Goal: Task Accomplishment & Management: Use online tool/utility

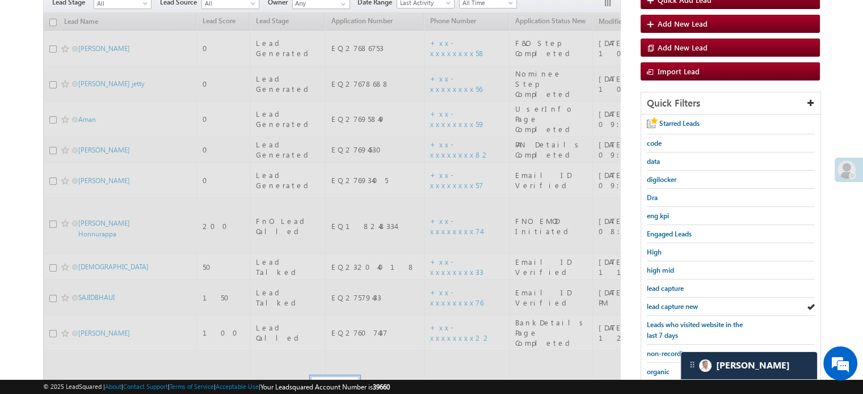
click at [681, 303] on span "lead capture new" at bounding box center [672, 306] width 51 height 9
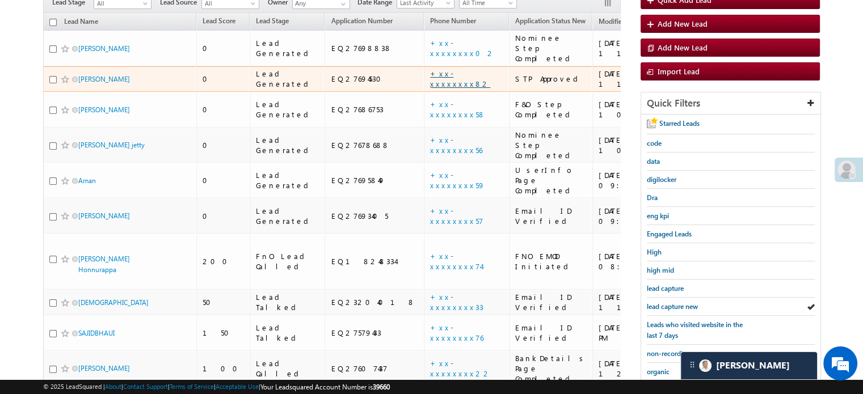
click at [430, 69] on link "+xx-xxxxxxxx82" at bounding box center [460, 79] width 60 height 20
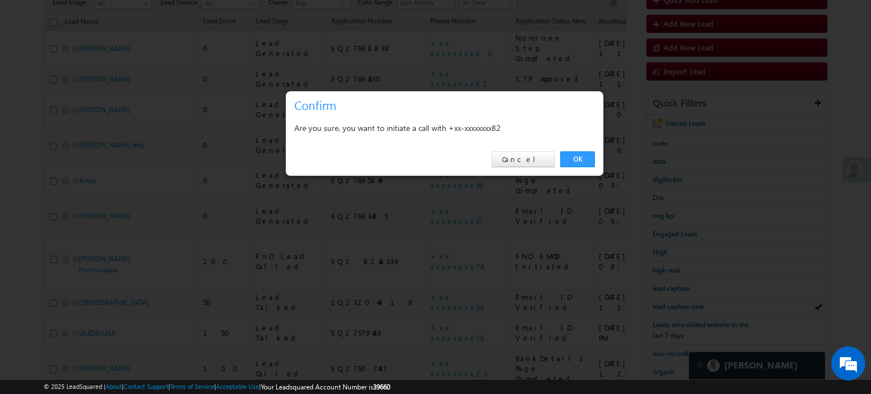
click at [575, 151] on div "OK Cancel" at bounding box center [445, 160] width 318 height 32
click at [579, 158] on link "OK" at bounding box center [578, 159] width 35 height 16
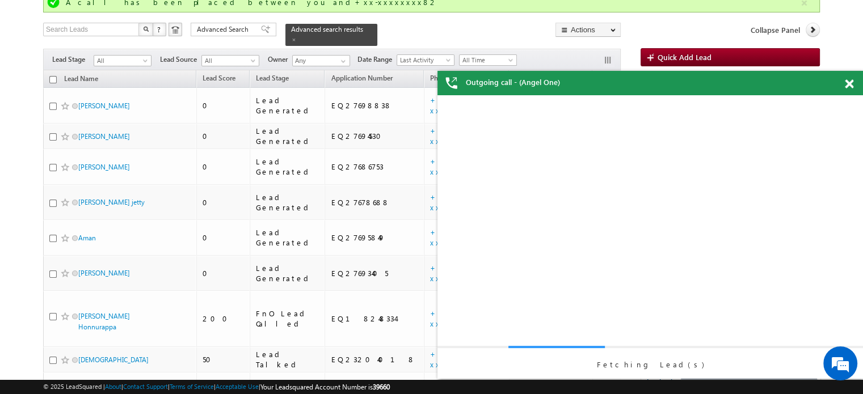
drag, startPoint x: 91, startPoint y: 38, endPoint x: 91, endPoint y: 86, distance: 47.7
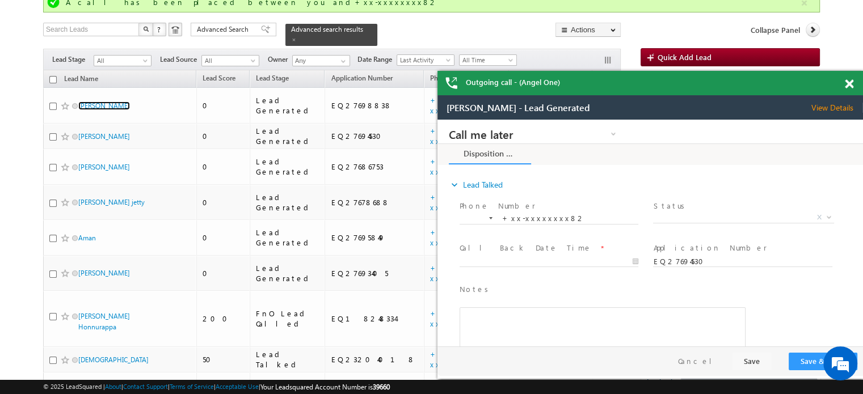
click at [844, 83] on div "Outgoing call - (Angel One)" at bounding box center [650, 83] width 426 height 24
click at [849, 86] on span at bounding box center [849, 84] width 9 height 10
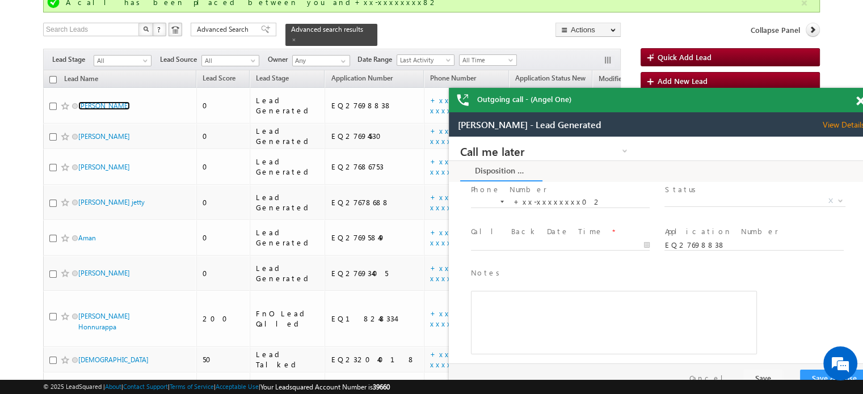
scroll to position [41, 0]
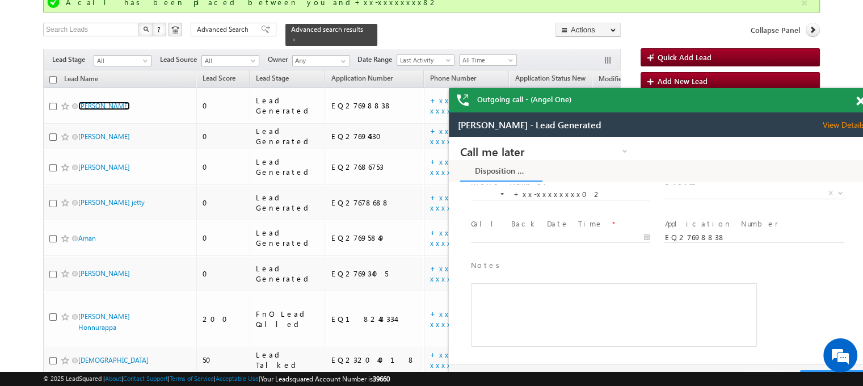
click at [858, 101] on span at bounding box center [860, 101] width 9 height 10
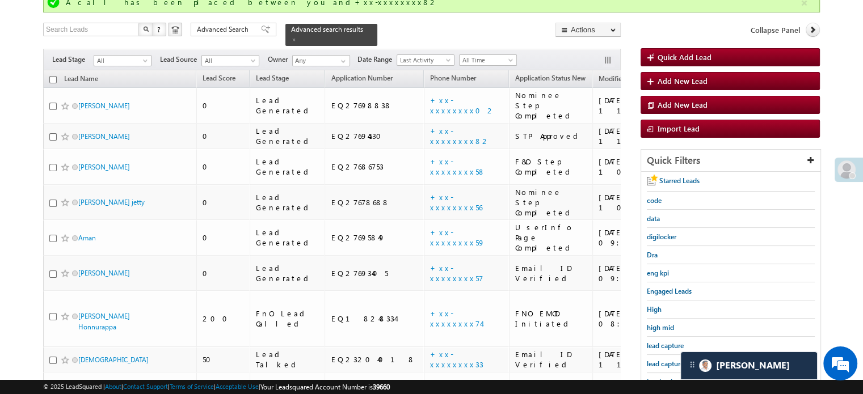
click at [667, 365] on div "lead capture new" at bounding box center [731, 364] width 168 height 18
click at [669, 360] on span "lead capture new" at bounding box center [672, 364] width 51 height 9
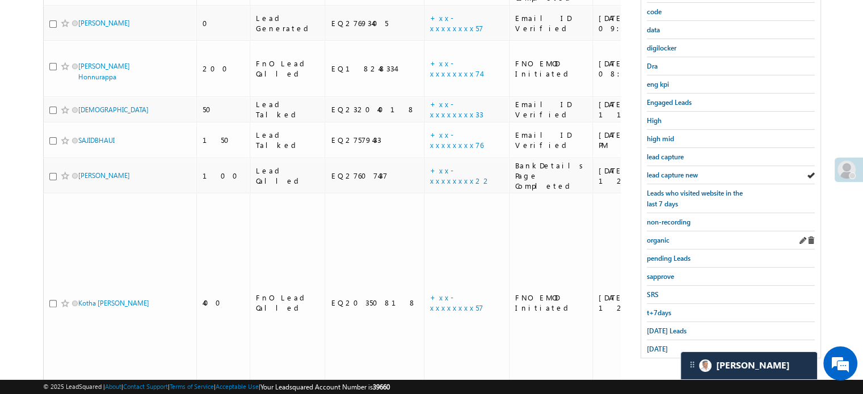
scroll to position [257, 0]
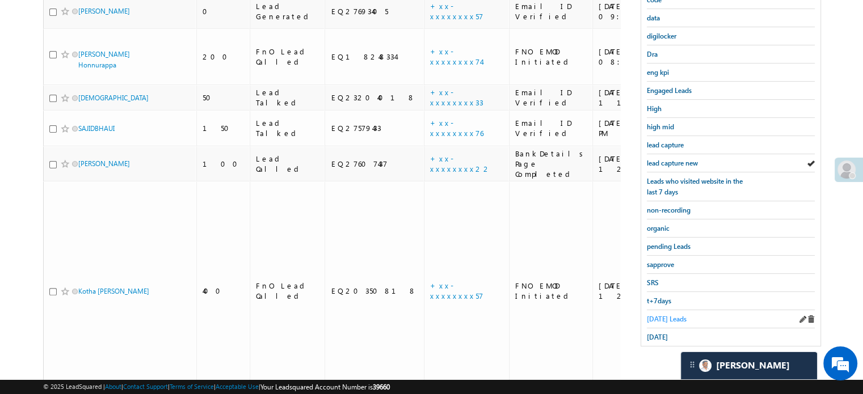
click at [658, 318] on span "Today's Leads" at bounding box center [667, 319] width 40 height 9
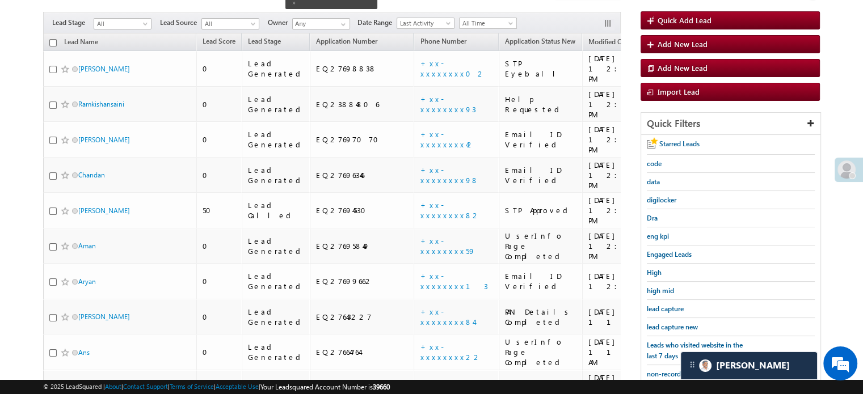
scroll to position [87, 0]
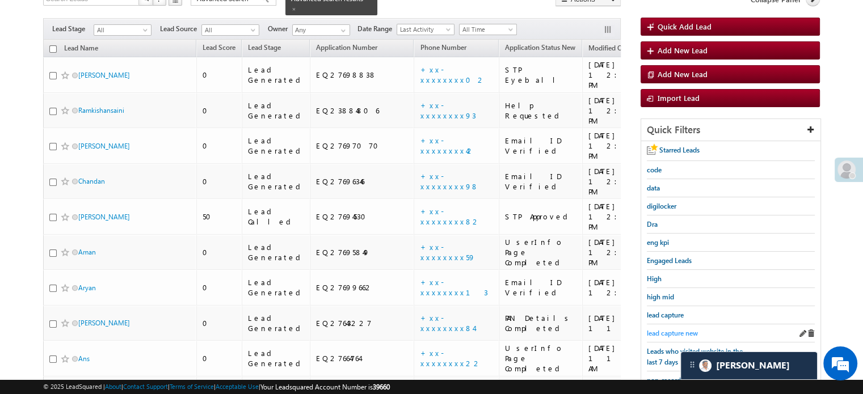
click at [669, 329] on span "lead capture new" at bounding box center [672, 333] width 51 height 9
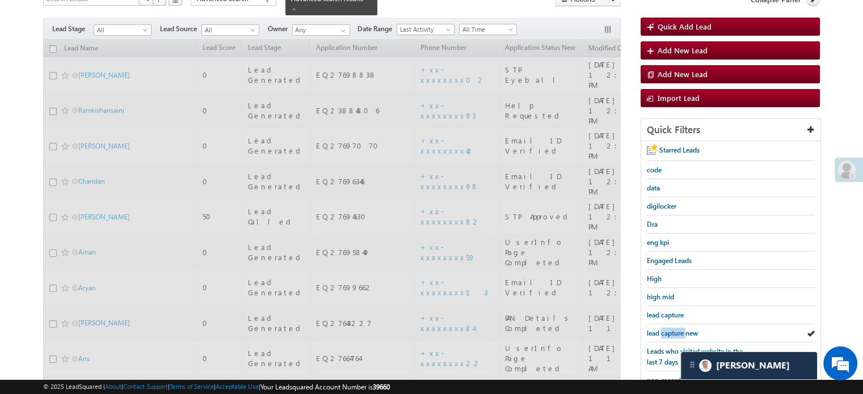
click at [669, 329] on span "lead capture new" at bounding box center [672, 333] width 51 height 9
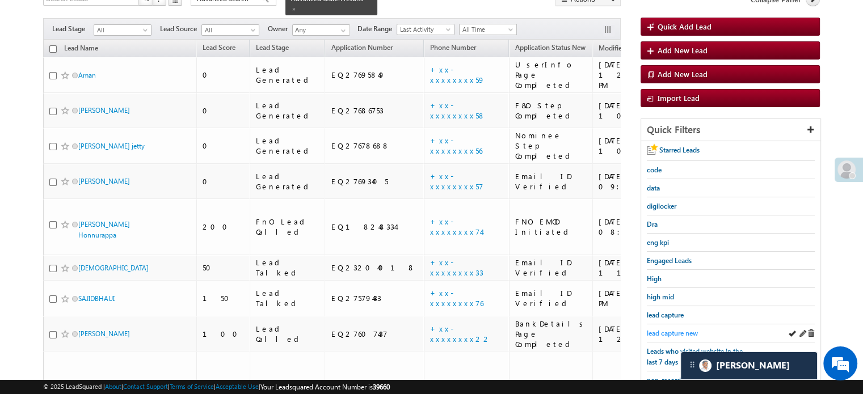
click at [660, 330] on span "lead capture new" at bounding box center [672, 333] width 51 height 9
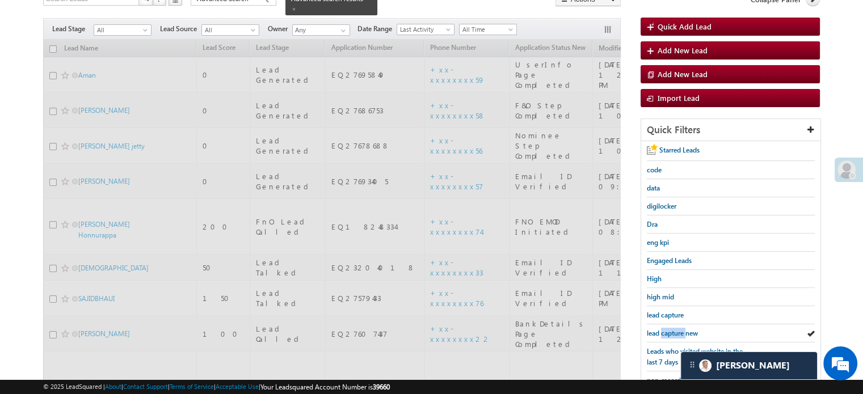
click at [660, 330] on span "lead capture new" at bounding box center [672, 333] width 51 height 9
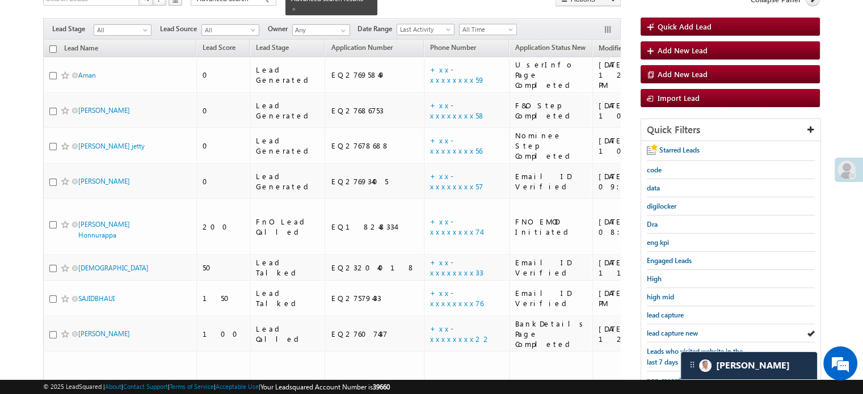
click at [660, 330] on span "lead capture new" at bounding box center [672, 333] width 51 height 9
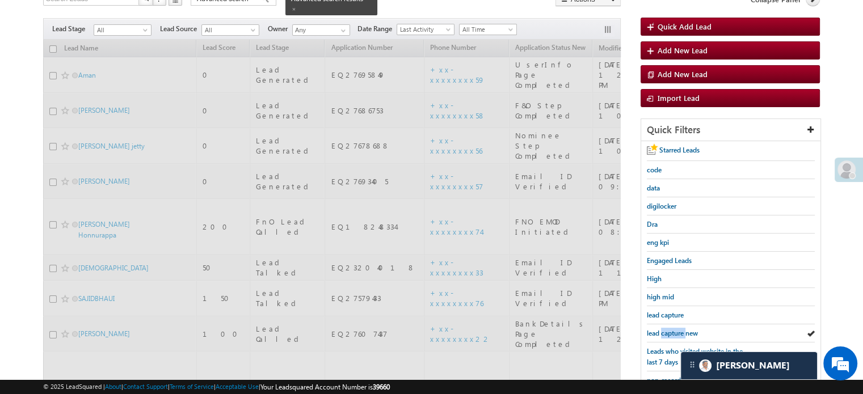
click at [660, 330] on span "lead capture new" at bounding box center [672, 333] width 51 height 9
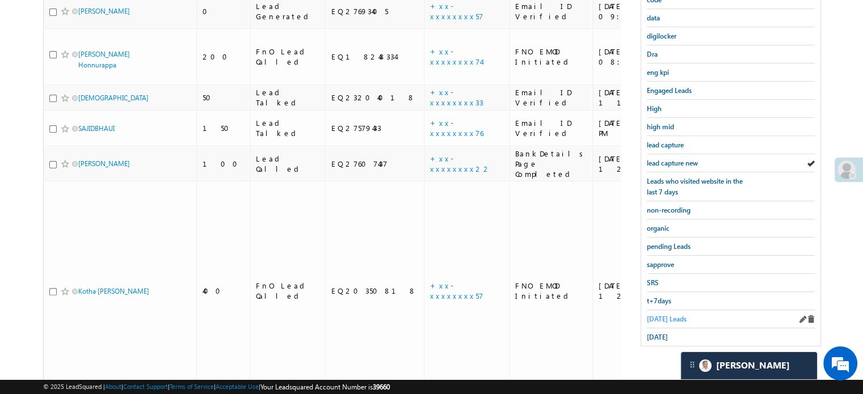
click at [660, 315] on span "Today's Leads" at bounding box center [667, 319] width 40 height 9
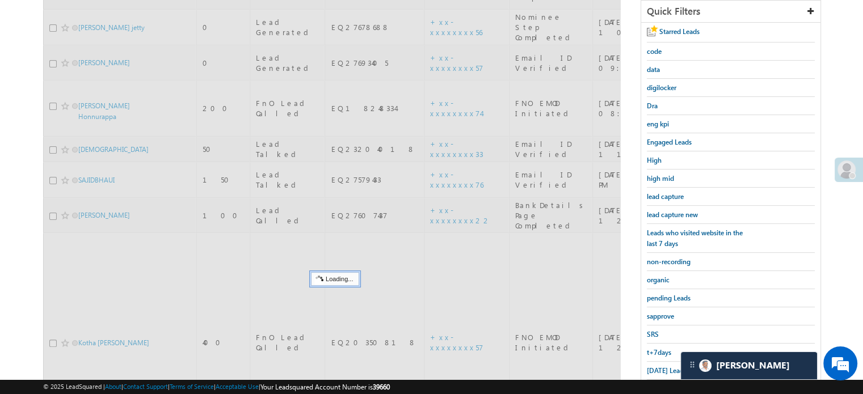
scroll to position [144, 0]
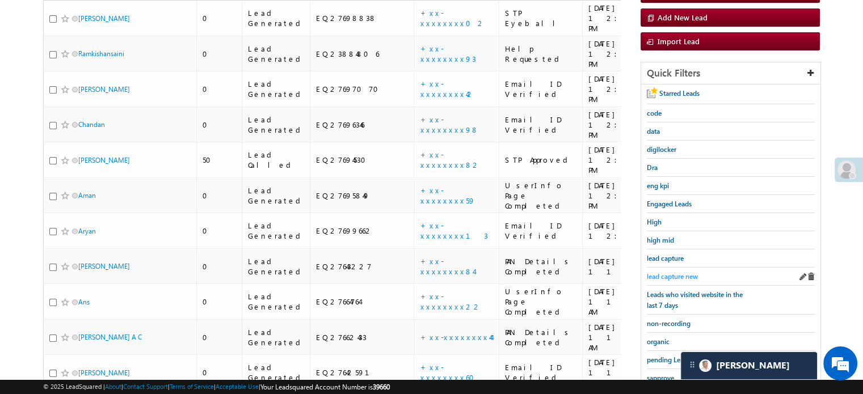
click at [667, 275] on span "lead capture new" at bounding box center [672, 276] width 51 height 9
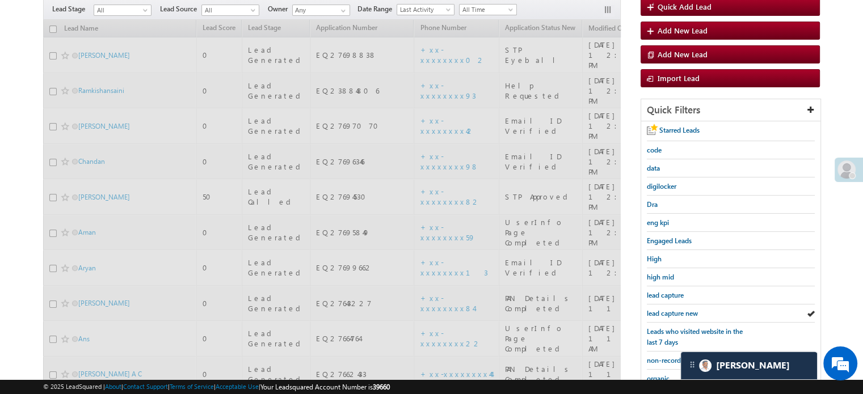
scroll to position [87, 0]
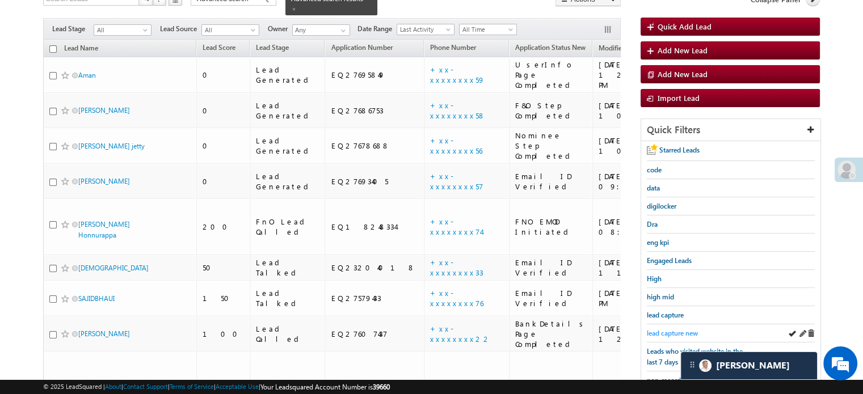
click at [667, 334] on span "lead capture new" at bounding box center [672, 333] width 51 height 9
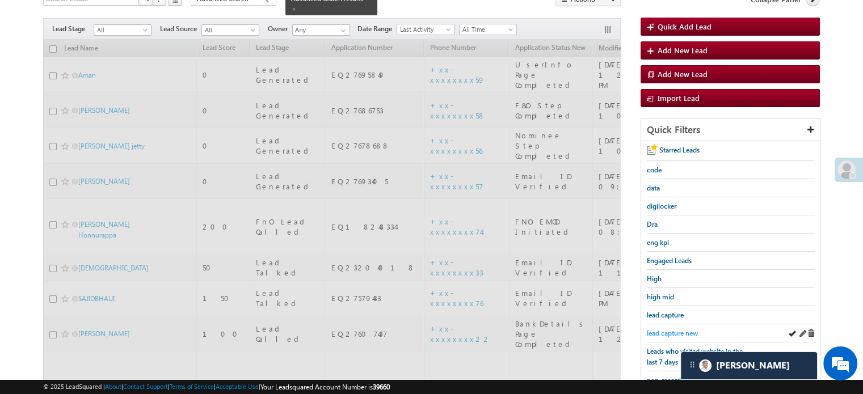
click at [662, 331] on span "lead capture new" at bounding box center [672, 333] width 51 height 9
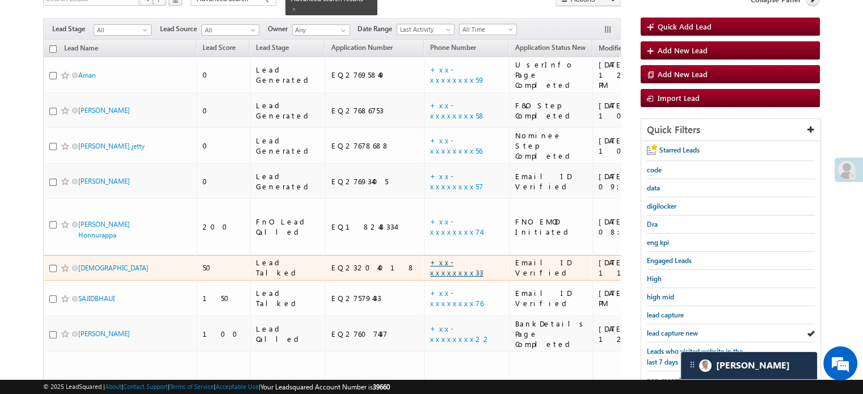
click at [430, 258] on link "+xx-xxxxxxxx33" at bounding box center [456, 268] width 53 height 20
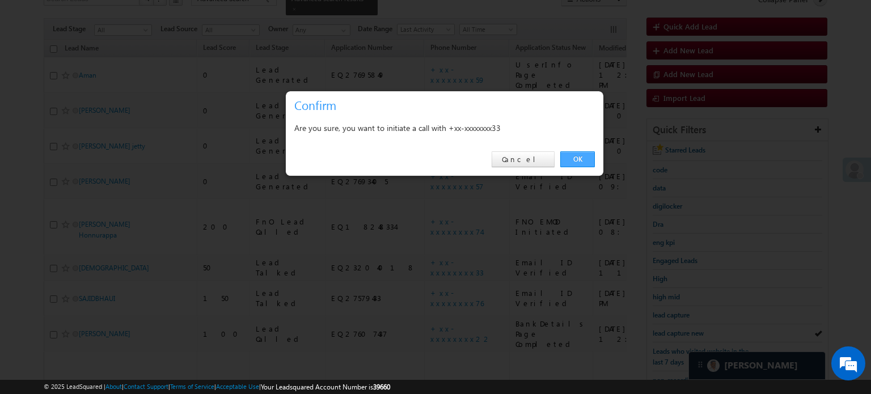
click at [579, 162] on link "OK" at bounding box center [578, 159] width 35 height 16
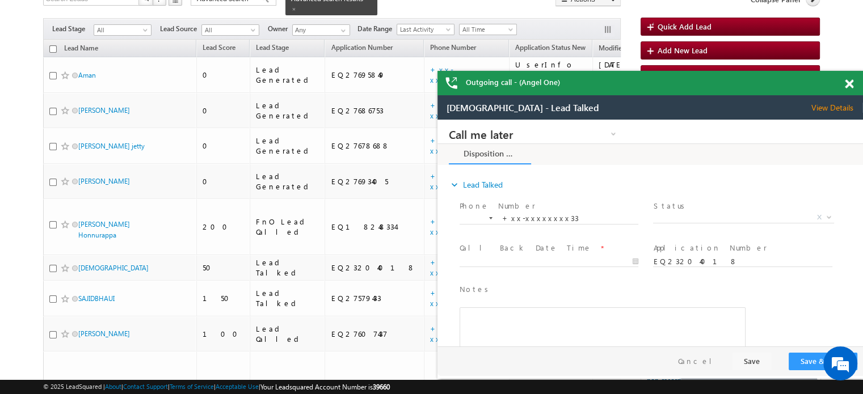
scroll to position [0, 0]
click at [849, 83] on span at bounding box center [849, 84] width 9 height 10
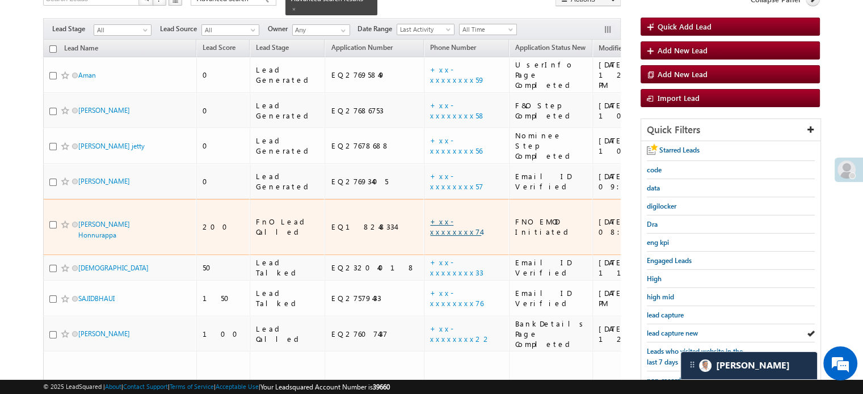
click at [430, 217] on link "+xx-xxxxxxxx74" at bounding box center [455, 227] width 51 height 20
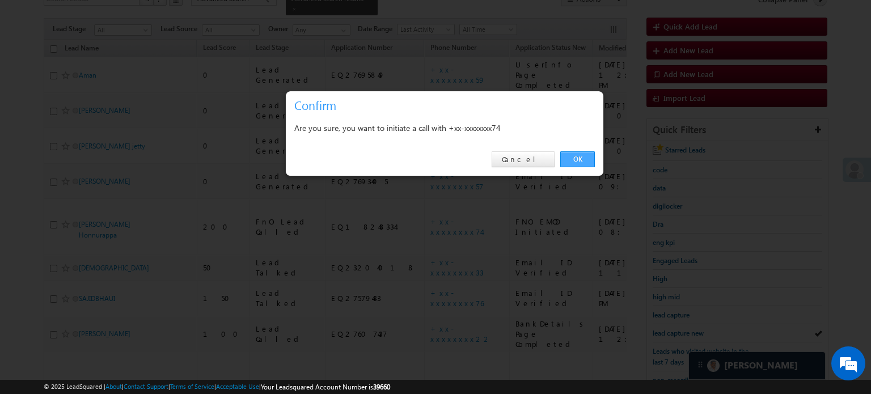
click at [572, 163] on link "OK" at bounding box center [578, 159] width 35 height 16
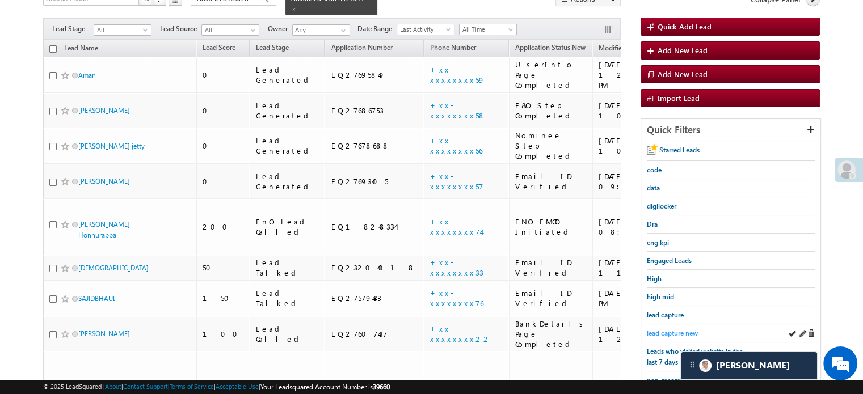
click at [651, 329] on span "lead capture new" at bounding box center [672, 333] width 51 height 9
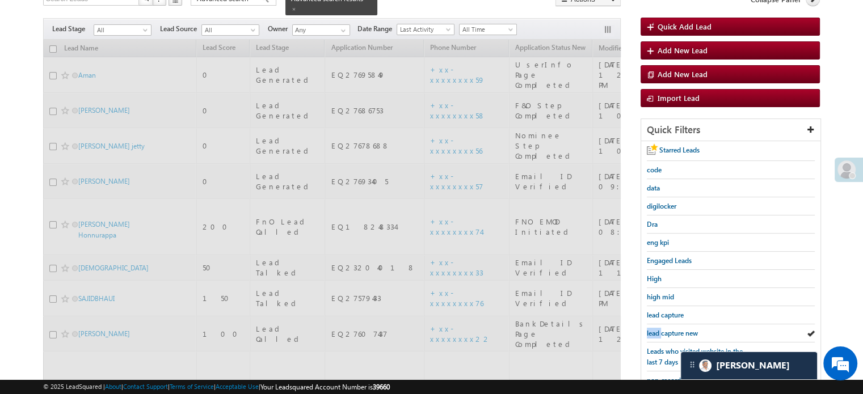
click at [651, 329] on span "lead capture new" at bounding box center [672, 333] width 51 height 9
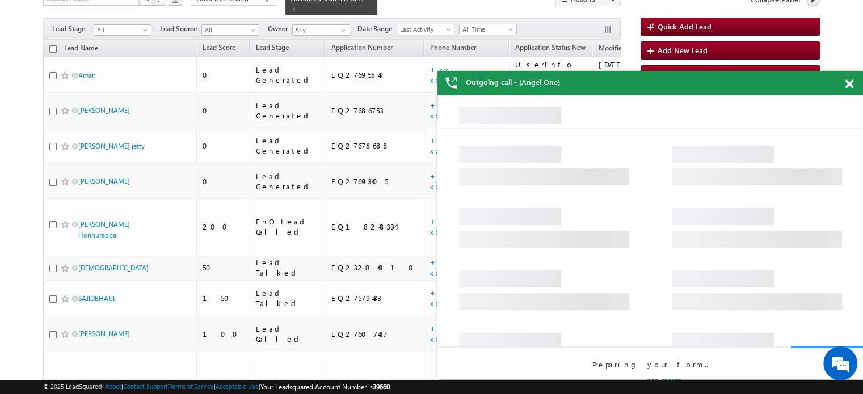
click at [848, 86] on span at bounding box center [849, 84] width 9 height 10
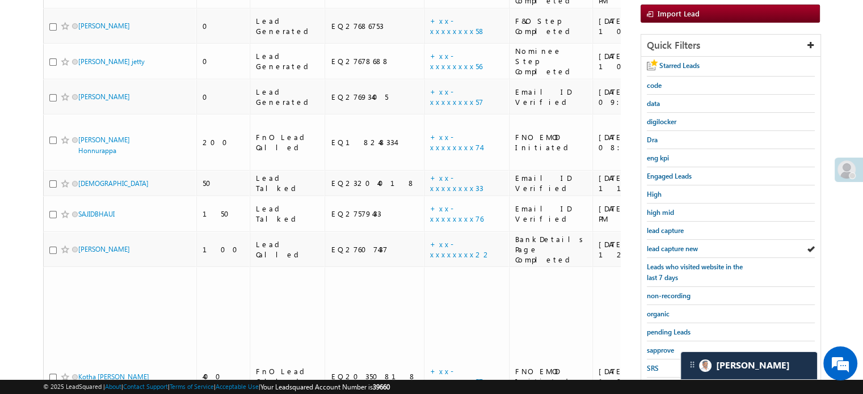
scroll to position [257, 0]
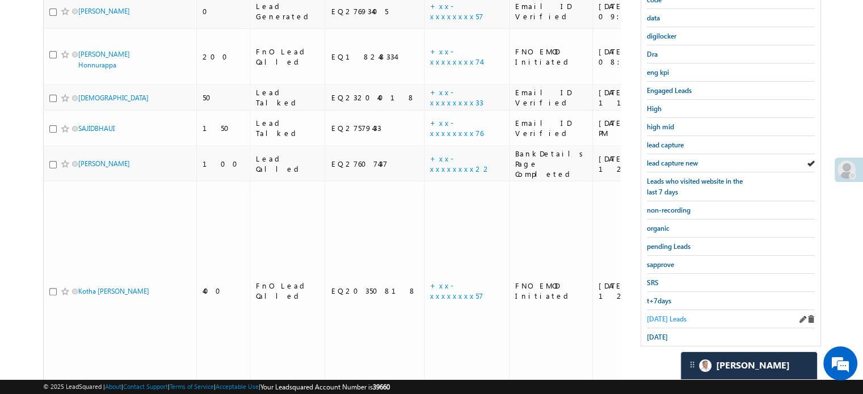
click at [654, 315] on span "Today's Leads" at bounding box center [667, 319] width 40 height 9
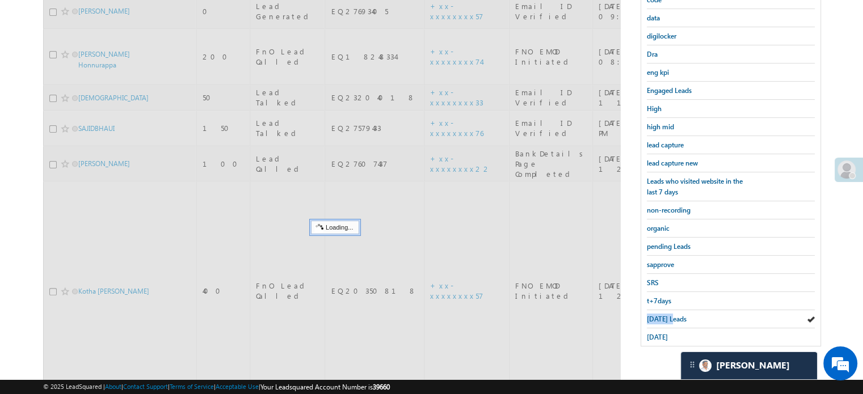
click at [654, 315] on span "Today's Leads" at bounding box center [667, 319] width 40 height 9
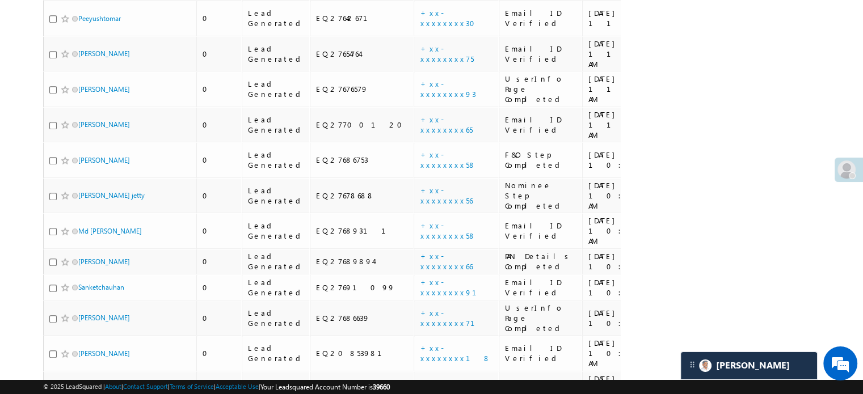
scroll to position [862, 0]
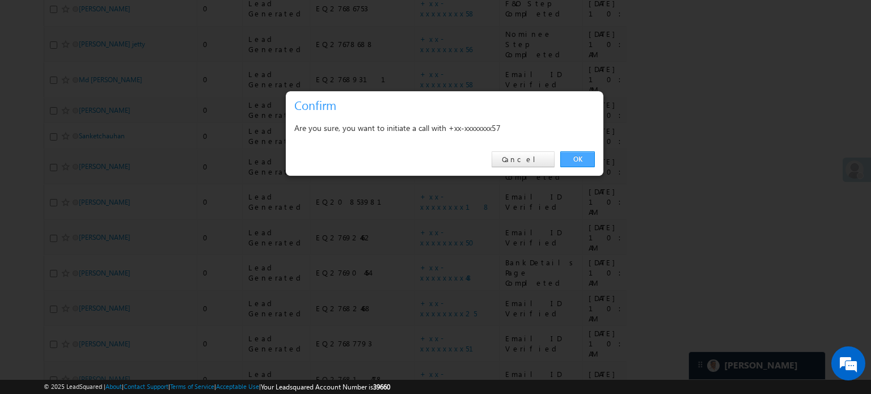
click at [578, 161] on link "OK" at bounding box center [578, 159] width 35 height 16
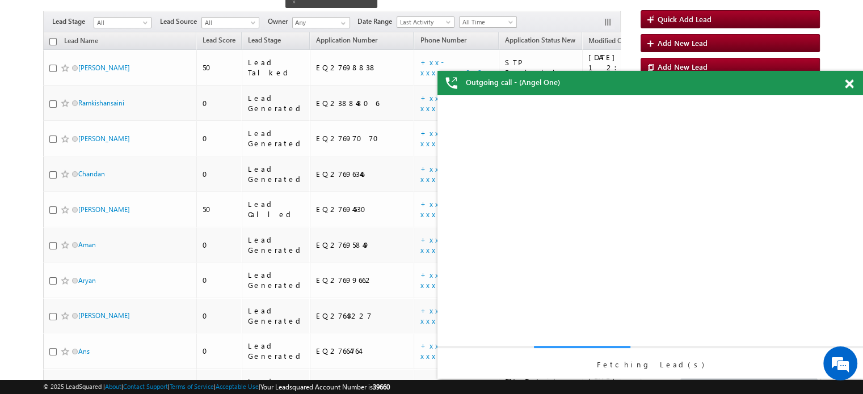
scroll to position [0, 0]
click at [848, 85] on span at bounding box center [849, 84] width 9 height 10
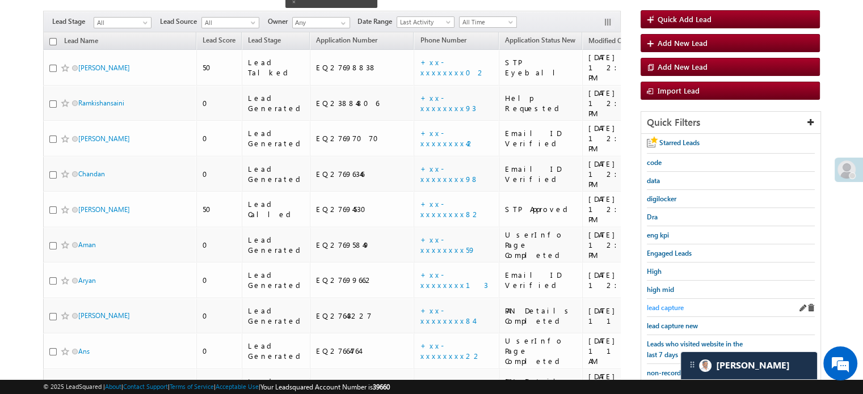
click at [673, 309] on link "lead capture" at bounding box center [665, 307] width 37 height 11
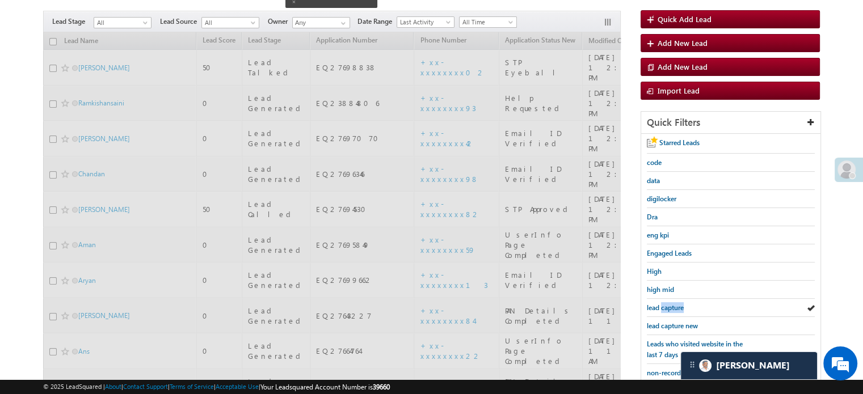
click at [673, 309] on link "lead capture" at bounding box center [665, 307] width 37 height 11
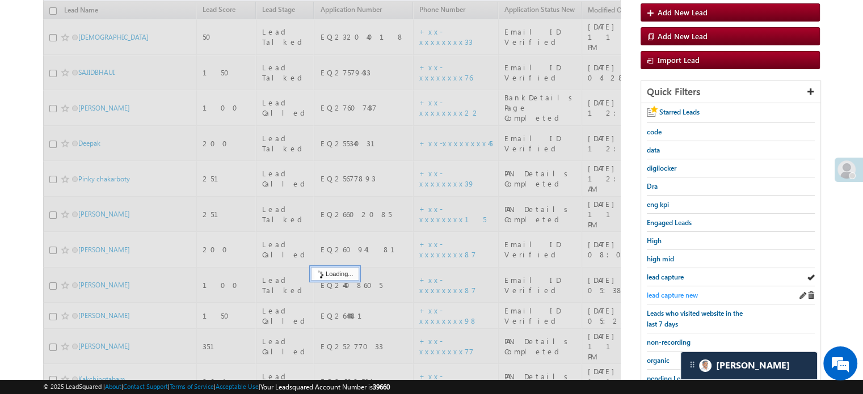
scroll to position [95, 0]
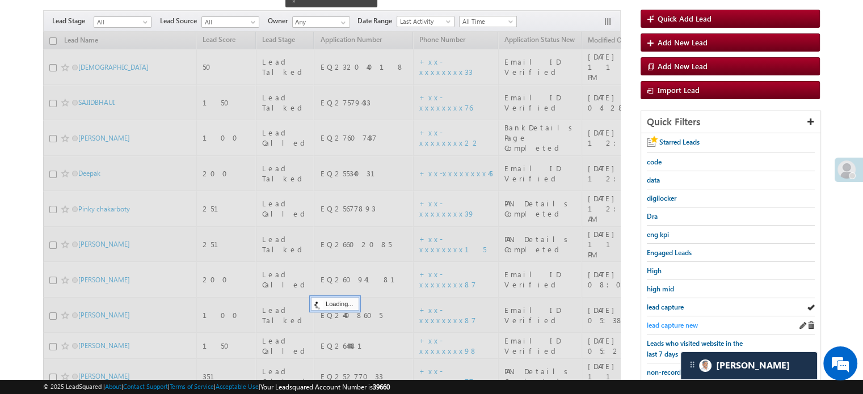
click at [673, 321] on span "lead capture new" at bounding box center [672, 325] width 51 height 9
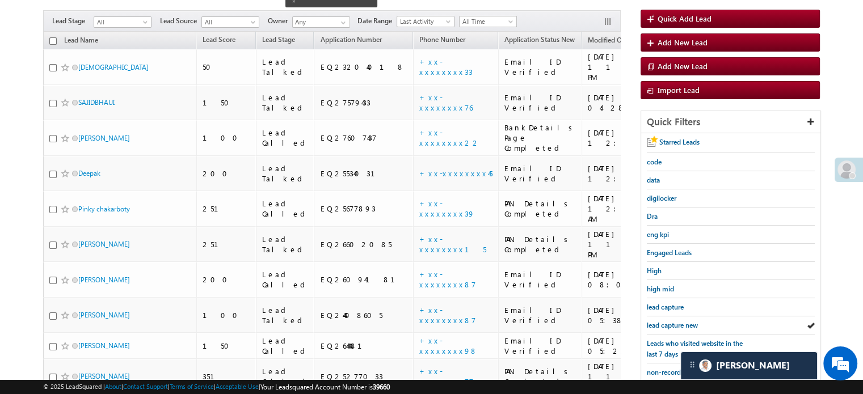
click at [673, 321] on span "lead capture new" at bounding box center [672, 325] width 51 height 9
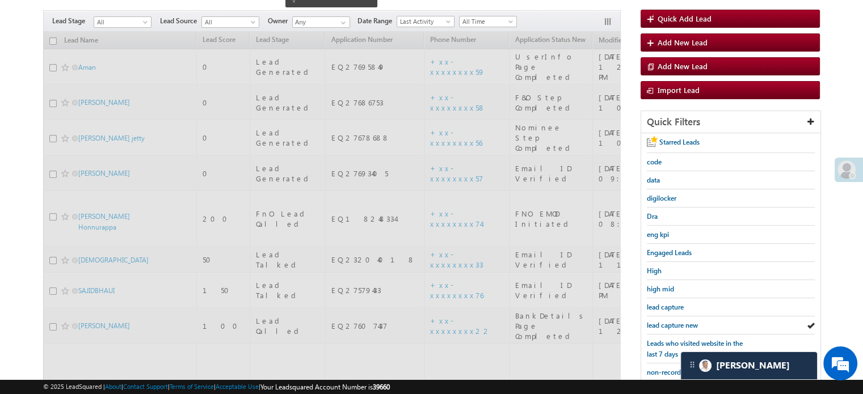
click at [673, 321] on span "lead capture new" at bounding box center [672, 325] width 51 height 9
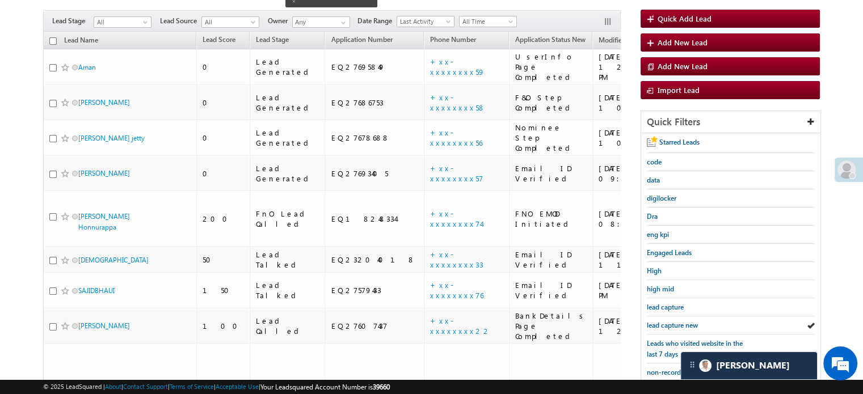
click at [673, 321] on span "lead capture new" at bounding box center [672, 325] width 51 height 9
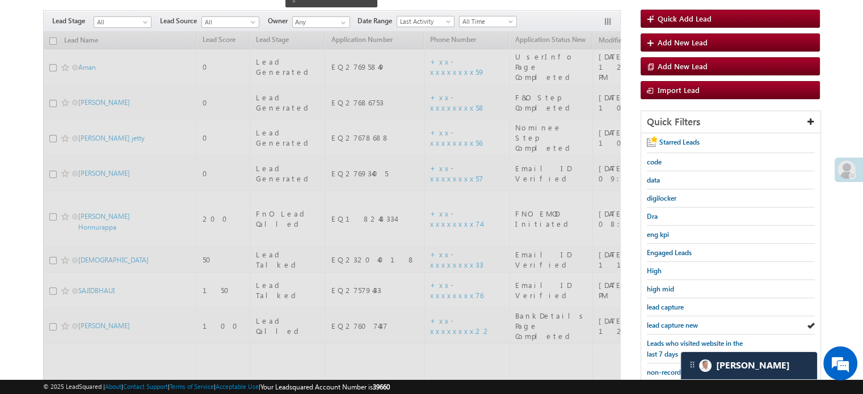
click at [673, 321] on span "lead capture new" at bounding box center [672, 325] width 51 height 9
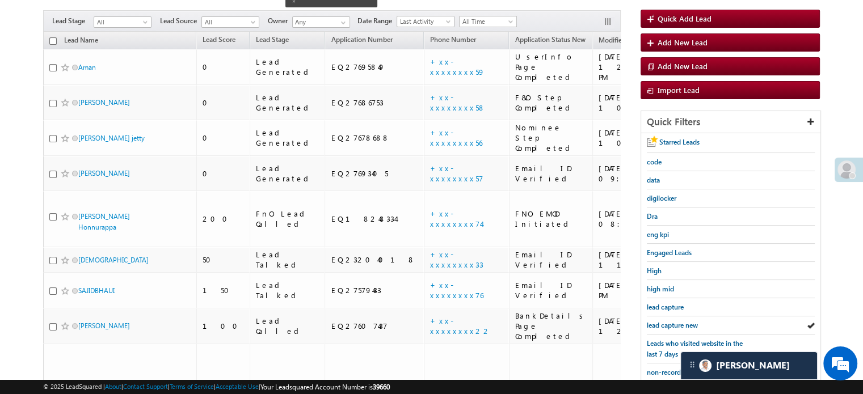
click at [673, 321] on span "lead capture new" at bounding box center [672, 325] width 51 height 9
click at [680, 321] on span "lead capture new" at bounding box center [672, 325] width 51 height 9
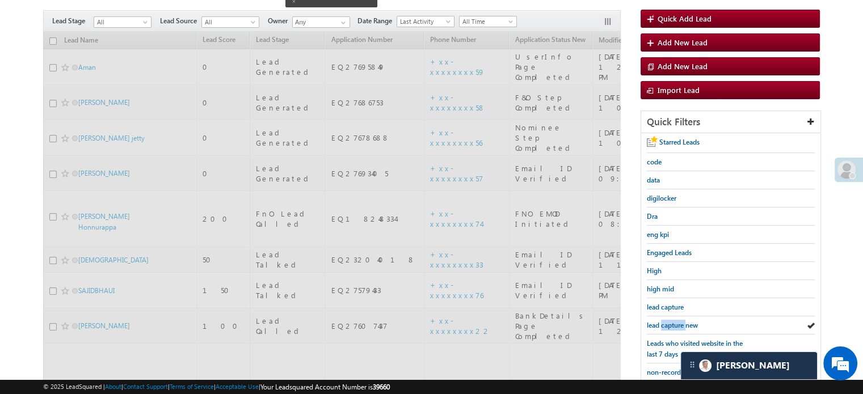
click at [680, 321] on span "lead capture new" at bounding box center [672, 325] width 51 height 9
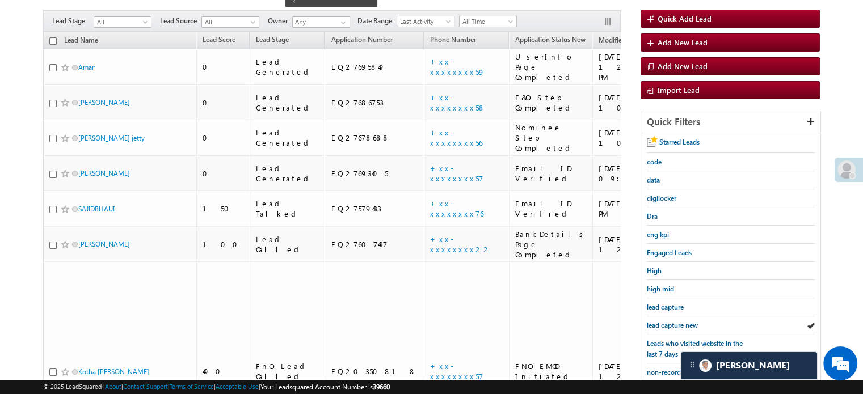
click at [680, 321] on span "lead capture new" at bounding box center [672, 325] width 51 height 9
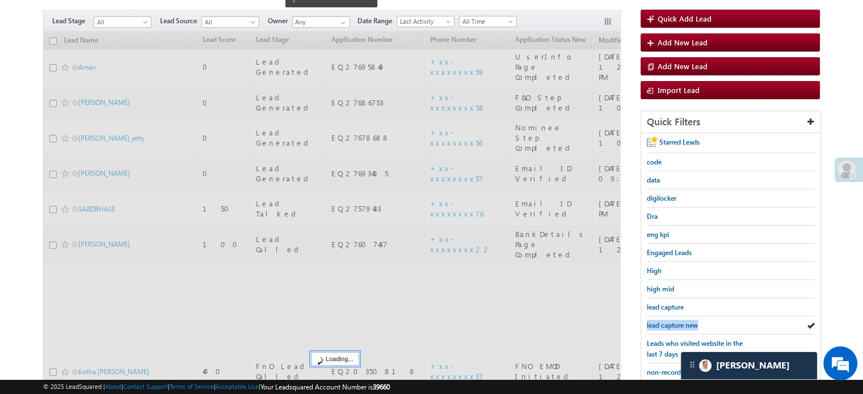
click at [680, 321] on span "lead capture new" at bounding box center [672, 325] width 51 height 9
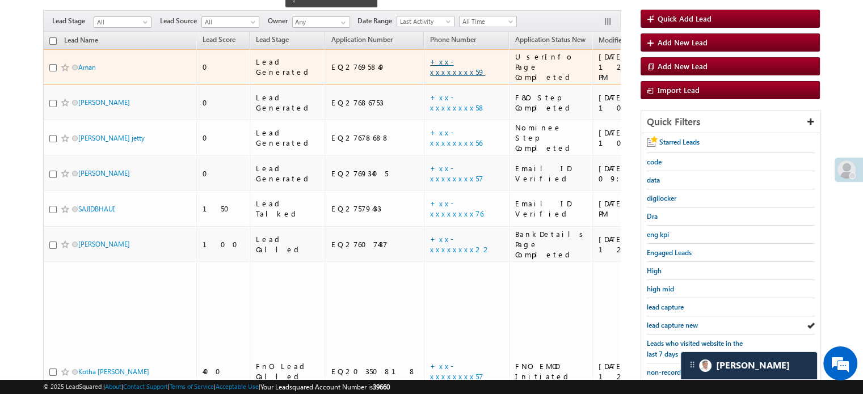
click at [430, 57] on link "+xx-xxxxxxxx59" at bounding box center [457, 67] width 55 height 20
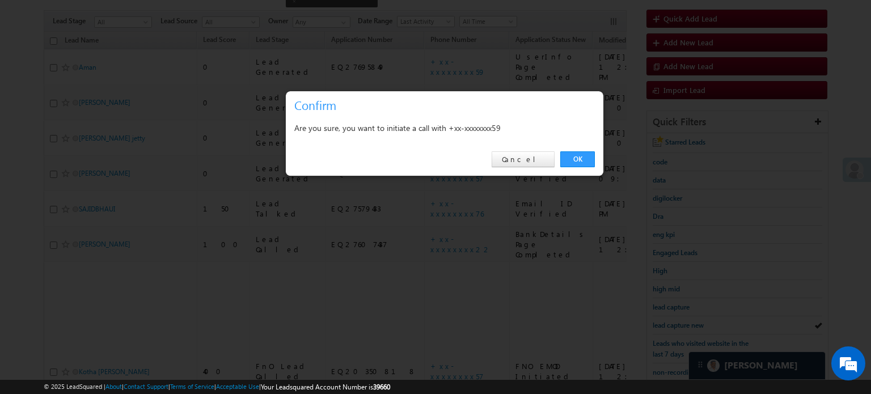
click at [595, 159] on div "OK Cancel" at bounding box center [445, 160] width 318 height 32
click at [581, 158] on link "OK" at bounding box center [578, 159] width 35 height 16
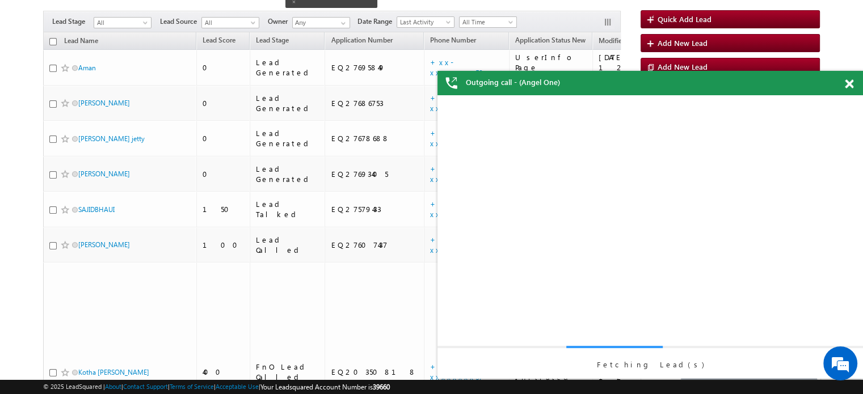
scroll to position [0, 0]
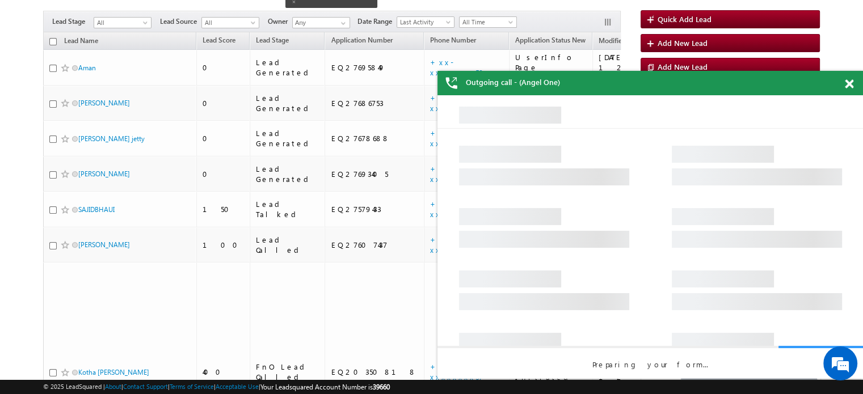
click at [853, 82] on span at bounding box center [849, 84] width 9 height 10
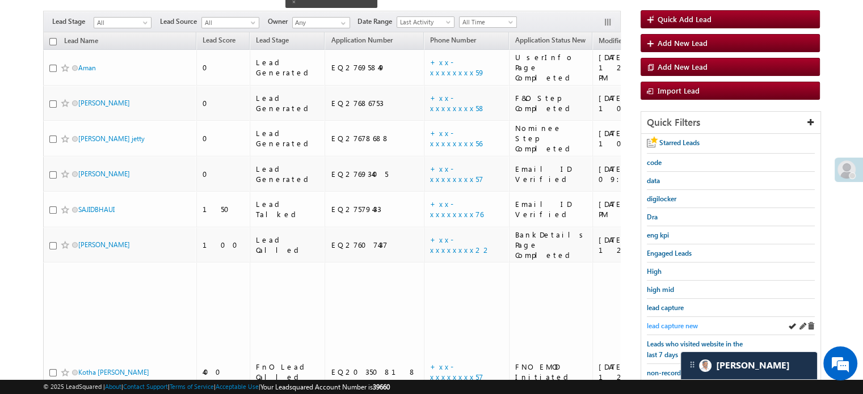
click at [669, 322] on span "lead capture new" at bounding box center [672, 326] width 51 height 9
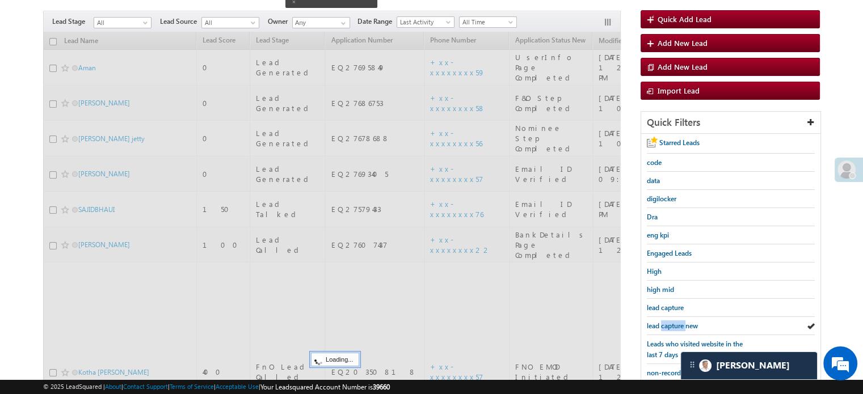
click at [669, 322] on span "lead capture new" at bounding box center [672, 326] width 51 height 9
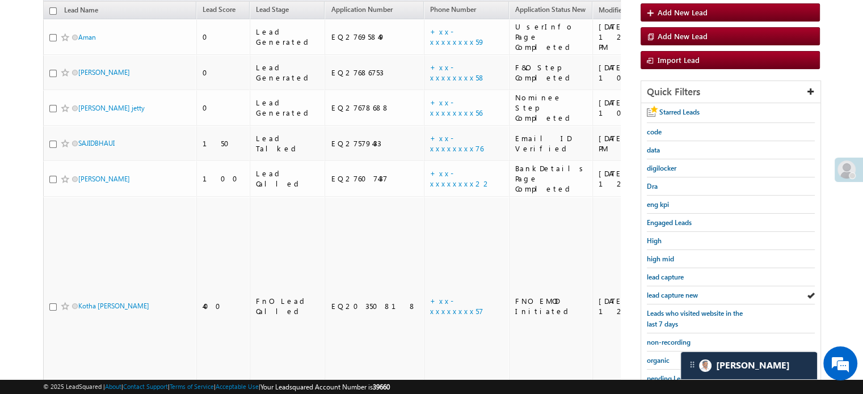
scroll to position [95, 0]
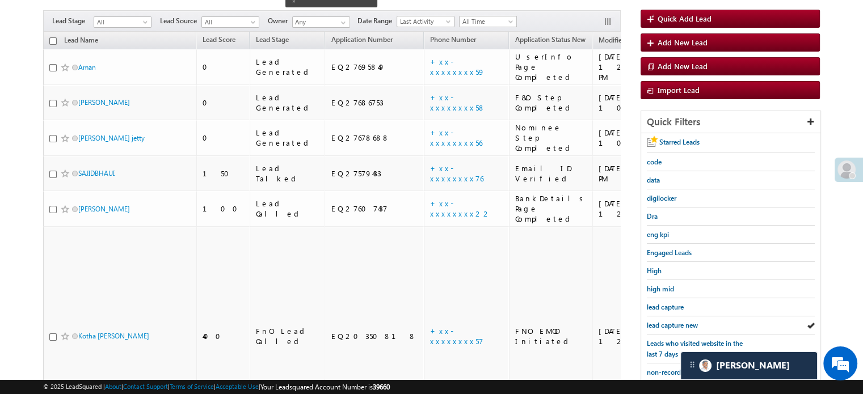
click at [669, 321] on span "lead capture new" at bounding box center [672, 325] width 51 height 9
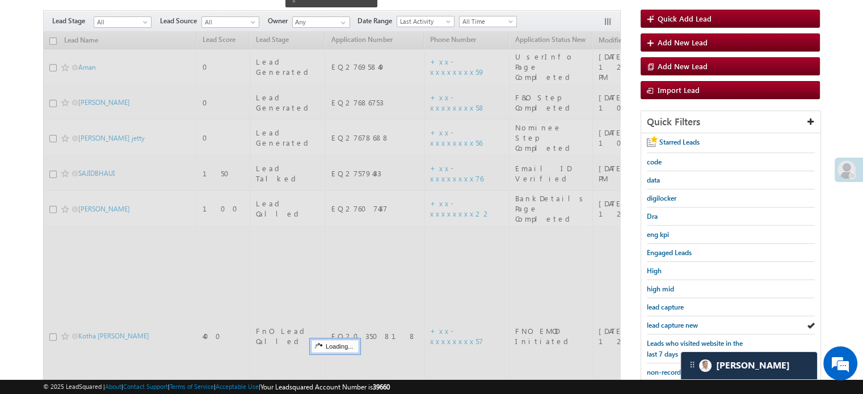
click at [669, 321] on span "lead capture new" at bounding box center [672, 325] width 51 height 9
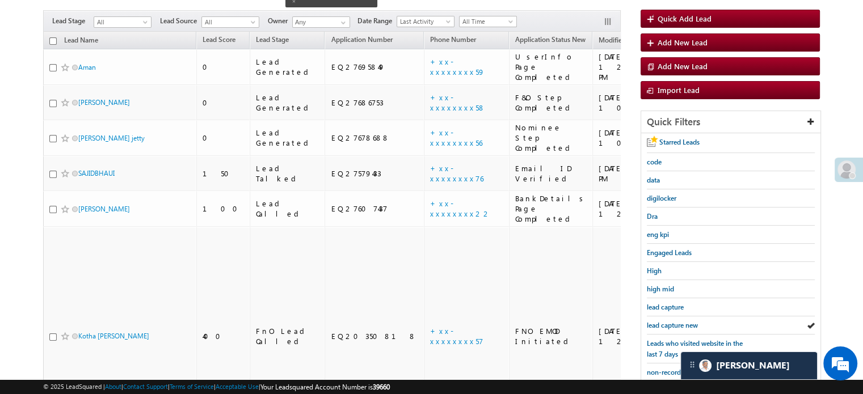
click at [669, 321] on span "lead capture new" at bounding box center [672, 325] width 51 height 9
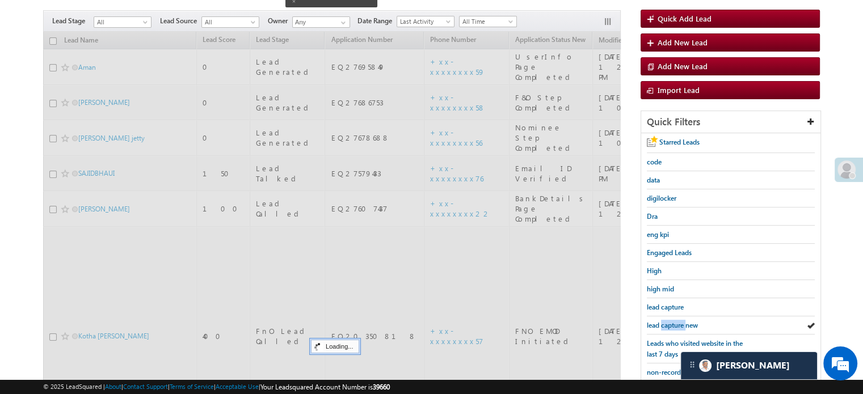
click at [669, 321] on span "lead capture new" at bounding box center [672, 325] width 51 height 9
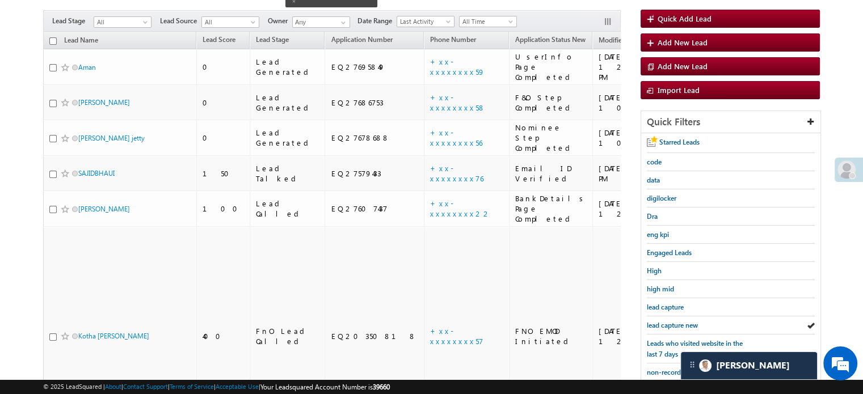
click at [669, 321] on span "lead capture new" at bounding box center [672, 325] width 51 height 9
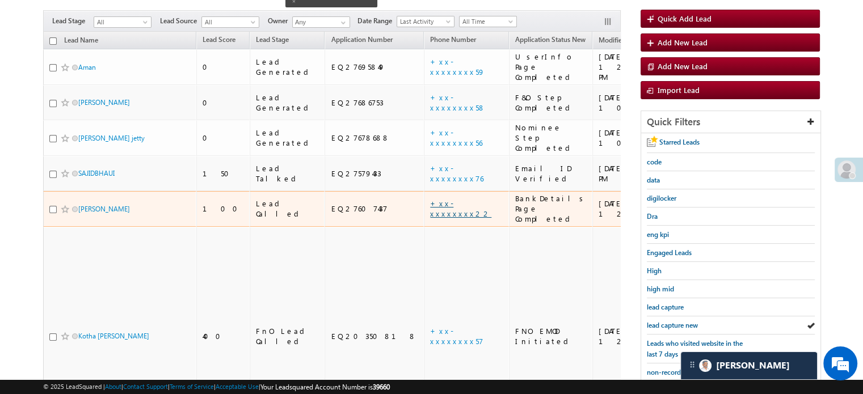
click at [430, 199] on link "+xx-xxxxxxxx22" at bounding box center [460, 209] width 61 height 20
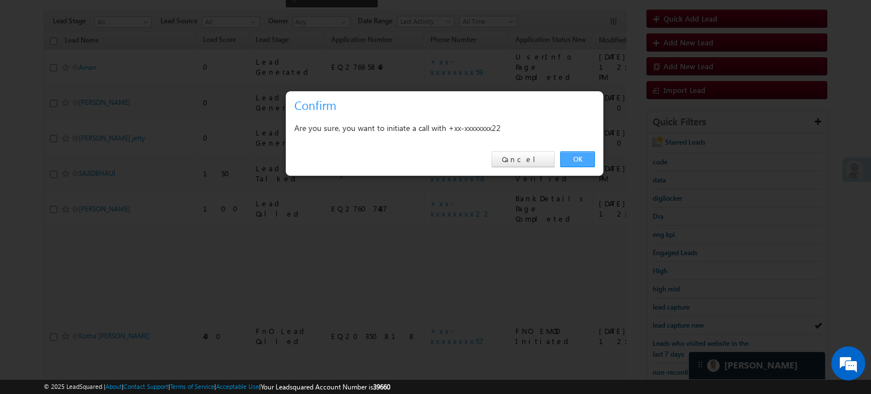
click at [574, 164] on link "OK" at bounding box center [578, 159] width 35 height 16
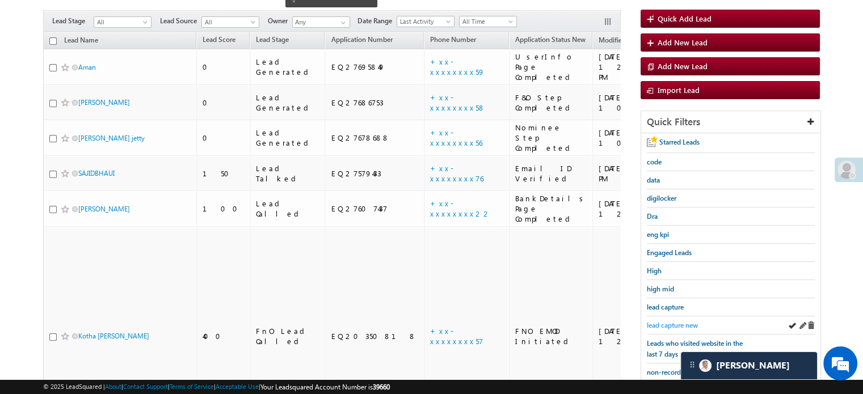
click at [658, 320] on link "lead capture new" at bounding box center [672, 325] width 51 height 11
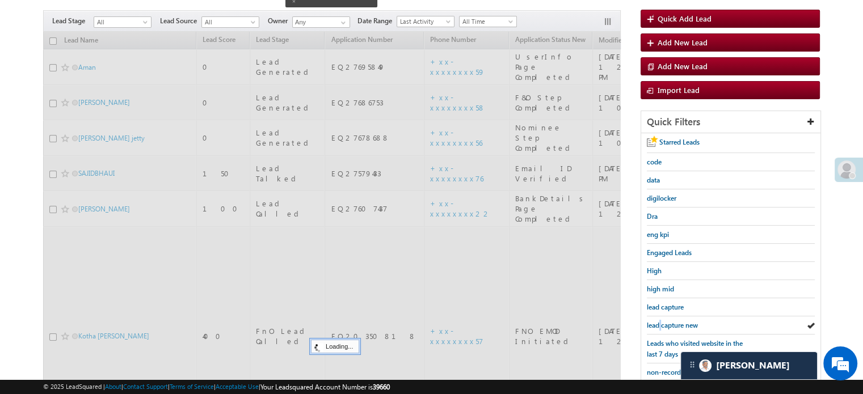
click at [658, 321] on span "lead capture new" at bounding box center [672, 325] width 51 height 9
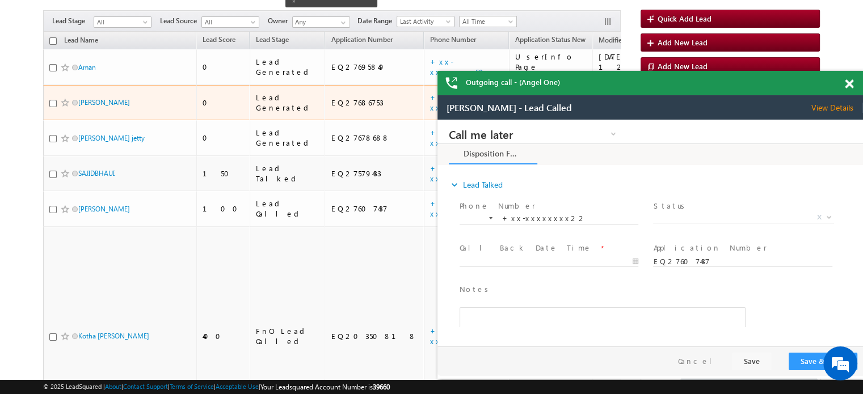
scroll to position [0, 0]
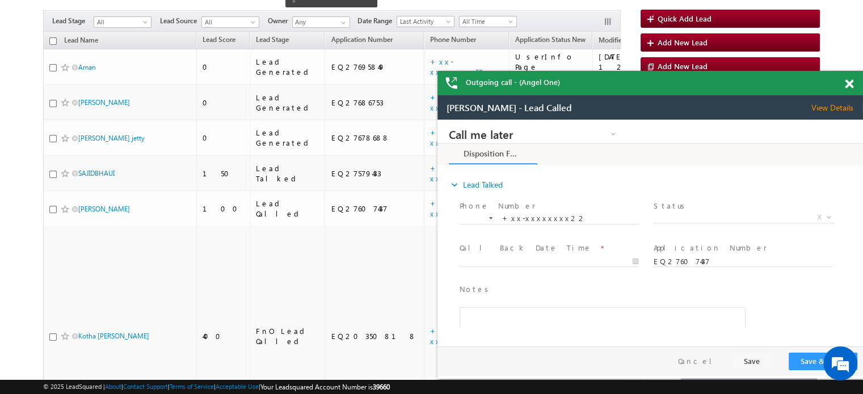
click at [846, 87] on span at bounding box center [849, 84] width 9 height 10
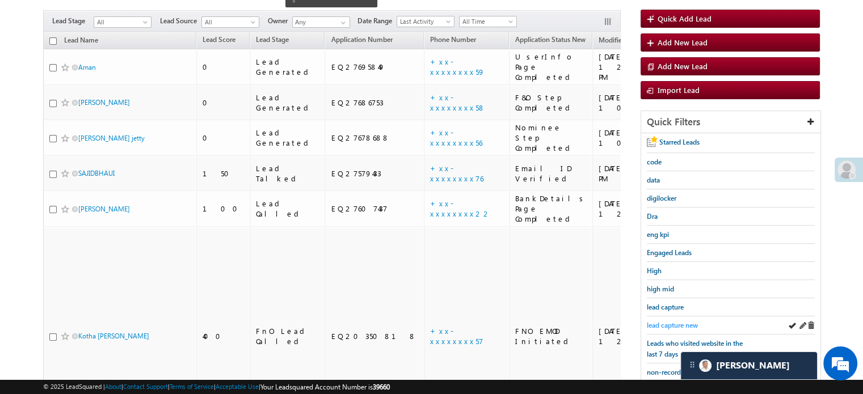
click at [669, 321] on span "lead capture new" at bounding box center [672, 325] width 51 height 9
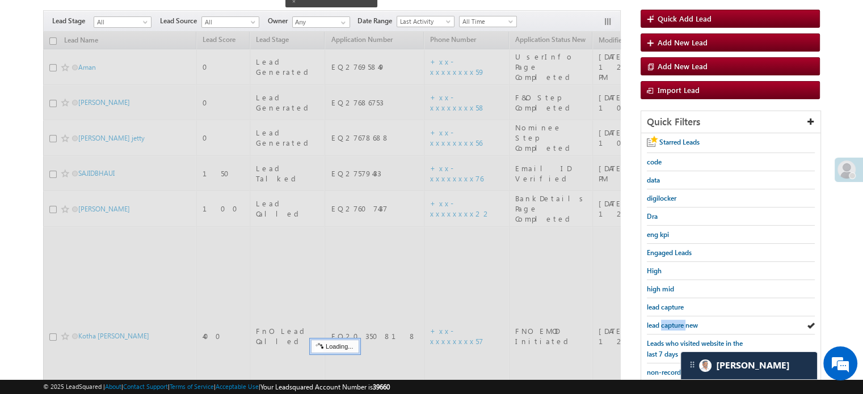
click at [669, 321] on span "lead capture new" at bounding box center [672, 325] width 51 height 9
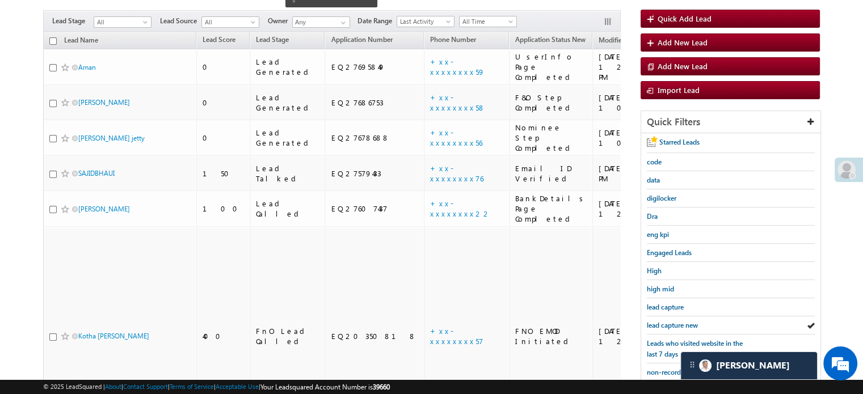
click at [669, 321] on span "lead capture new" at bounding box center [672, 325] width 51 height 9
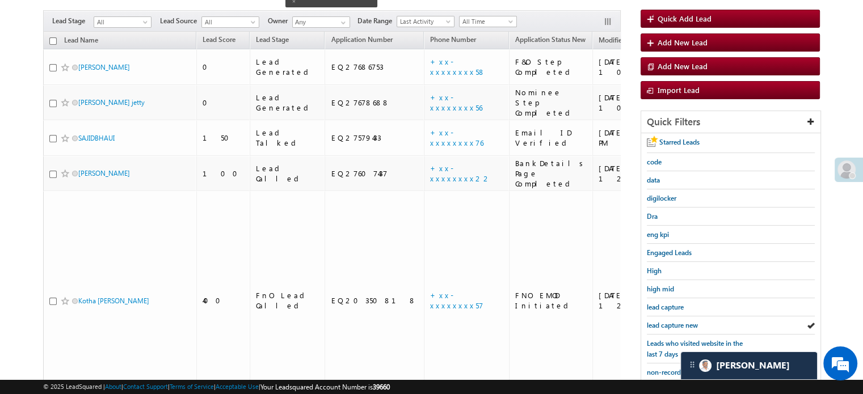
click at [669, 321] on span "lead capture new" at bounding box center [672, 325] width 51 height 9
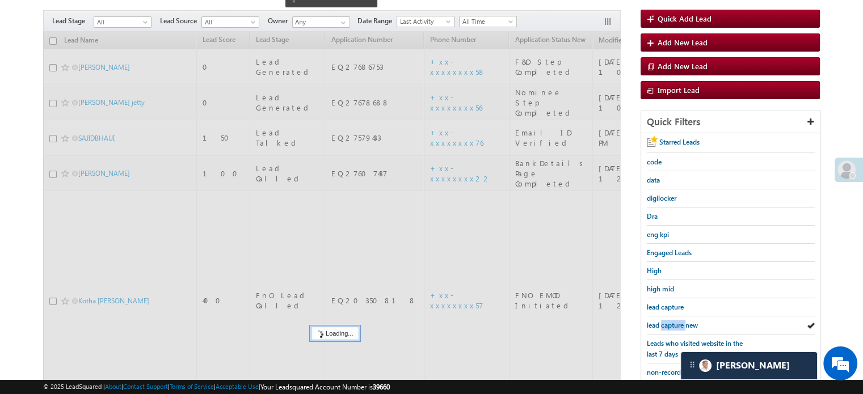
click at [669, 321] on span "lead capture new" at bounding box center [672, 325] width 51 height 9
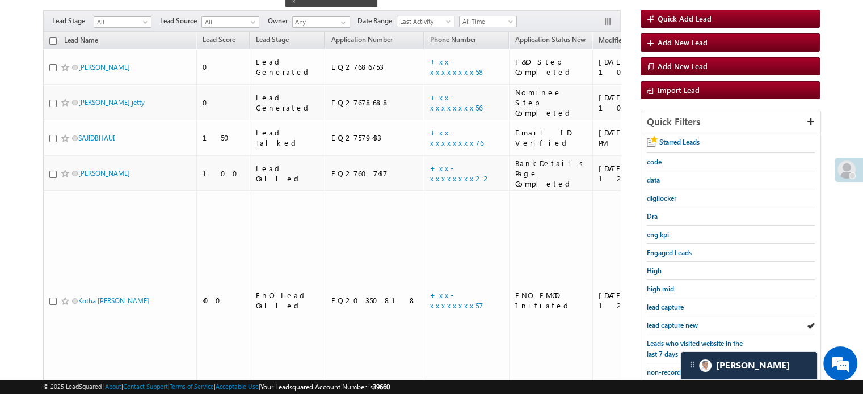
click at [669, 321] on span "lead capture new" at bounding box center [672, 325] width 51 height 9
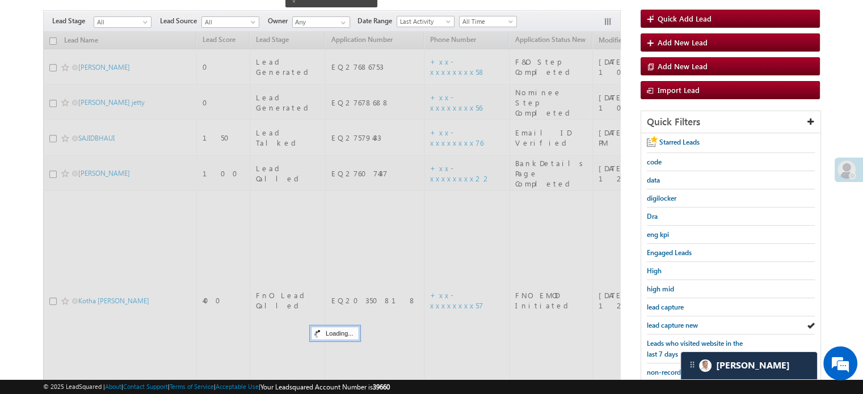
click at [669, 321] on span "lead capture new" at bounding box center [672, 325] width 51 height 9
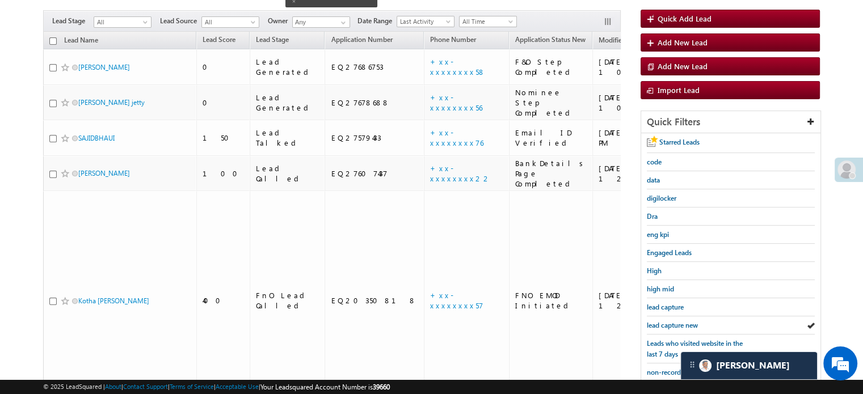
click at [669, 321] on span "lead capture new" at bounding box center [672, 325] width 51 height 9
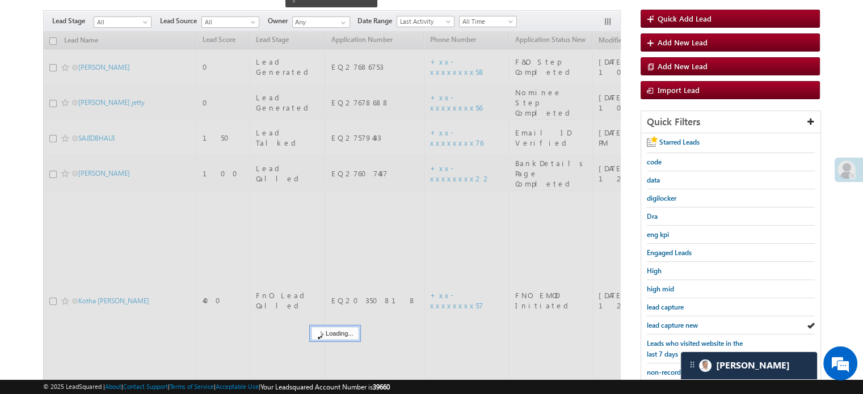
click at [669, 321] on span "lead capture new" at bounding box center [672, 325] width 51 height 9
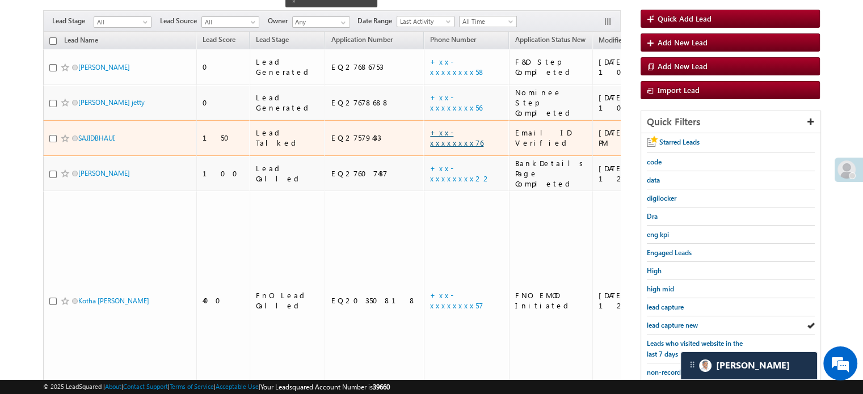
click at [430, 128] on link "+xx-xxxxxxxx76" at bounding box center [456, 138] width 53 height 20
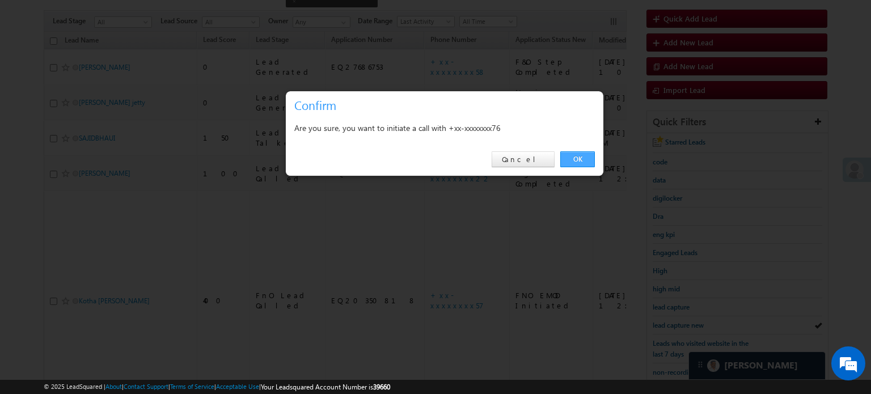
click at [574, 161] on link "OK" at bounding box center [578, 159] width 35 height 16
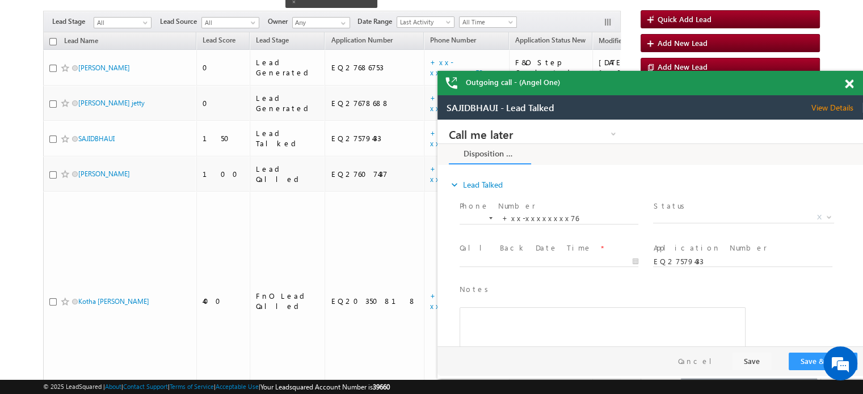
click at [846, 83] on span at bounding box center [849, 84] width 9 height 10
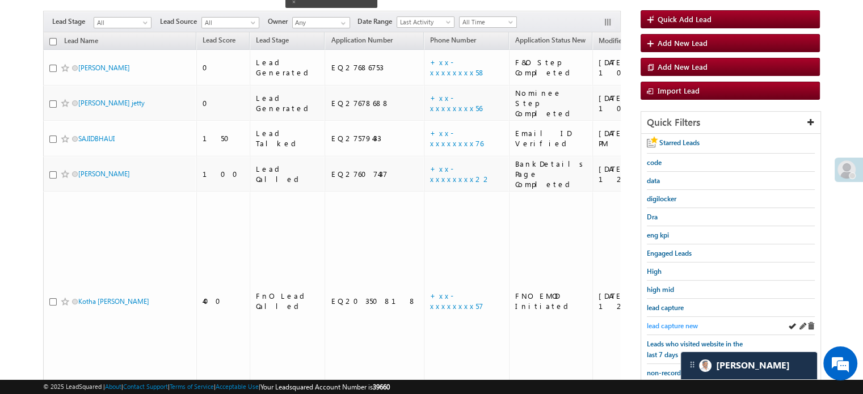
click at [658, 322] on span "lead capture new" at bounding box center [672, 326] width 51 height 9
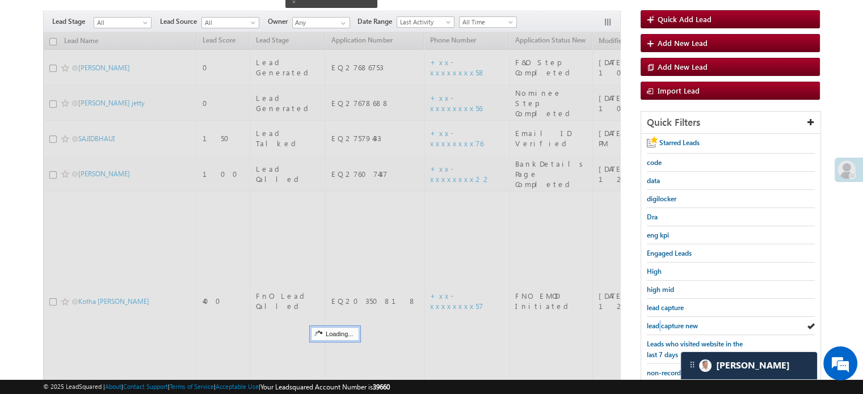
click at [658, 322] on span "lead capture new" at bounding box center [672, 326] width 51 height 9
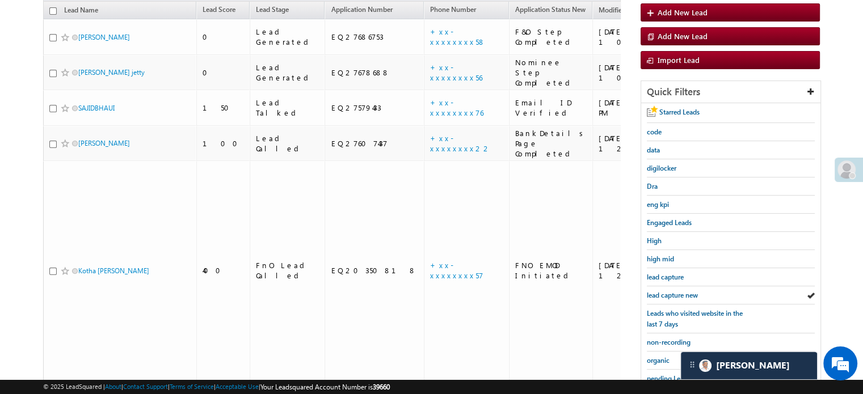
scroll to position [95, 0]
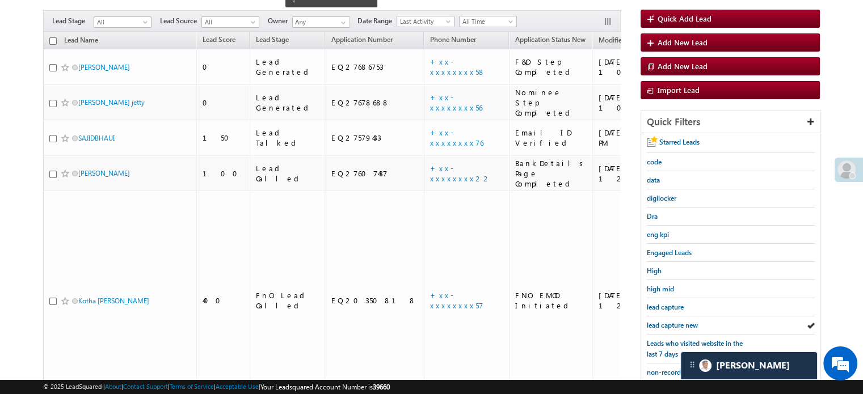
click at [658, 321] on span "lead capture new" at bounding box center [672, 325] width 51 height 9
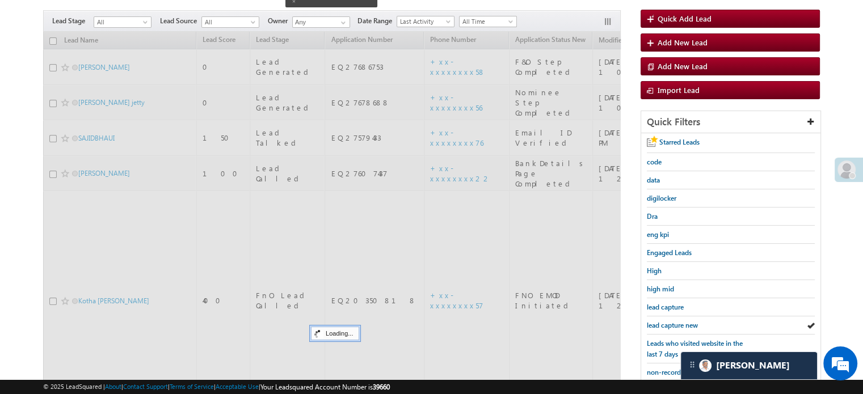
click at [658, 321] on span "lead capture new" at bounding box center [672, 325] width 51 height 9
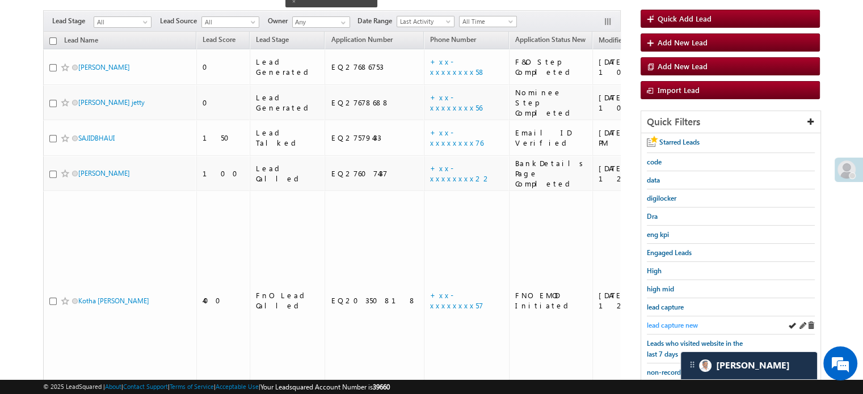
click at [665, 320] on link "lead capture new" at bounding box center [672, 325] width 51 height 11
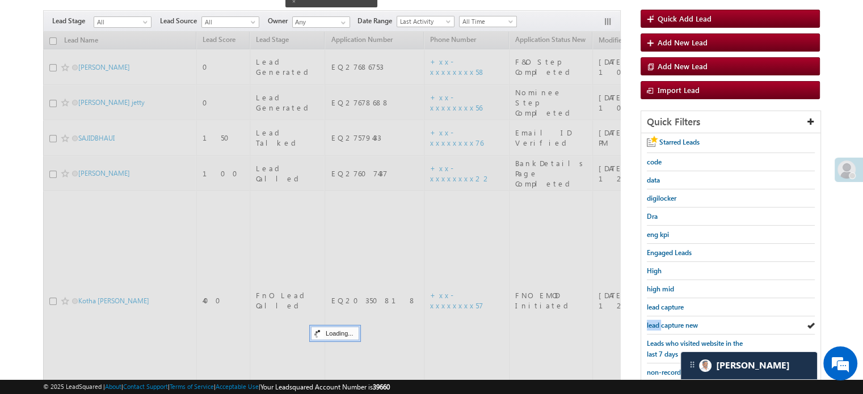
click at [665, 320] on link "lead capture new" at bounding box center [672, 325] width 51 height 11
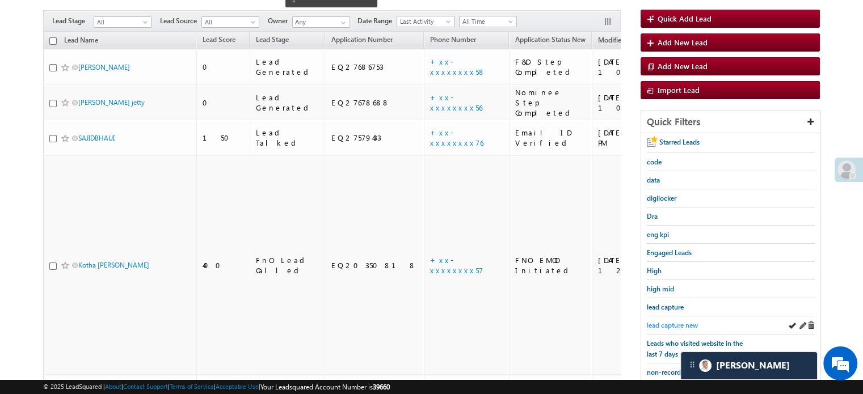
click at [665, 320] on link "lead capture new" at bounding box center [672, 325] width 51 height 11
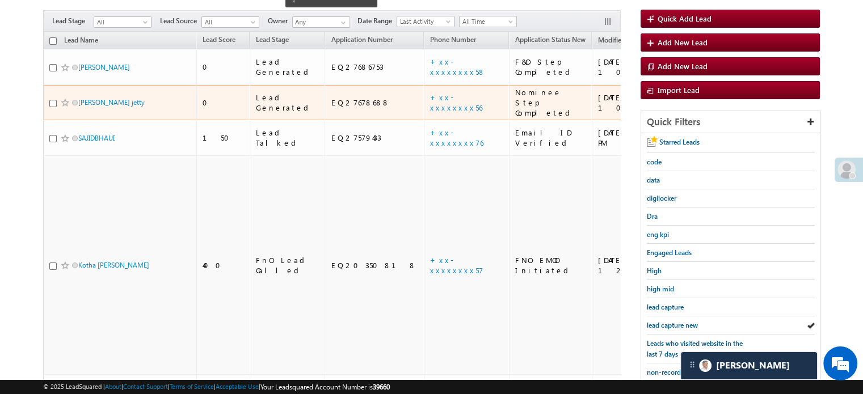
click at [424, 87] on td "+xx-xxxxxxxx56" at bounding box center [466, 103] width 85 height 36
click at [430, 92] on link "+xx-xxxxxxxx56" at bounding box center [456, 102] width 52 height 20
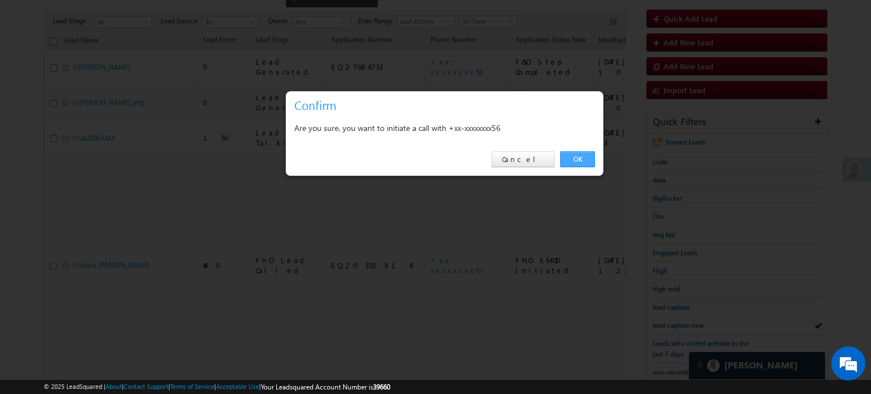
click at [579, 159] on link "OK" at bounding box center [578, 159] width 35 height 16
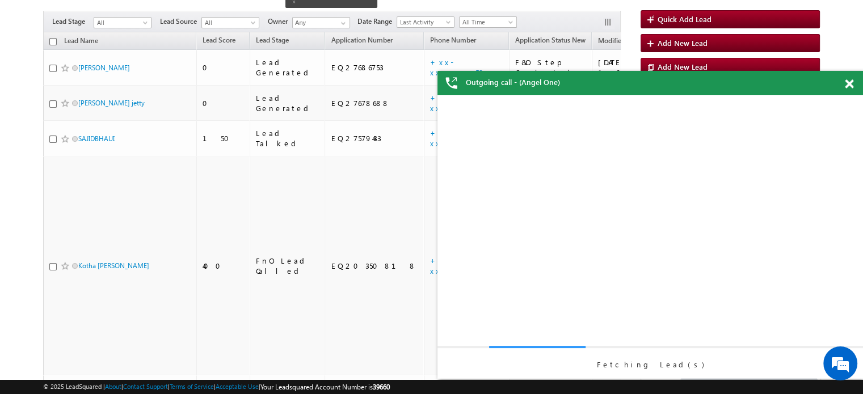
scroll to position [0, 0]
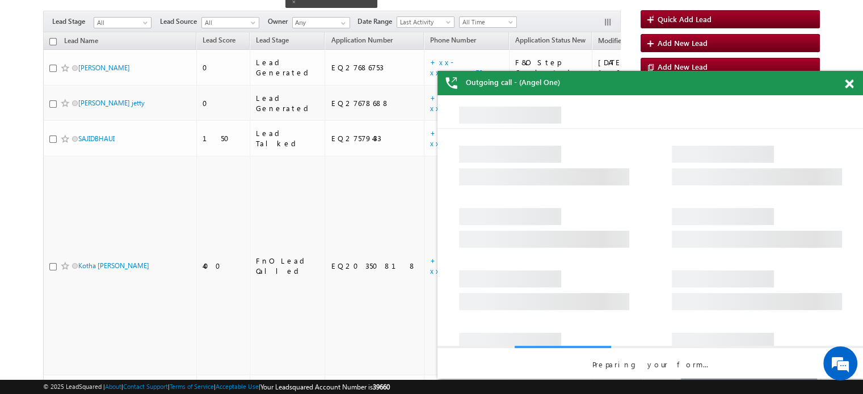
click at [849, 89] on span at bounding box center [849, 84] width 9 height 10
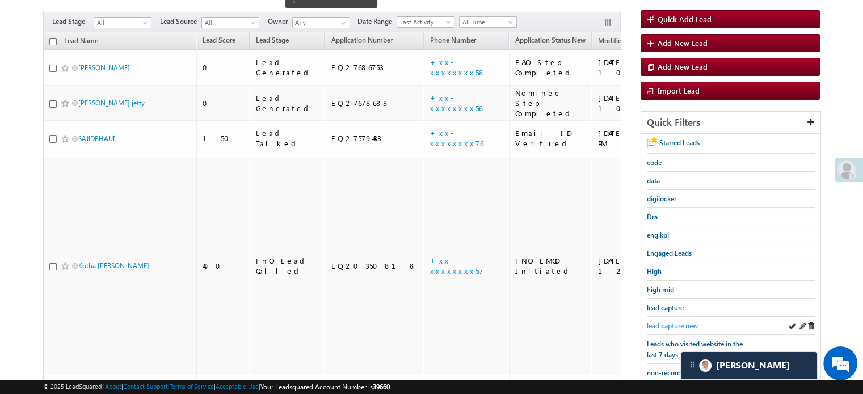
click at [672, 322] on span "lead capture new" at bounding box center [672, 326] width 51 height 9
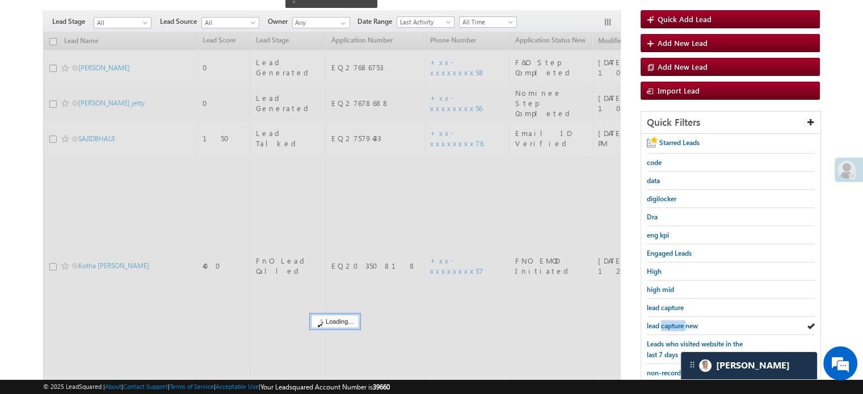
click at [672, 322] on span "lead capture new" at bounding box center [672, 326] width 51 height 9
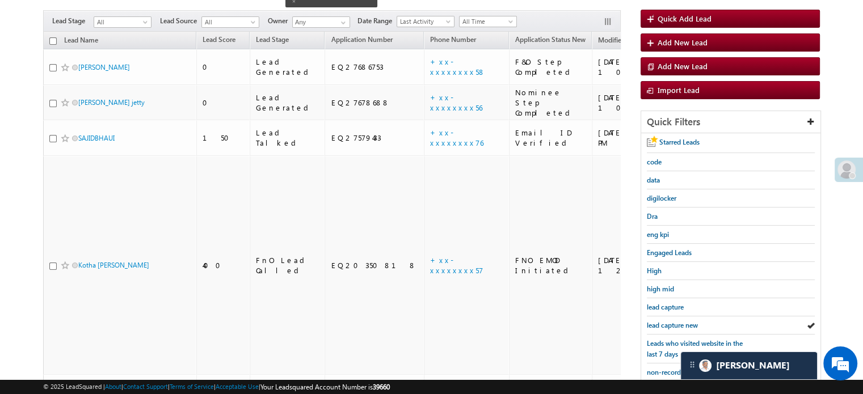
click at [672, 322] on span "lead capture new" at bounding box center [672, 325] width 51 height 9
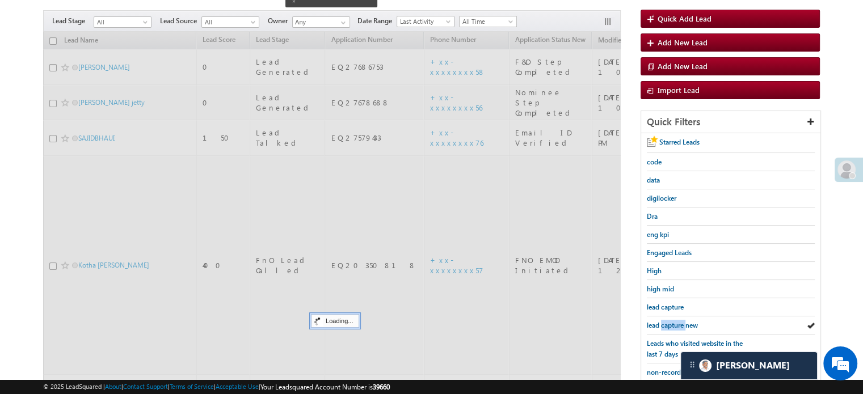
click at [672, 322] on span "lead capture new" at bounding box center [672, 325] width 51 height 9
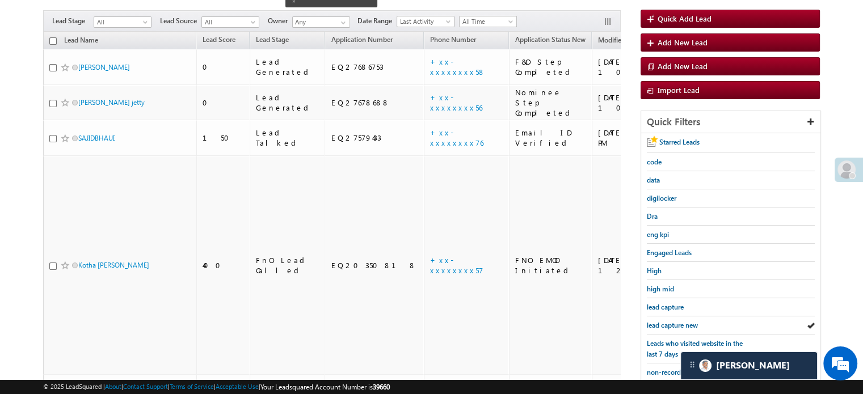
click at [672, 322] on span "lead capture new" at bounding box center [672, 325] width 51 height 9
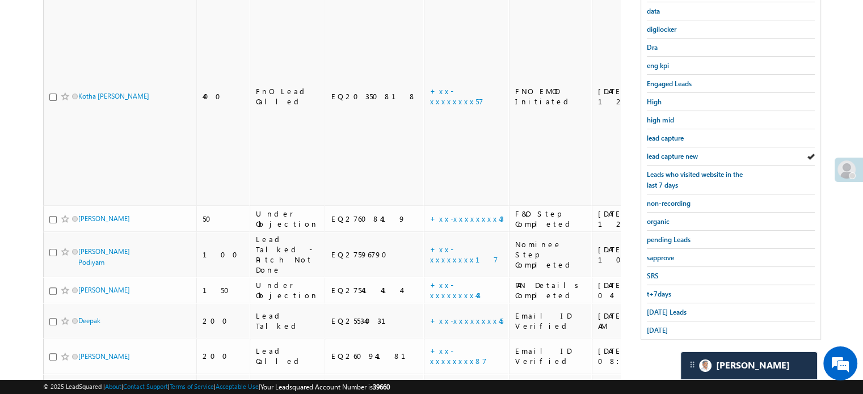
scroll to position [265, 0]
click at [665, 308] on span "Today's Leads" at bounding box center [667, 311] width 40 height 9
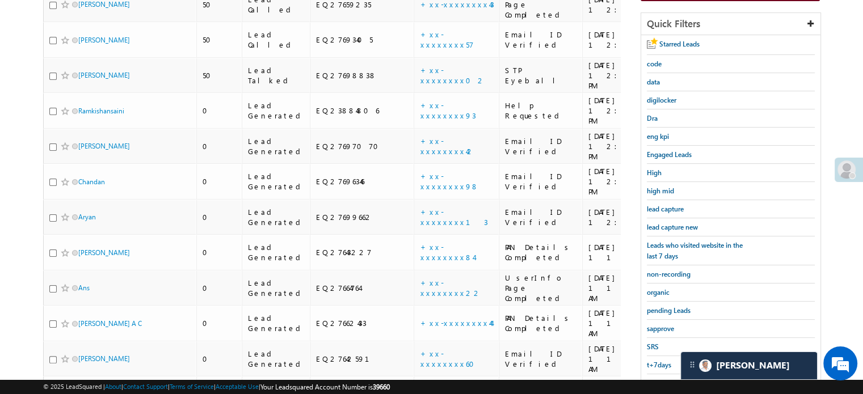
scroll to position [322, 0]
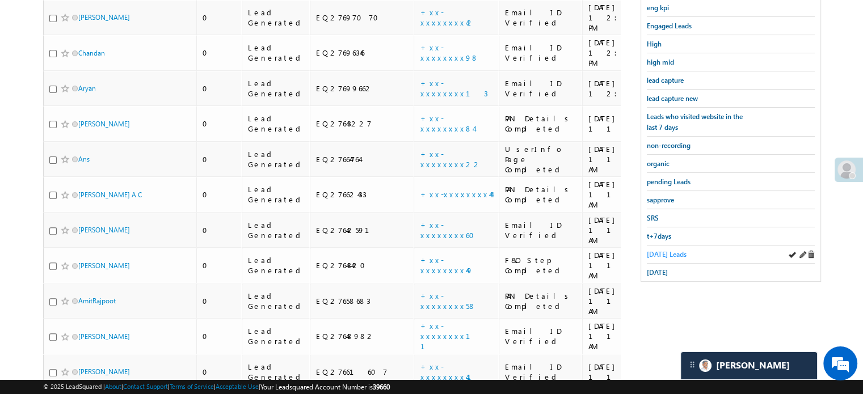
click at [674, 250] on span "Today's Leads" at bounding box center [667, 254] width 40 height 9
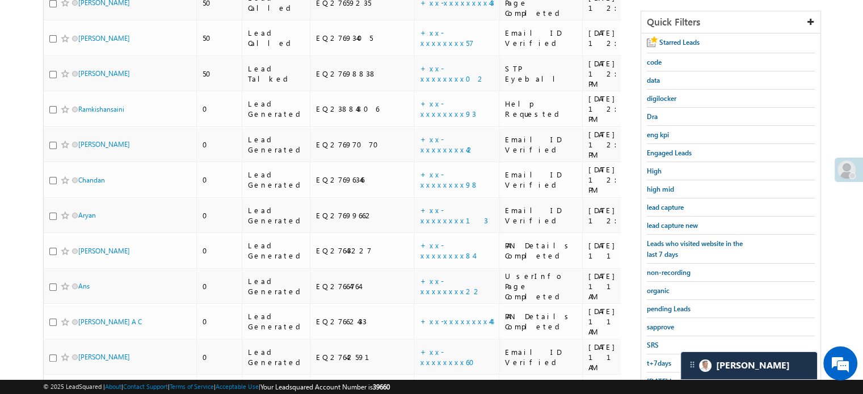
scroll to position [208, 0]
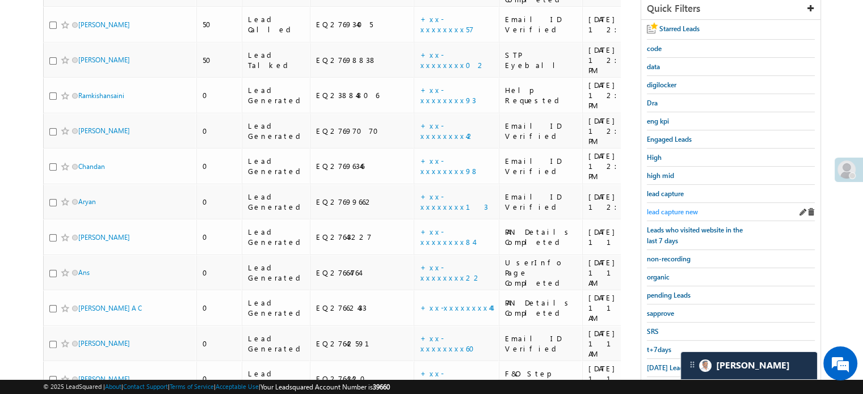
click at [679, 211] on span "lead capture new" at bounding box center [672, 212] width 51 height 9
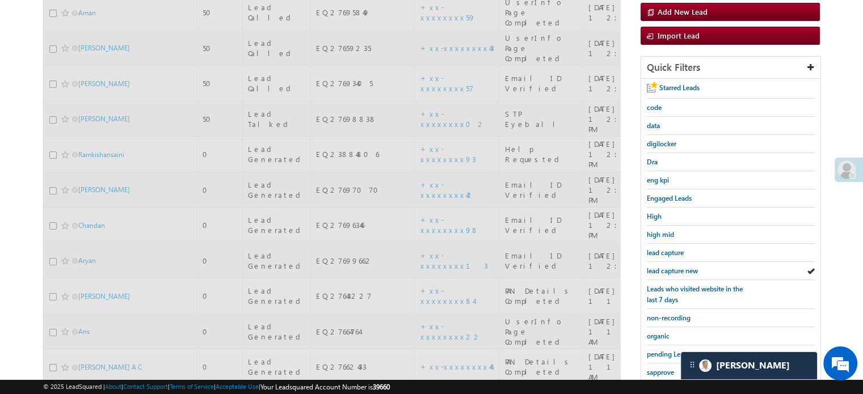
scroll to position [95, 0]
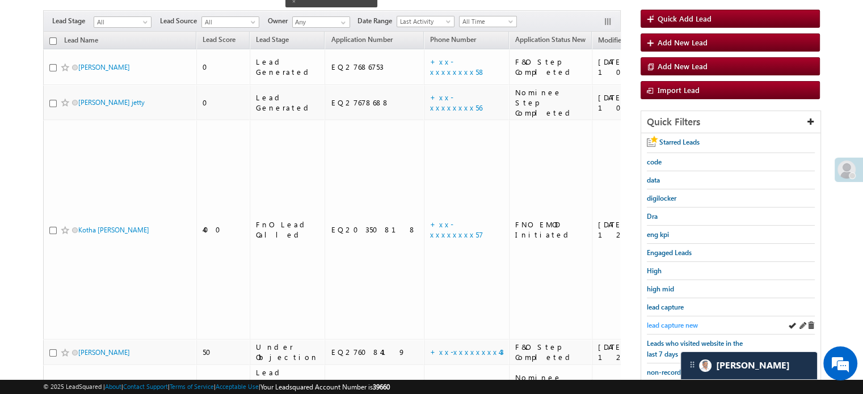
click at [660, 324] on span "lead capture new" at bounding box center [672, 325] width 51 height 9
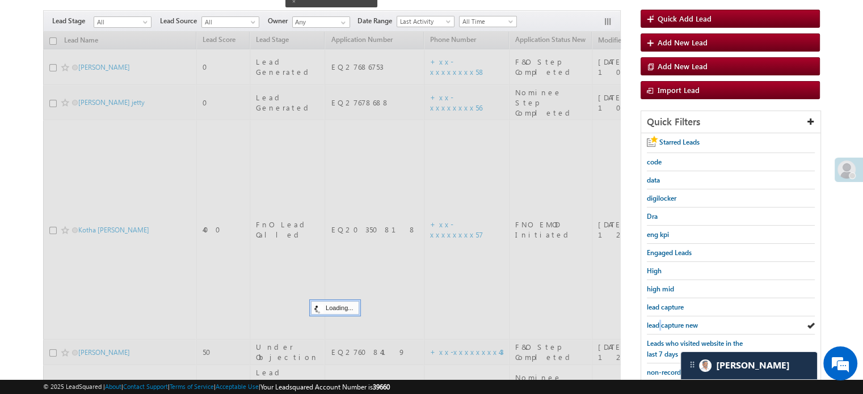
click at [660, 324] on span "lead capture new" at bounding box center [672, 325] width 51 height 9
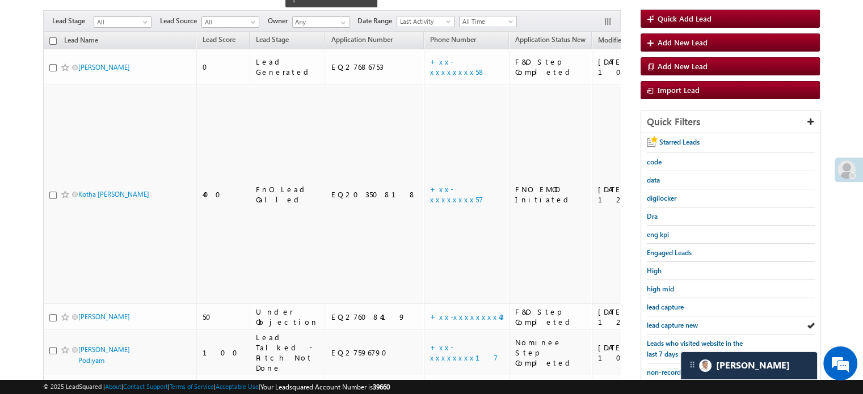
click at [660, 324] on span "lead capture new" at bounding box center [672, 325] width 51 height 9
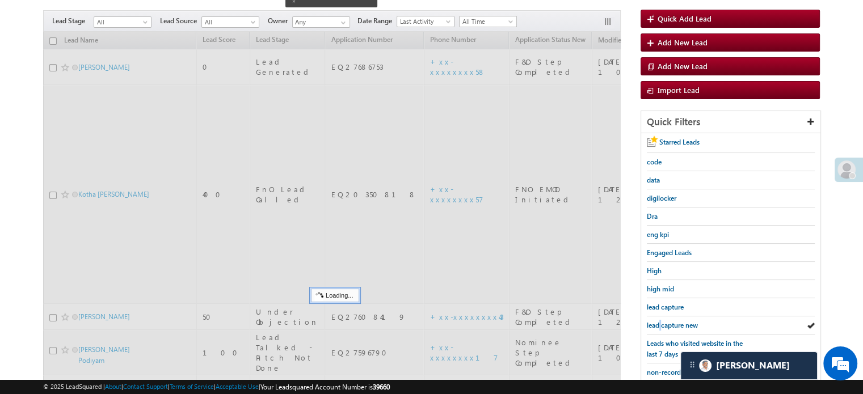
click at [660, 324] on span "lead capture new" at bounding box center [672, 325] width 51 height 9
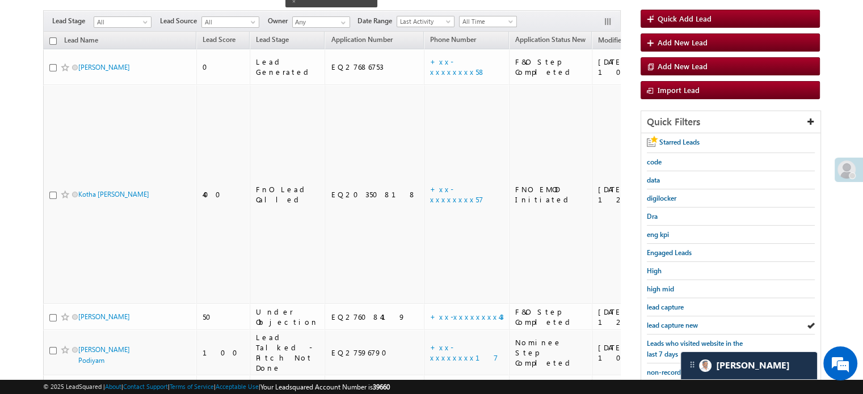
click at [660, 324] on span "lead capture new" at bounding box center [672, 325] width 51 height 9
click at [671, 323] on span "lead capture new" at bounding box center [672, 325] width 51 height 9
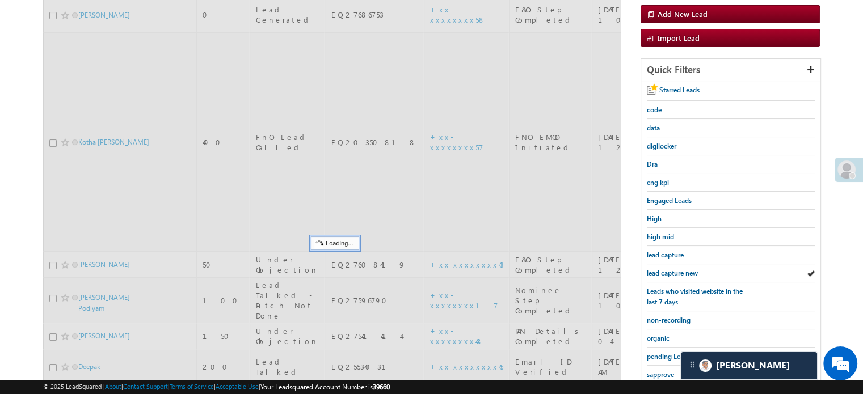
scroll to position [208, 0]
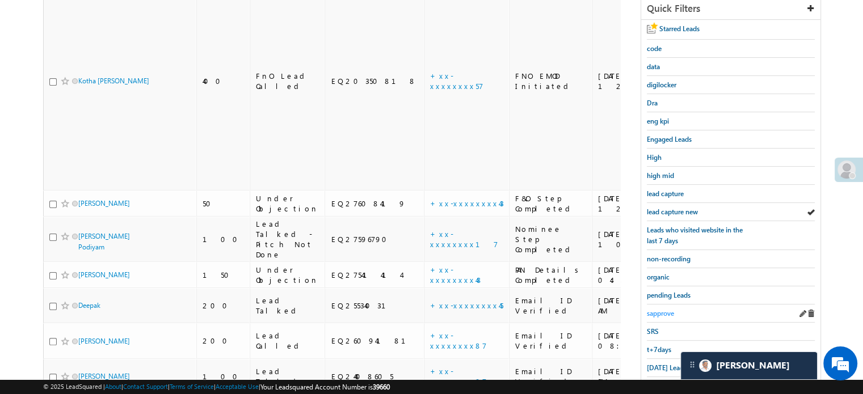
click at [665, 310] on span "sapprove" at bounding box center [660, 313] width 27 height 9
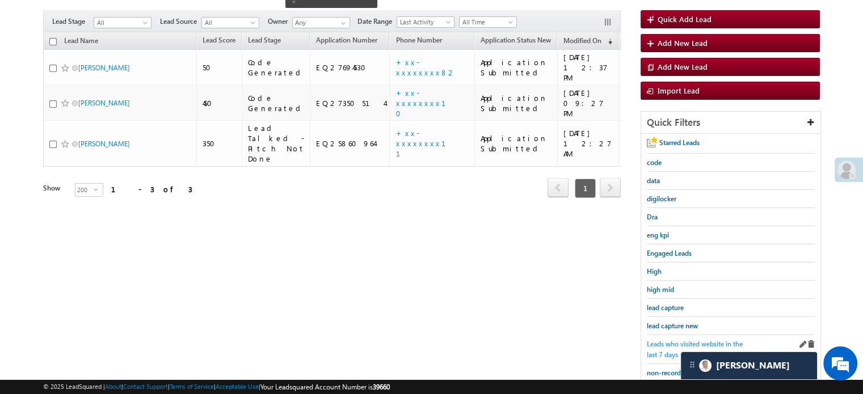
scroll to position [95, 0]
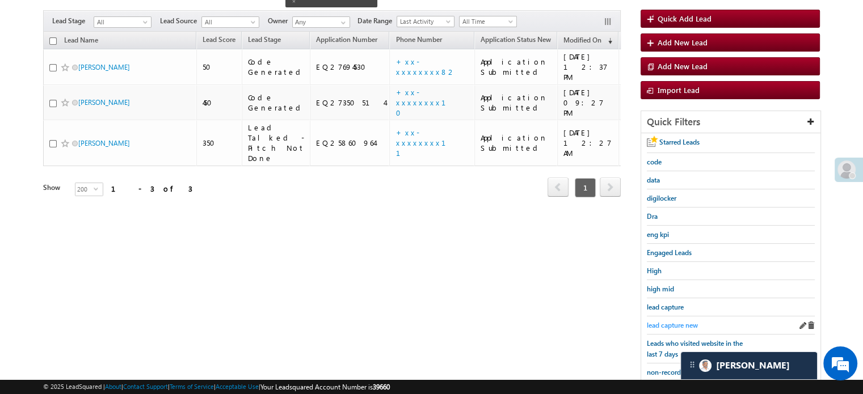
click at [675, 325] on span "lead capture new" at bounding box center [672, 325] width 51 height 9
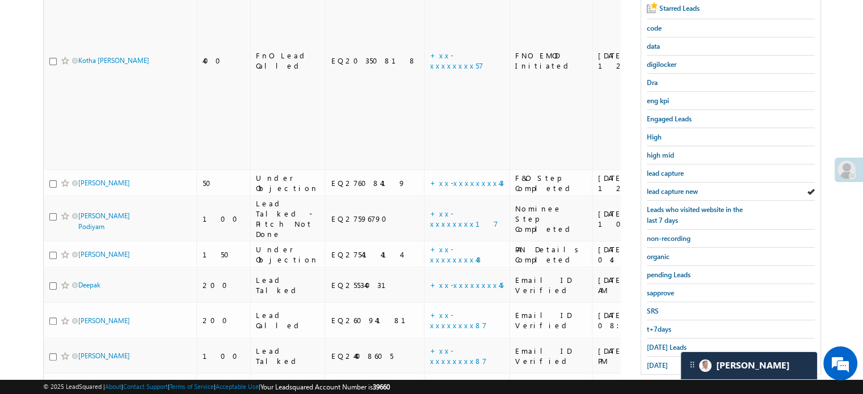
scroll to position [284, 0]
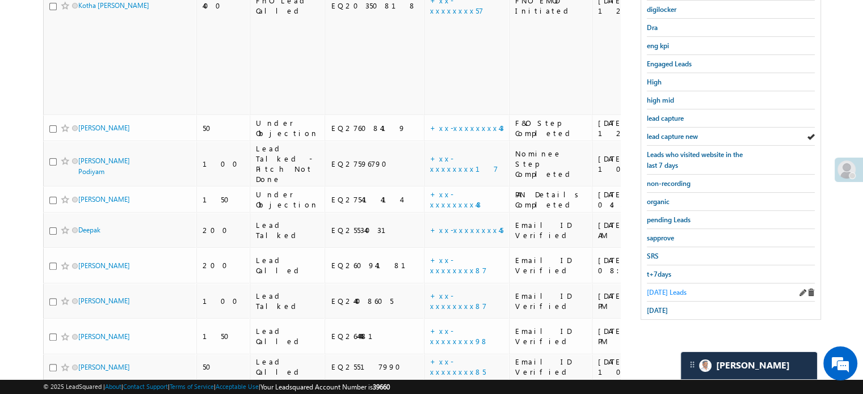
click at [662, 288] on span "Today's Leads" at bounding box center [667, 292] width 40 height 9
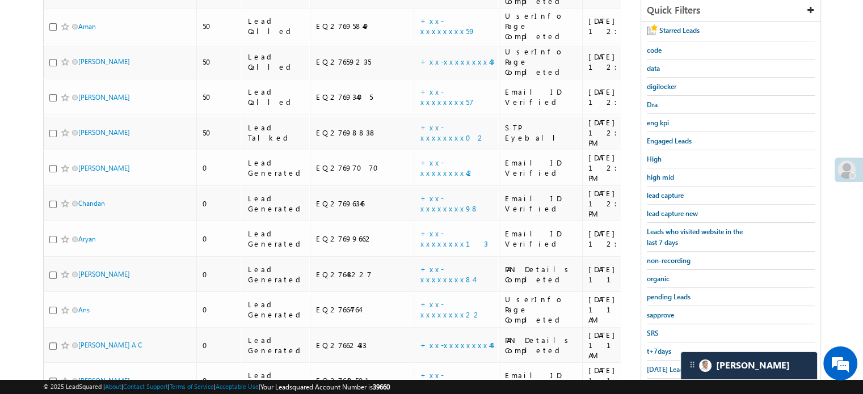
scroll to position [149, 0]
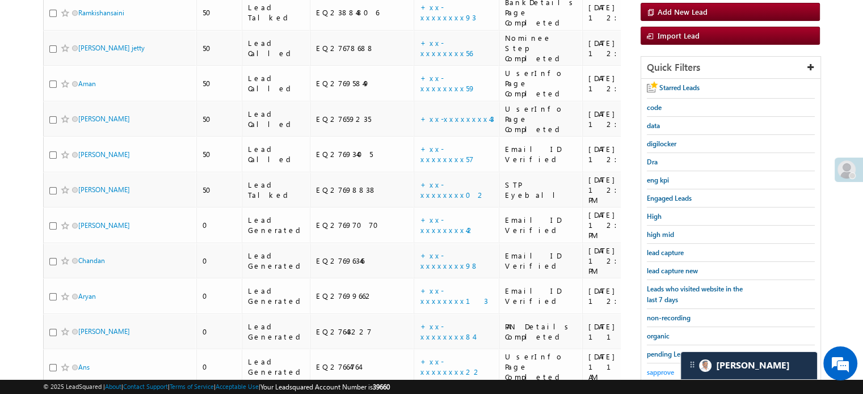
click at [649, 372] on span "sapprove" at bounding box center [660, 372] width 27 height 9
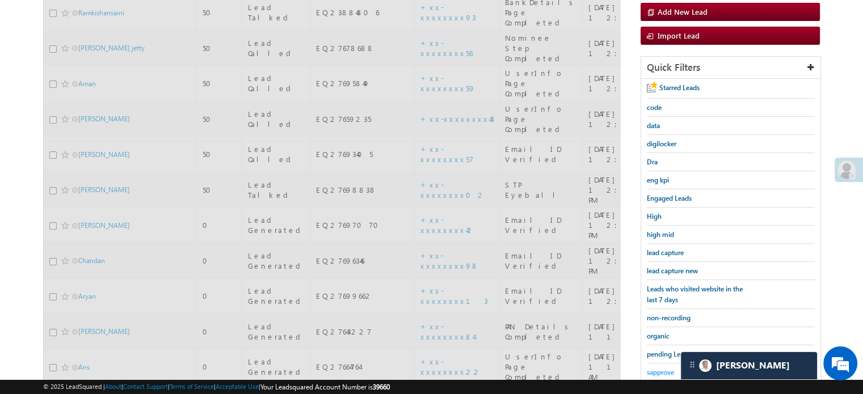
scroll to position [0, 0]
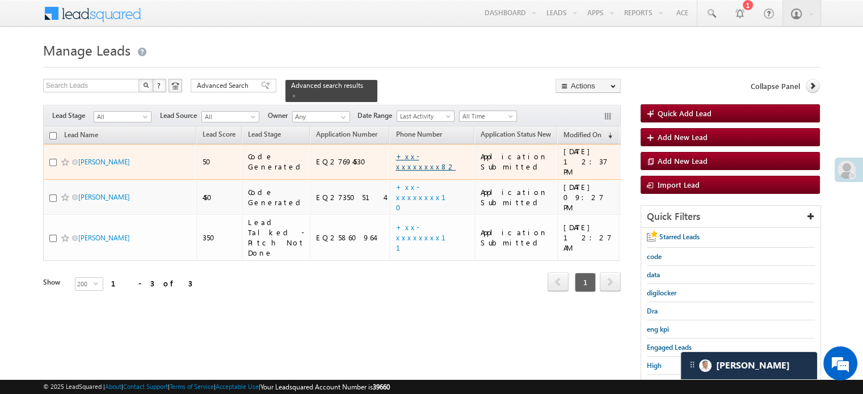
click at [395, 154] on link "+xx-xxxxxxxx82" at bounding box center [425, 161] width 60 height 20
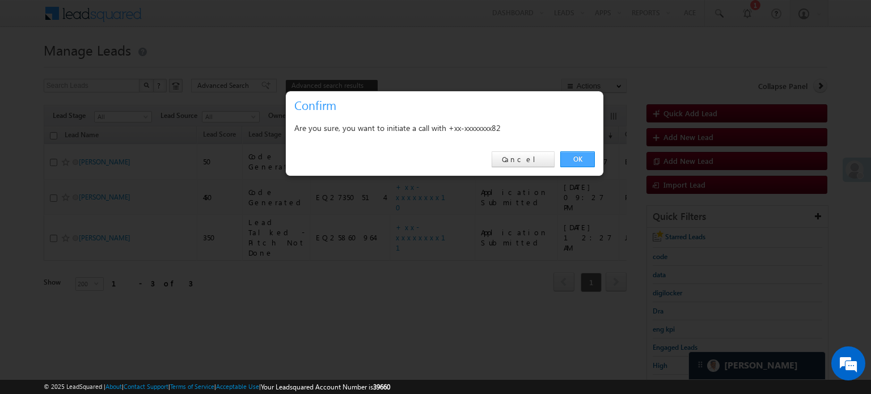
click at [590, 162] on link "OK" at bounding box center [578, 159] width 35 height 16
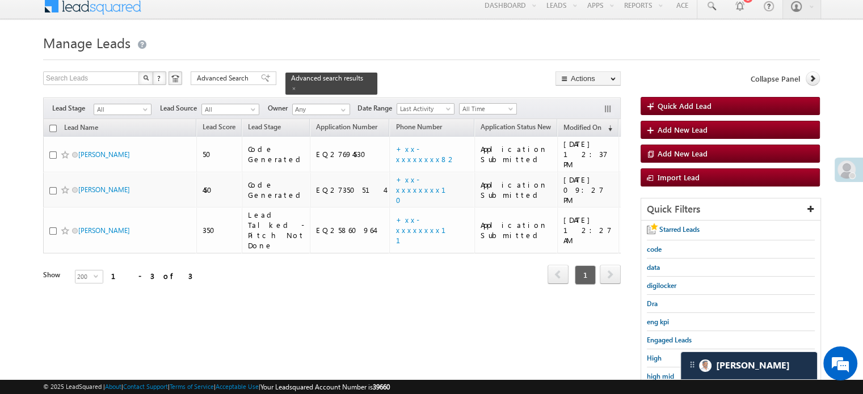
scroll to position [57, 0]
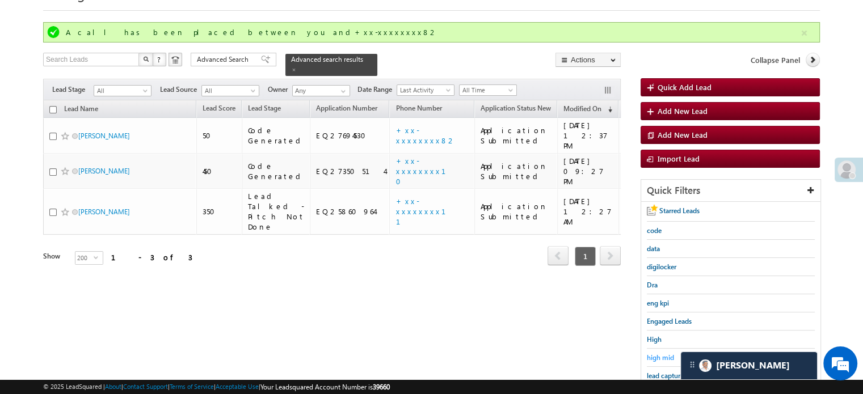
click at [663, 359] on span "high mid" at bounding box center [660, 357] width 27 height 9
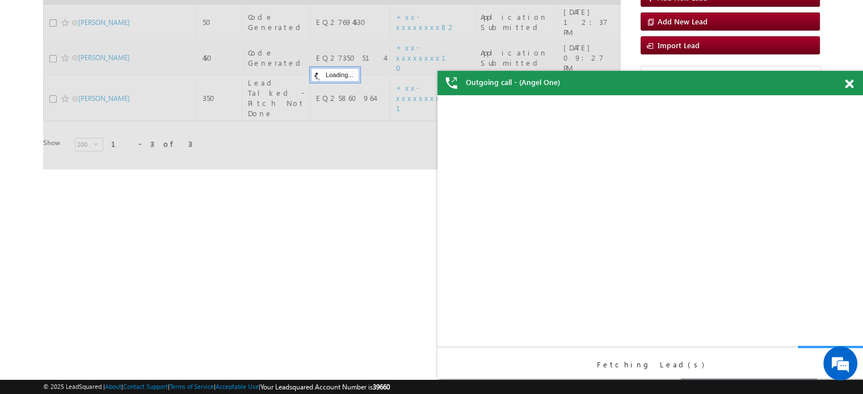
scroll to position [0, 0]
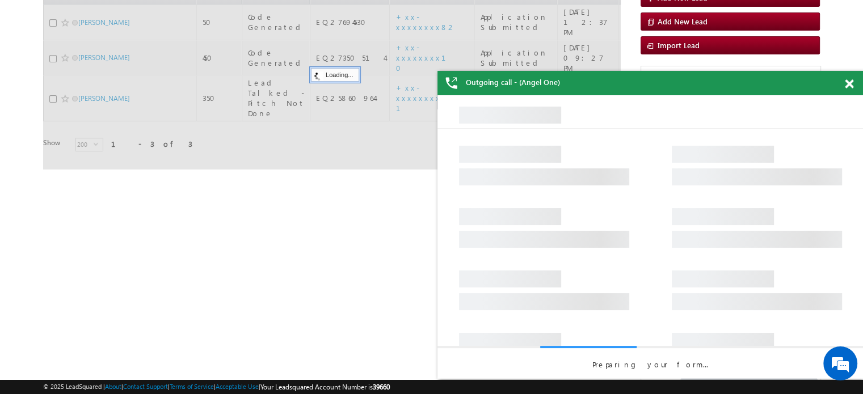
click at [851, 82] on span at bounding box center [849, 84] width 9 height 10
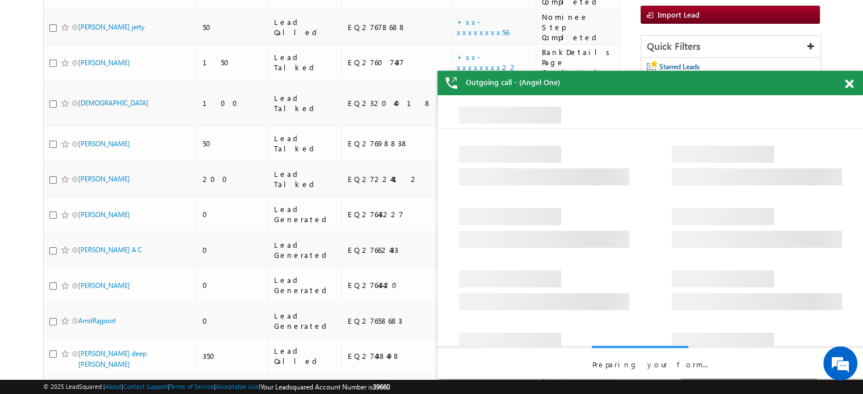
click at [847, 82] on span at bounding box center [849, 84] width 9 height 10
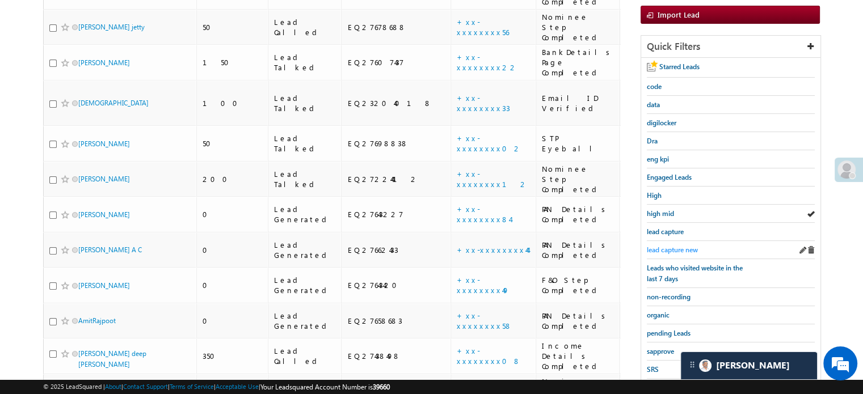
click at [667, 246] on span "lead capture new" at bounding box center [672, 250] width 51 height 9
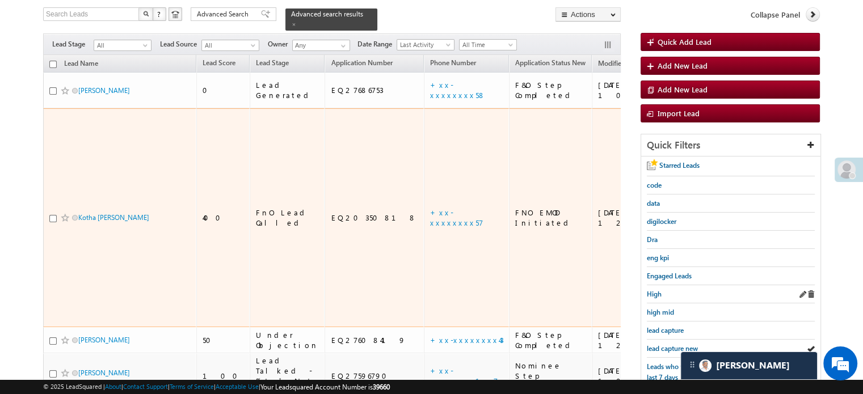
scroll to position [113, 0]
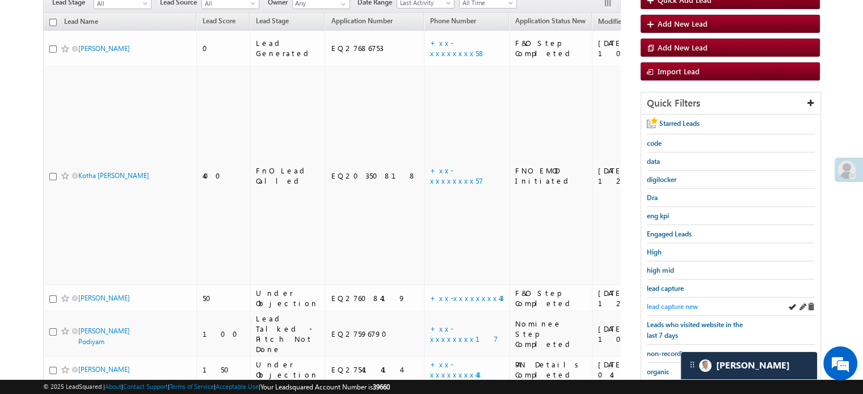
click at [672, 307] on span "lead capture new" at bounding box center [672, 306] width 51 height 9
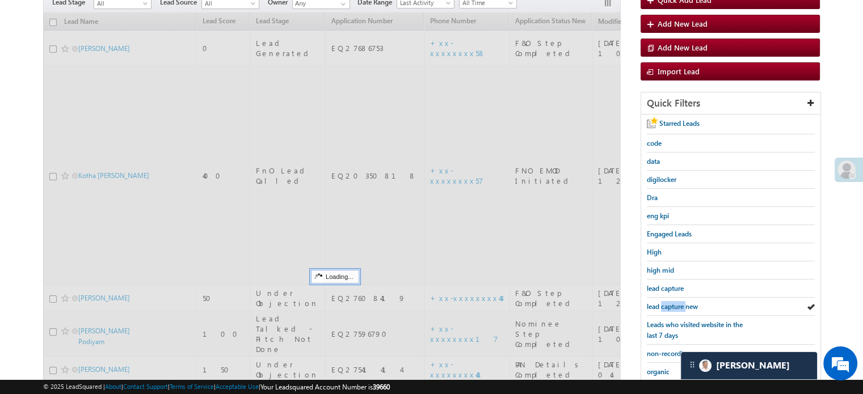
click at [672, 307] on span "lead capture new" at bounding box center [672, 306] width 51 height 9
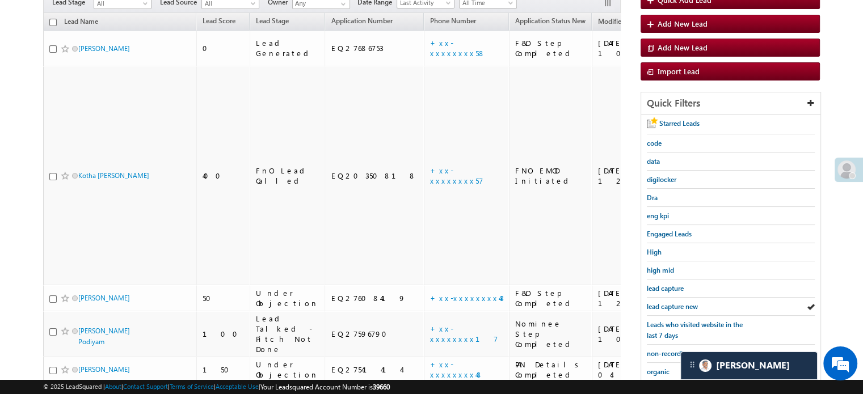
click at [672, 307] on span "lead capture new" at bounding box center [672, 306] width 51 height 9
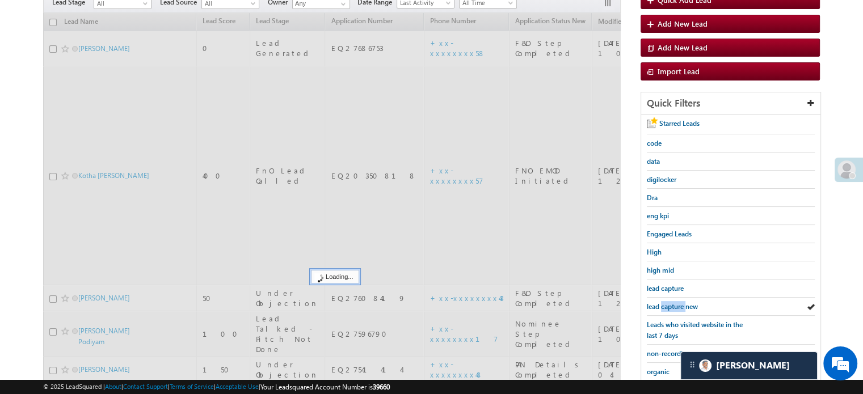
click at [672, 307] on span "lead capture new" at bounding box center [672, 306] width 51 height 9
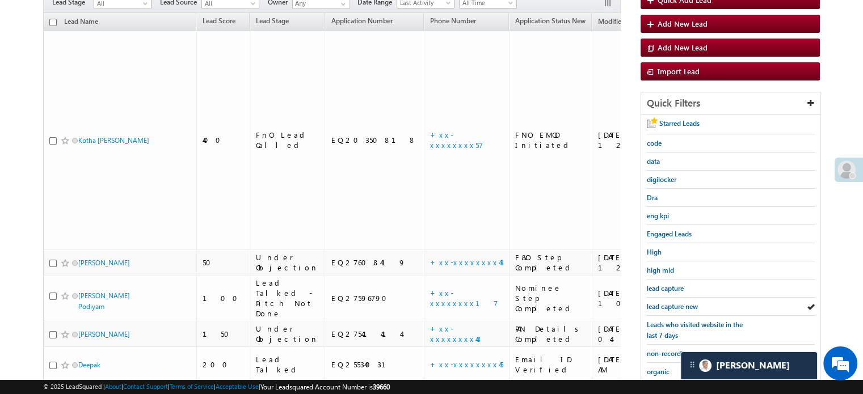
click at [672, 307] on span "lead capture new" at bounding box center [672, 306] width 51 height 9
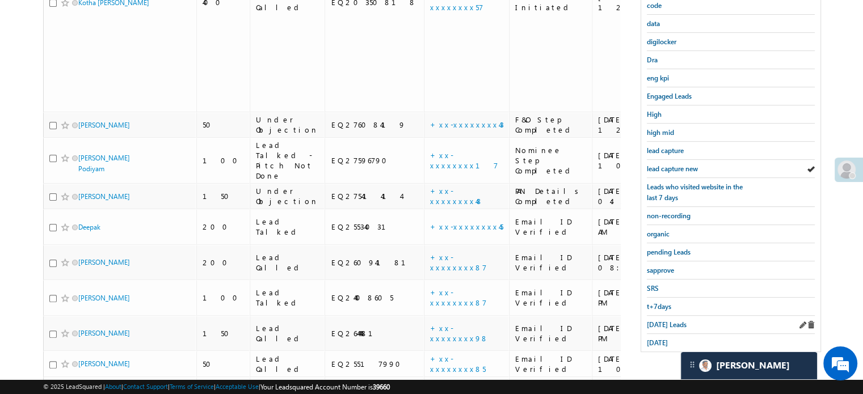
scroll to position [264, 0]
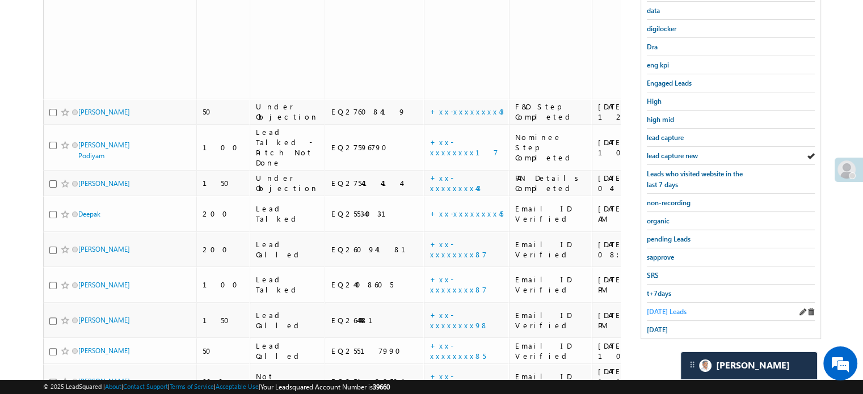
click at [652, 307] on span "Today's Leads" at bounding box center [667, 311] width 40 height 9
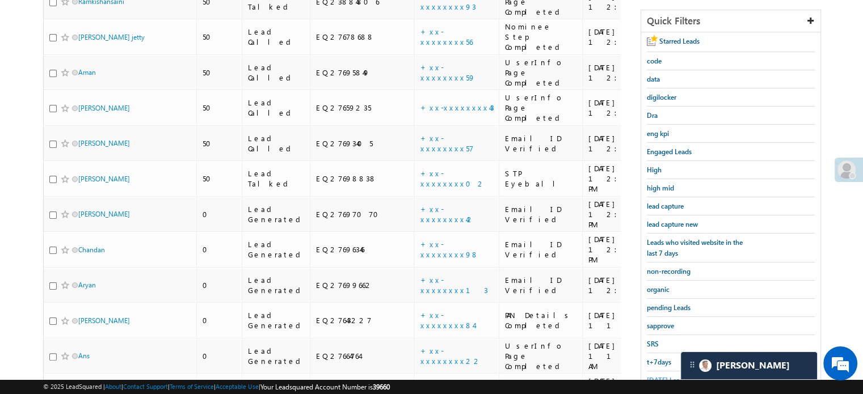
scroll to position [193, 0]
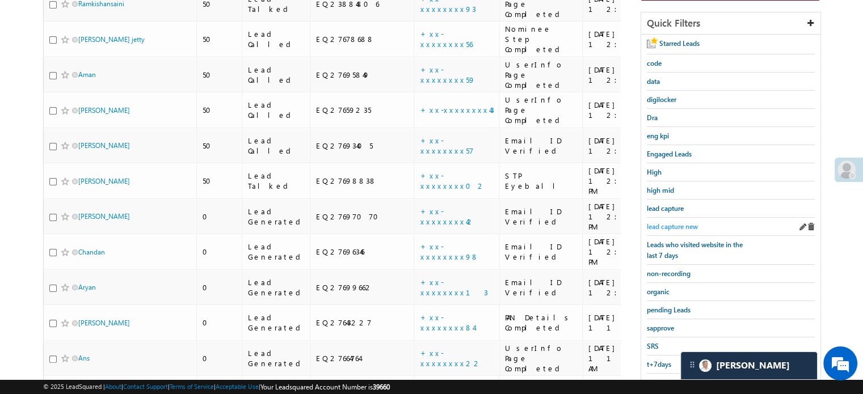
click at [674, 222] on span "lead capture new" at bounding box center [672, 226] width 51 height 9
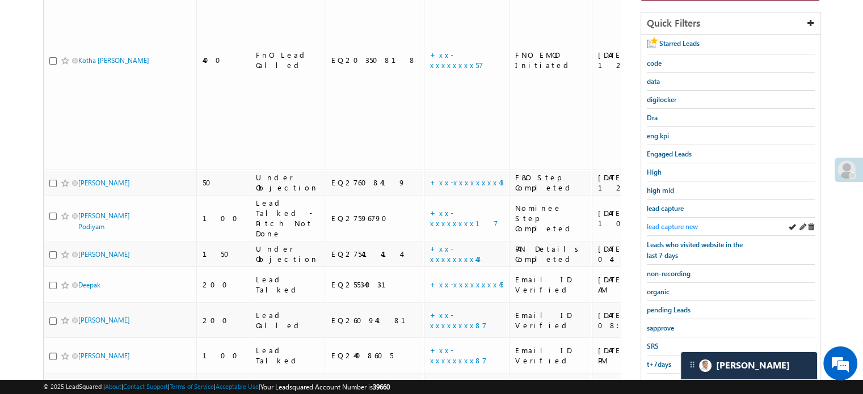
click at [671, 222] on span "lead capture new" at bounding box center [672, 226] width 51 height 9
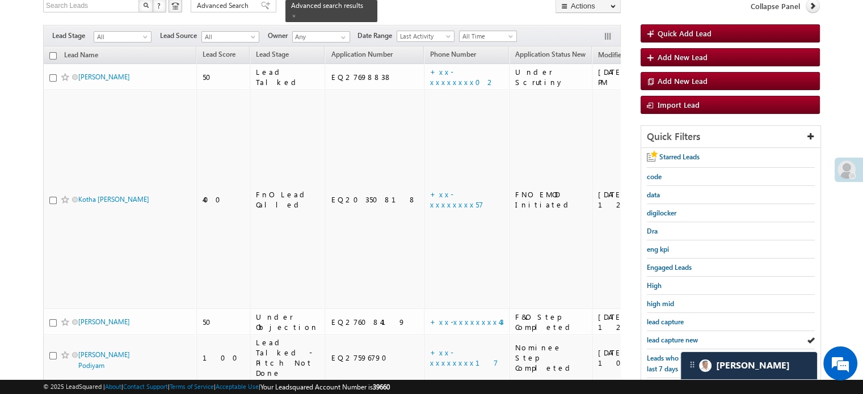
scroll to position [290, 0]
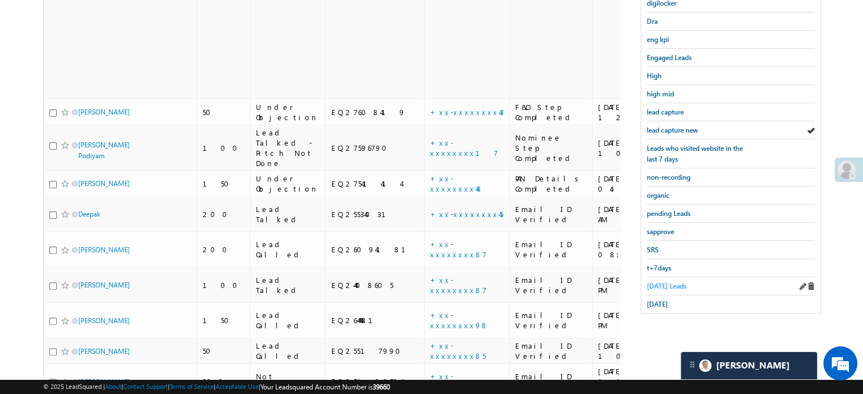
click at [659, 283] on span "Today's Leads" at bounding box center [667, 286] width 40 height 9
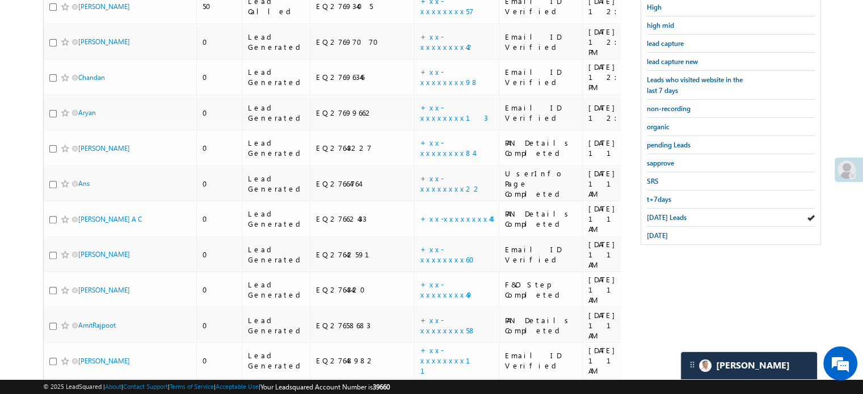
scroll to position [69, 0]
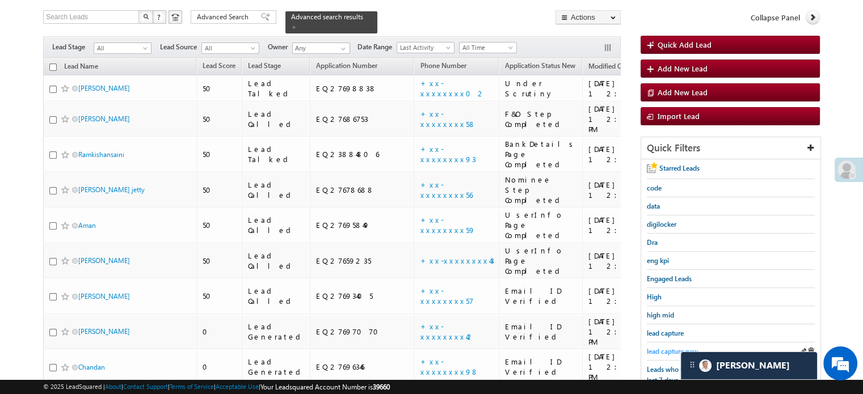
click at [659, 347] on span "lead capture new" at bounding box center [672, 351] width 51 height 9
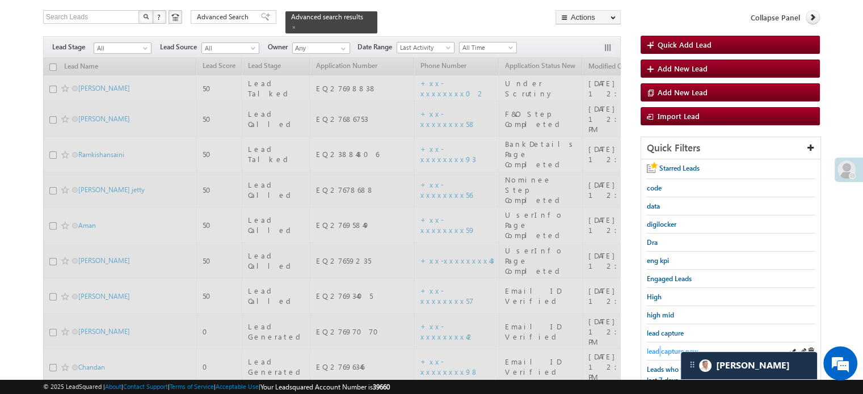
click at [659, 347] on span "lead capture new" at bounding box center [672, 351] width 51 height 9
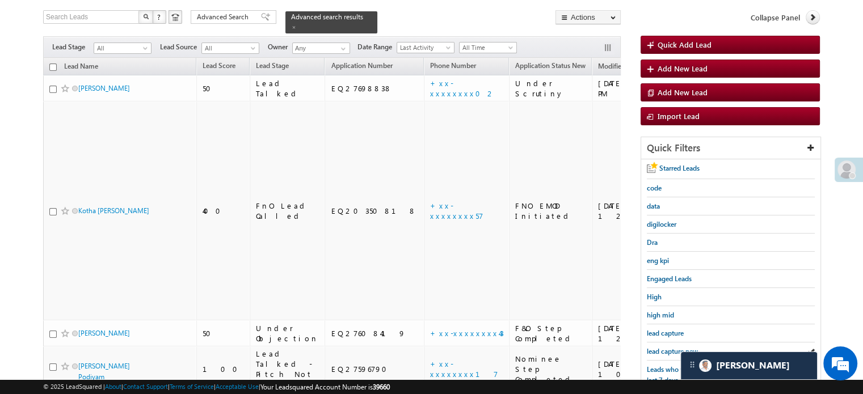
click at [659, 347] on span "lead capture new" at bounding box center [672, 351] width 51 height 9
click at [656, 343] on div "lead capture new" at bounding box center [731, 352] width 168 height 18
click at [662, 346] on link "lead capture new" at bounding box center [672, 351] width 51 height 11
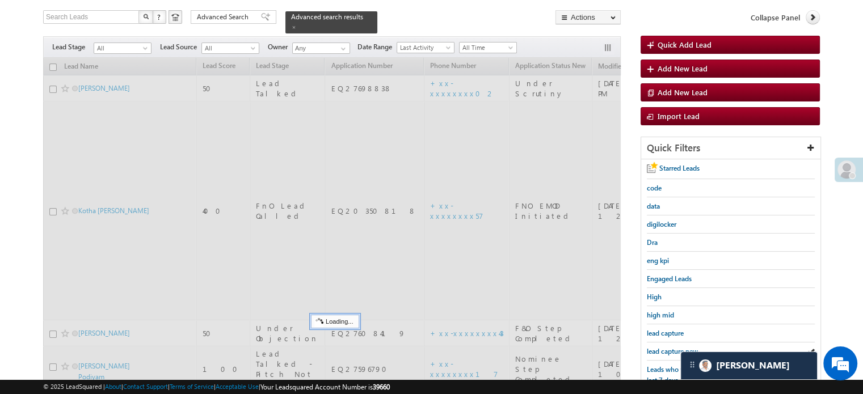
click at [663, 347] on span "lead capture new" at bounding box center [672, 351] width 51 height 9
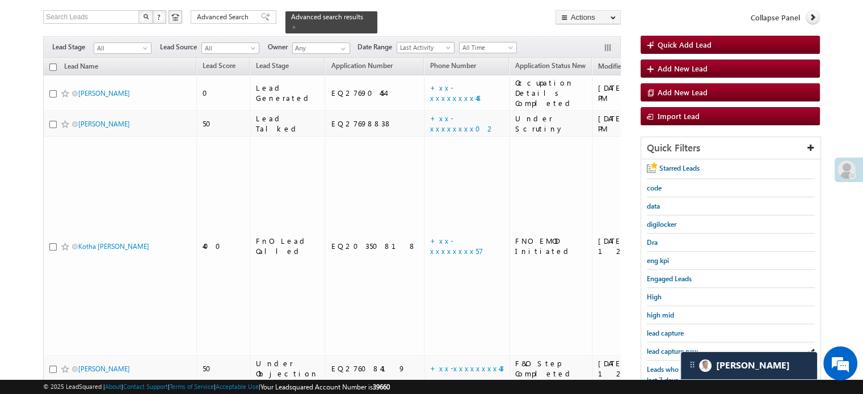
click at [663, 347] on span "lead capture new" at bounding box center [672, 351] width 51 height 9
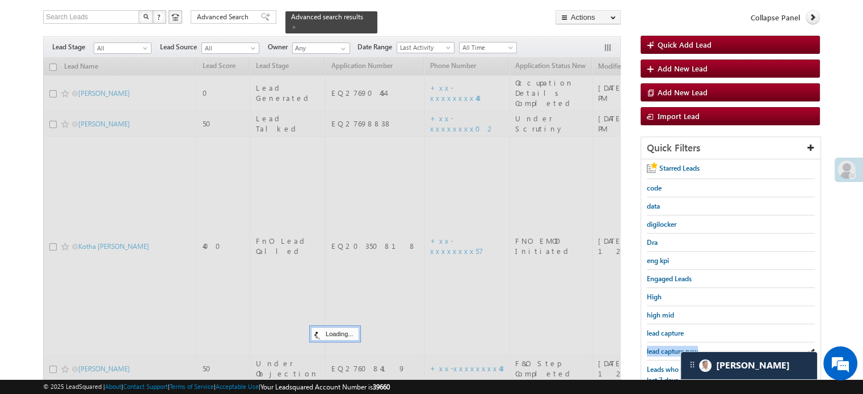
click at [663, 347] on span "lead capture new" at bounding box center [672, 351] width 51 height 9
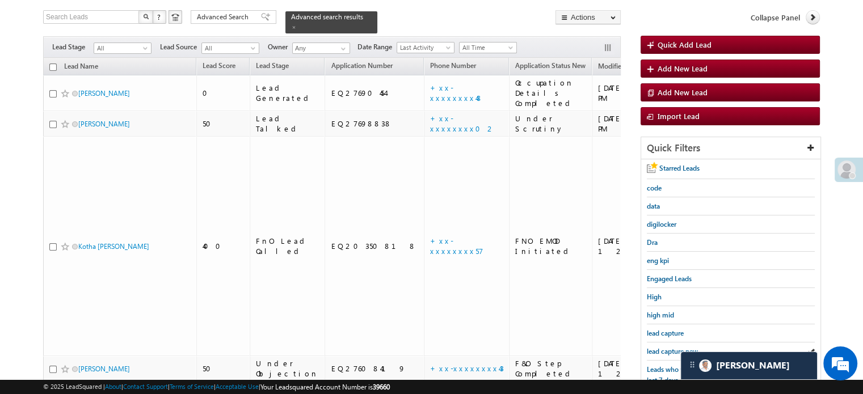
scroll to position [296, 0]
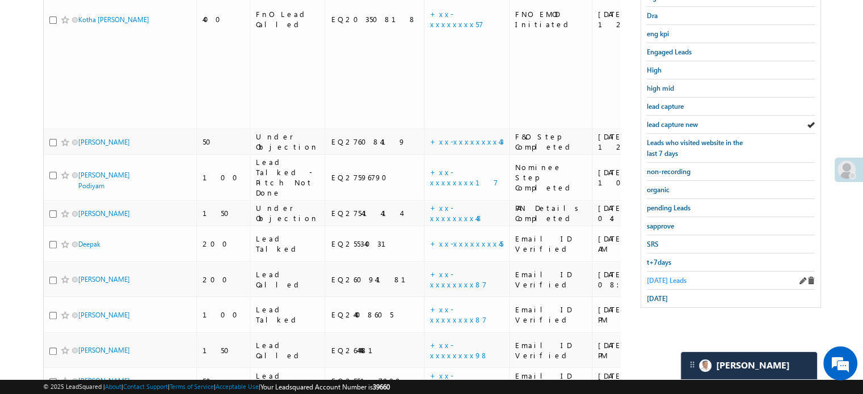
click at [671, 276] on span "Today's Leads" at bounding box center [667, 280] width 40 height 9
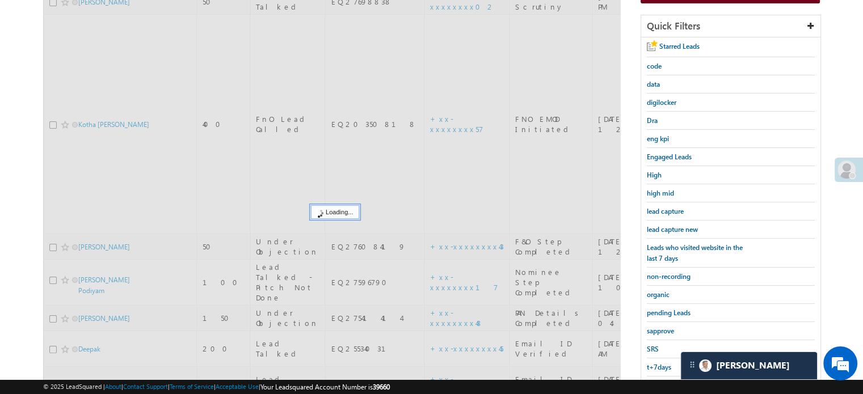
scroll to position [125, 0]
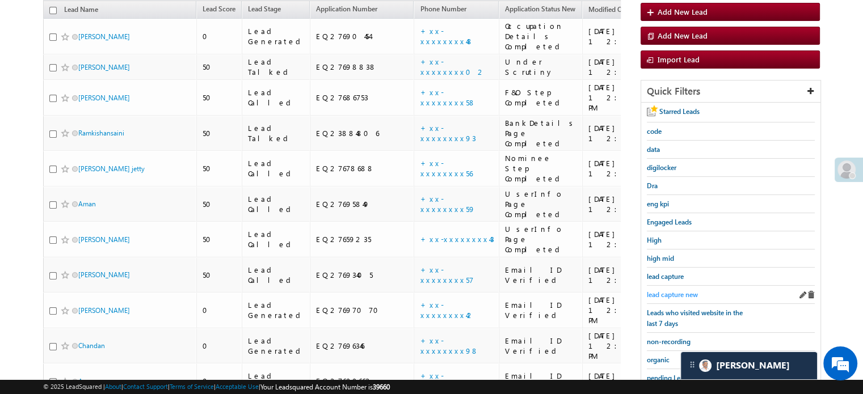
click at [667, 290] on span "lead capture new" at bounding box center [672, 294] width 51 height 9
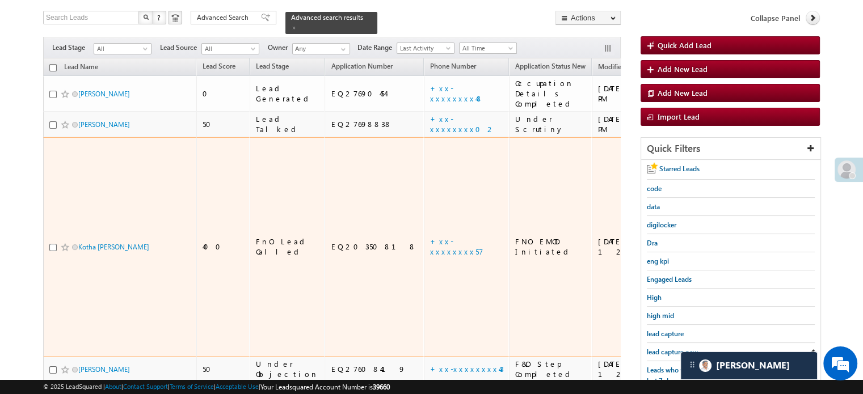
scroll to position [170, 0]
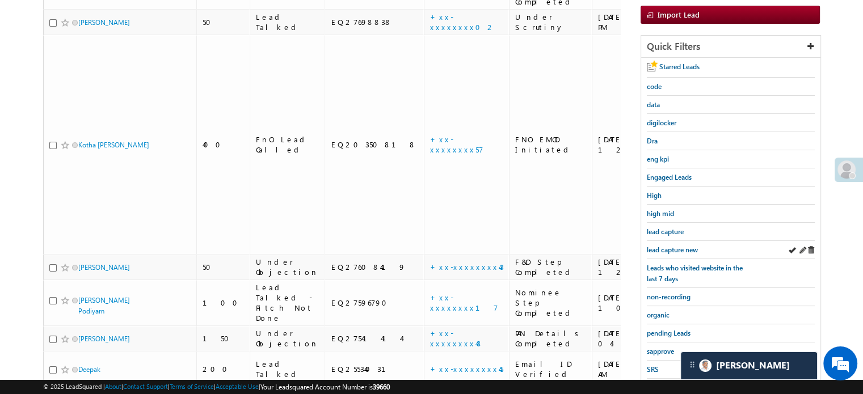
click at [672, 252] on div "lead capture new" at bounding box center [731, 250] width 168 height 18
click at [669, 247] on span "lead capture new" at bounding box center [672, 250] width 51 height 9
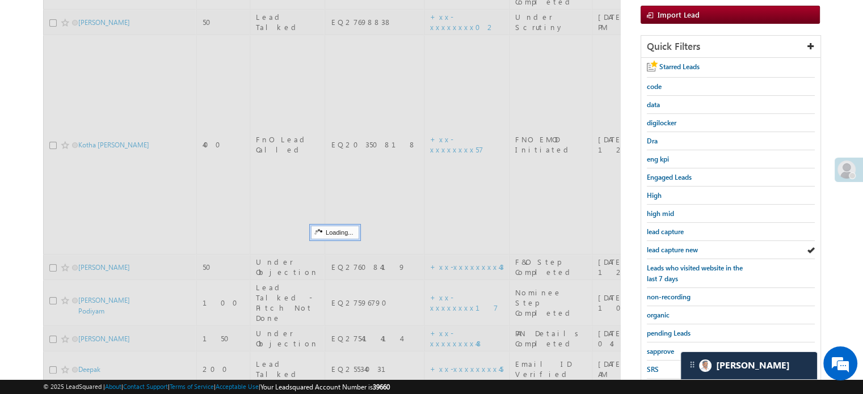
click at [669, 247] on span "lead capture new" at bounding box center [672, 250] width 51 height 9
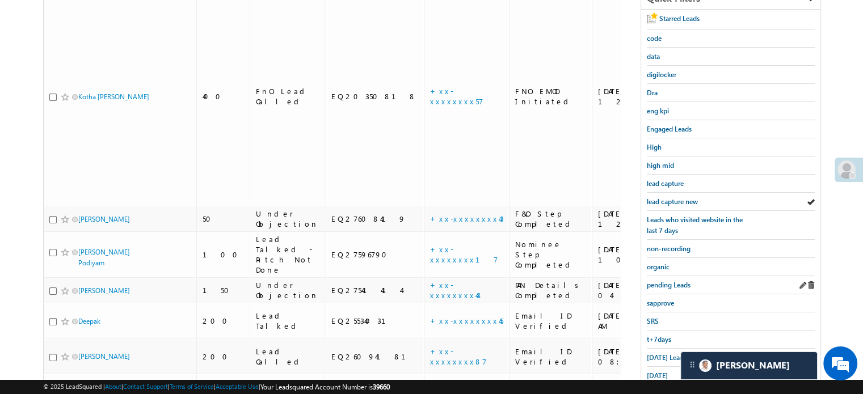
scroll to position [227, 0]
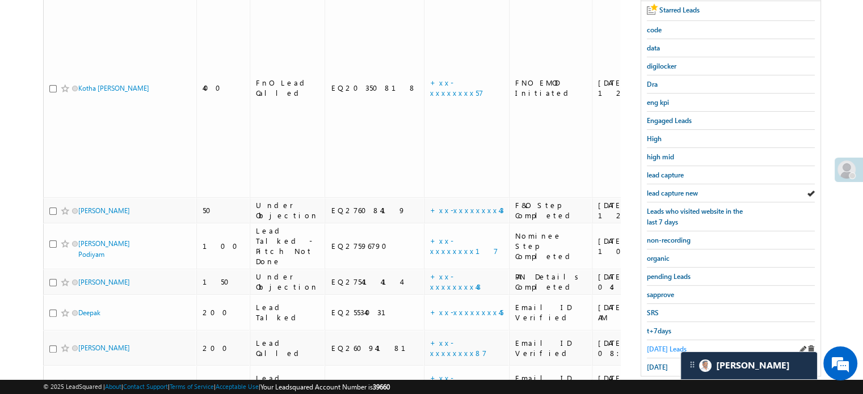
click at [652, 345] on span "Today's Leads" at bounding box center [667, 349] width 40 height 9
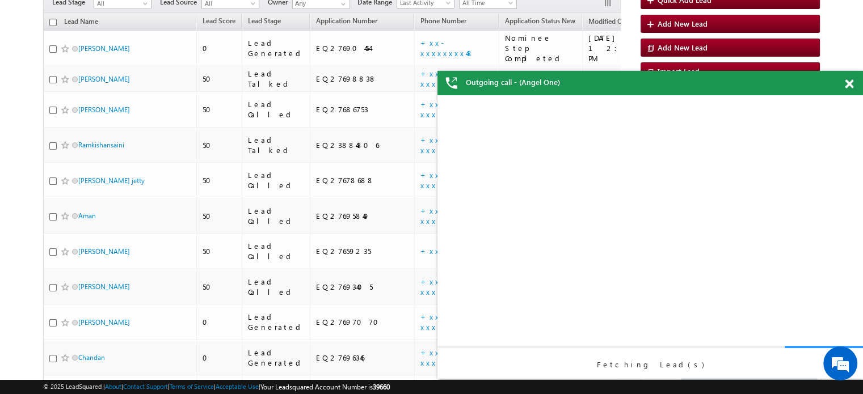
scroll to position [0, 0]
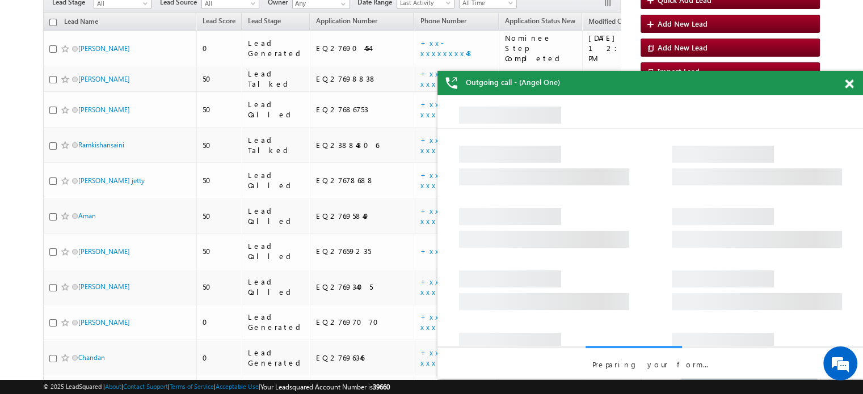
click at [848, 81] on div "Outgoing call - (Angel One)" at bounding box center [650, 83] width 426 height 24
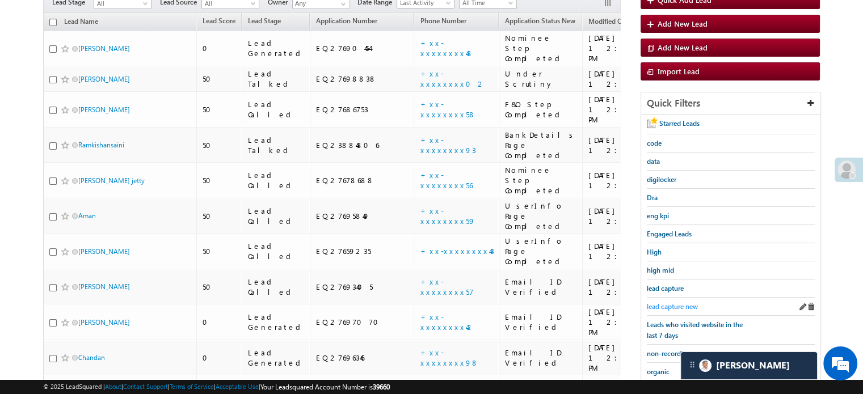
click at [649, 304] on span "lead capture new" at bounding box center [672, 306] width 51 height 9
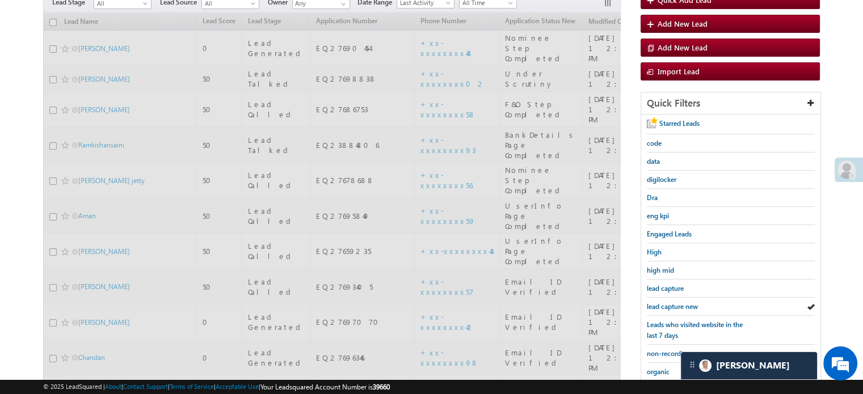
click at [649, 304] on span "lead capture new" at bounding box center [672, 306] width 51 height 9
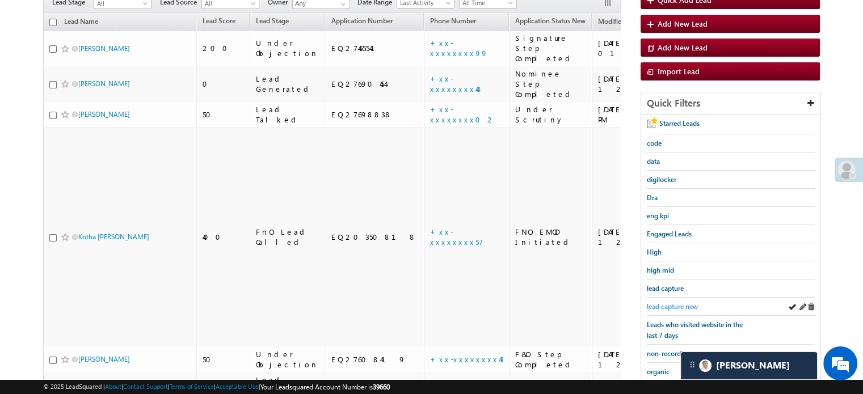
click at [657, 306] on span "lead capture new" at bounding box center [672, 306] width 51 height 9
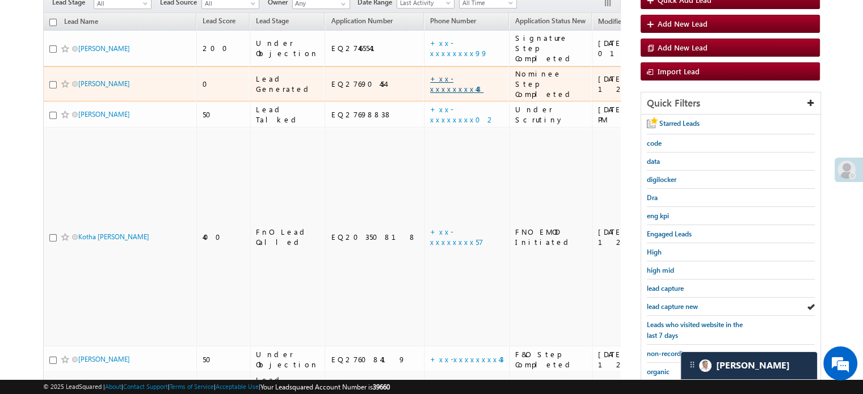
click at [430, 74] on link "+xx-xxxxxxxx48" at bounding box center [456, 84] width 53 height 20
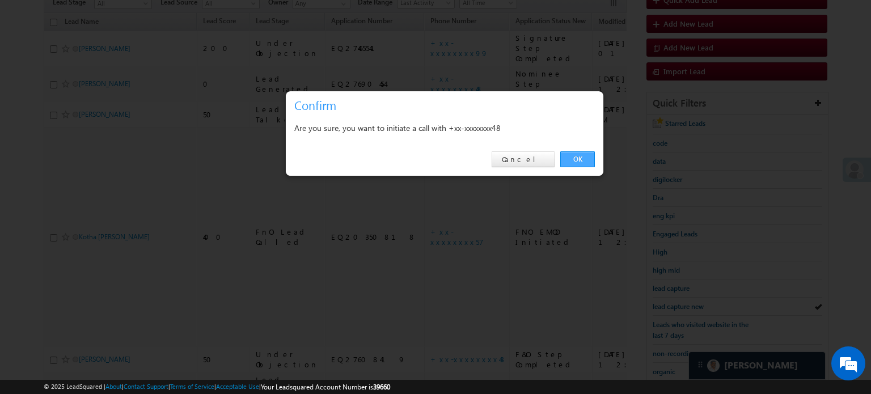
click at [579, 157] on link "OK" at bounding box center [578, 159] width 35 height 16
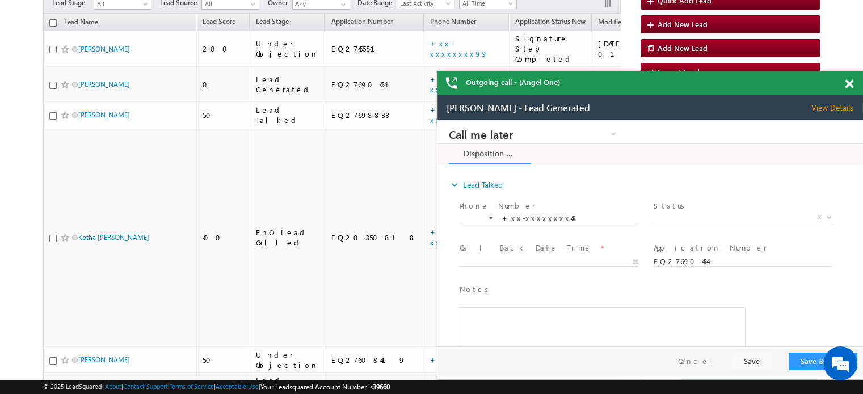
click at [853, 83] on div at bounding box center [855, 82] width 15 height 22
click at [850, 81] on span at bounding box center [849, 84] width 9 height 10
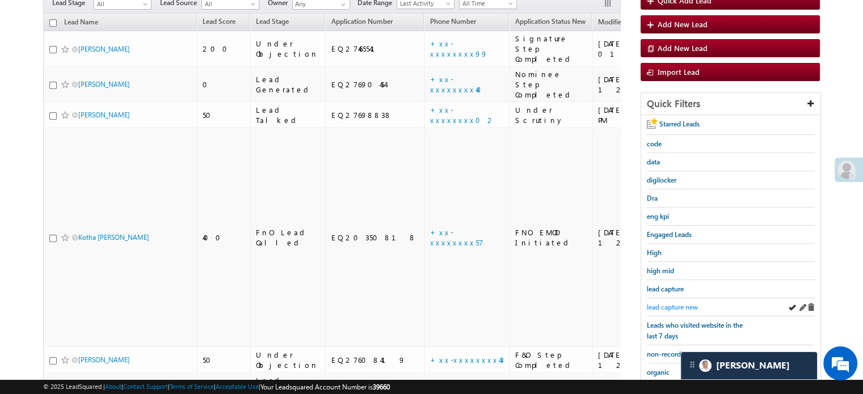
click at [665, 303] on span "lead capture new" at bounding box center [672, 307] width 51 height 9
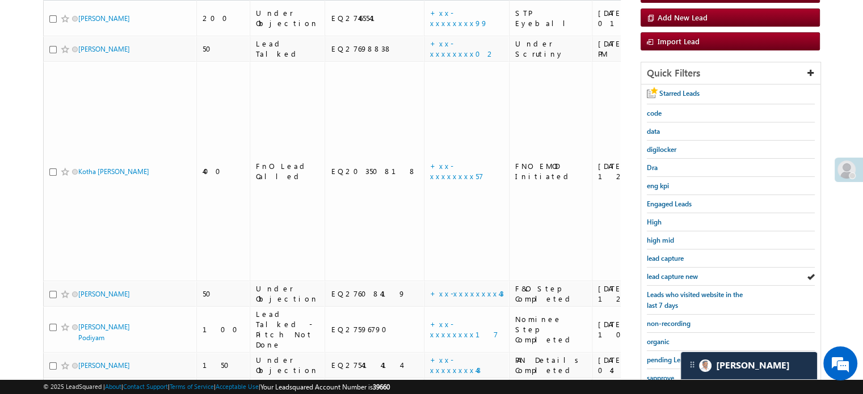
scroll to position [113, 0]
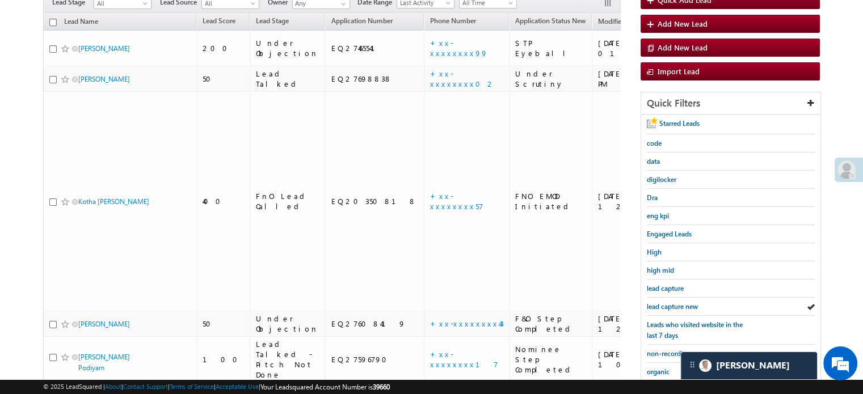
click at [665, 302] on span "lead capture new" at bounding box center [672, 306] width 51 height 9
click at [669, 302] on span "lead capture new" at bounding box center [672, 306] width 51 height 9
click at [655, 304] on span "lead capture new" at bounding box center [672, 306] width 51 height 9
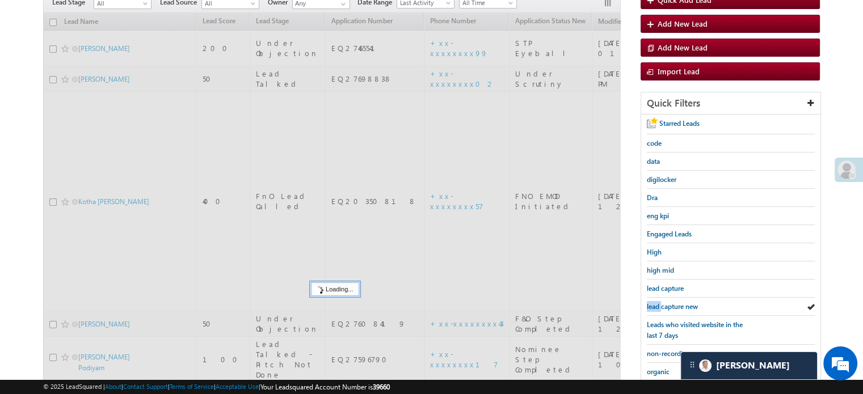
click at [655, 304] on span "lead capture new" at bounding box center [672, 306] width 51 height 9
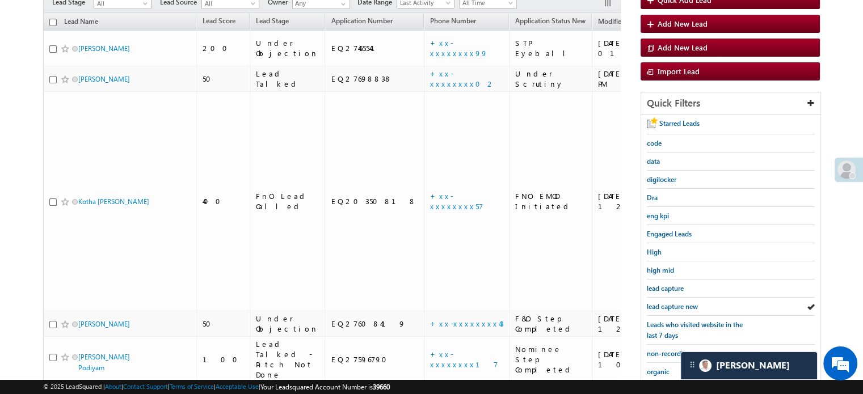
click at [655, 304] on span "lead capture new" at bounding box center [672, 306] width 51 height 9
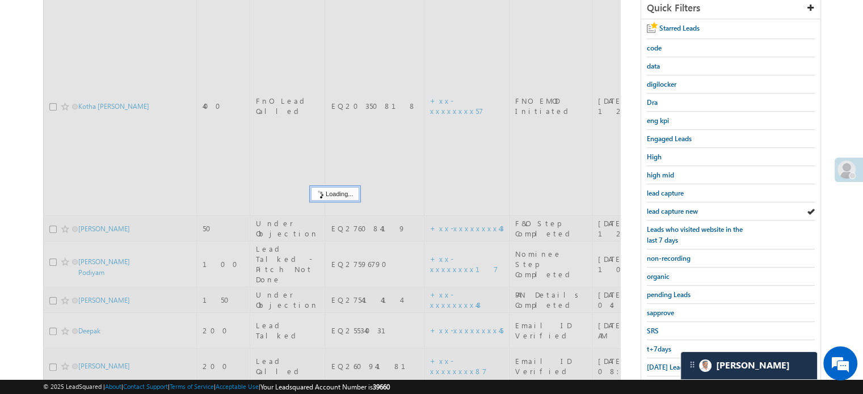
scroll to position [315, 0]
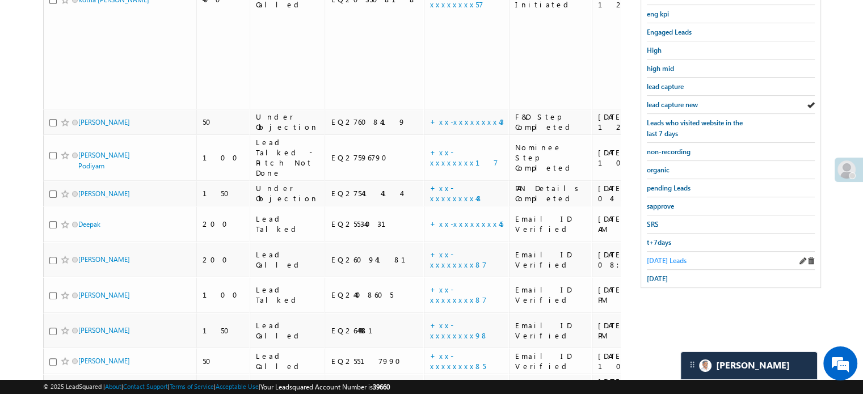
click at [659, 260] on span "Today's Leads" at bounding box center [667, 260] width 40 height 9
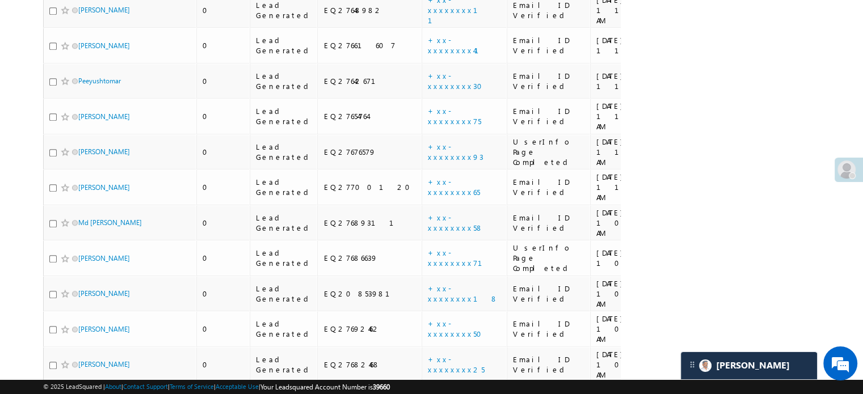
scroll to position [827, 0]
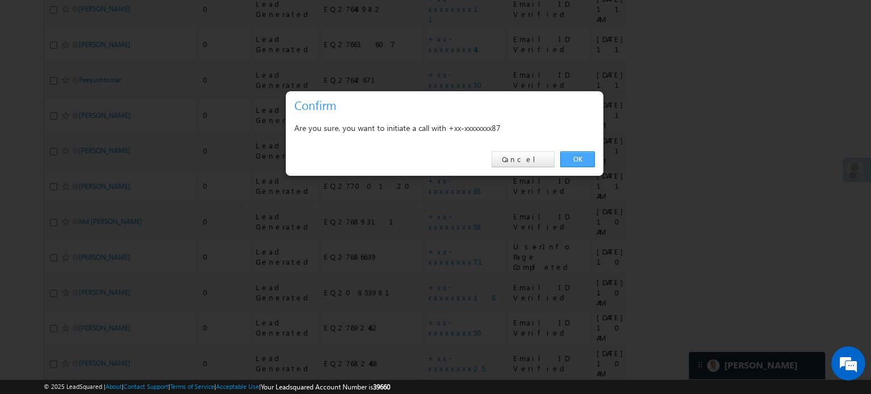
click at [583, 161] on link "OK" at bounding box center [578, 159] width 35 height 16
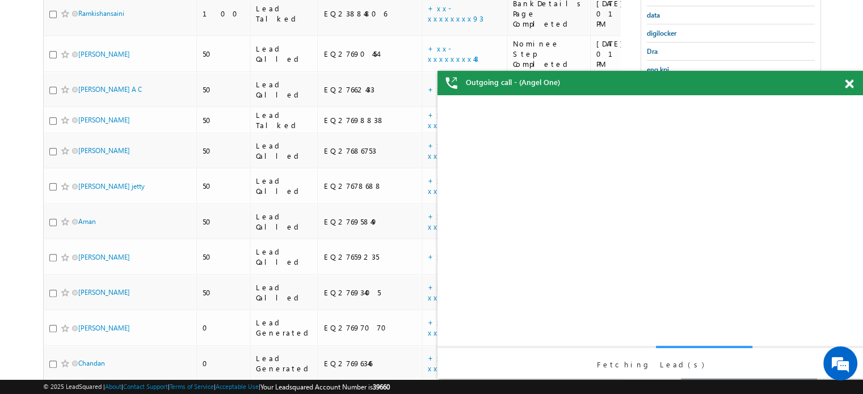
scroll to position [0, 0]
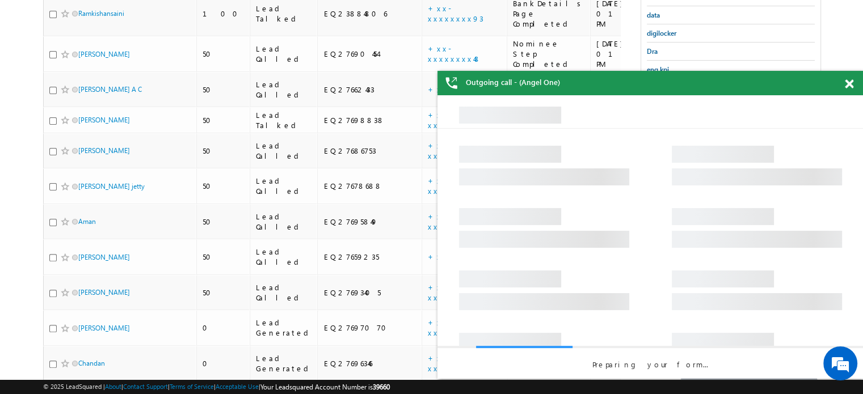
click at [853, 89] on div "Outgoing call - (Angel One)" at bounding box center [650, 83] width 426 height 24
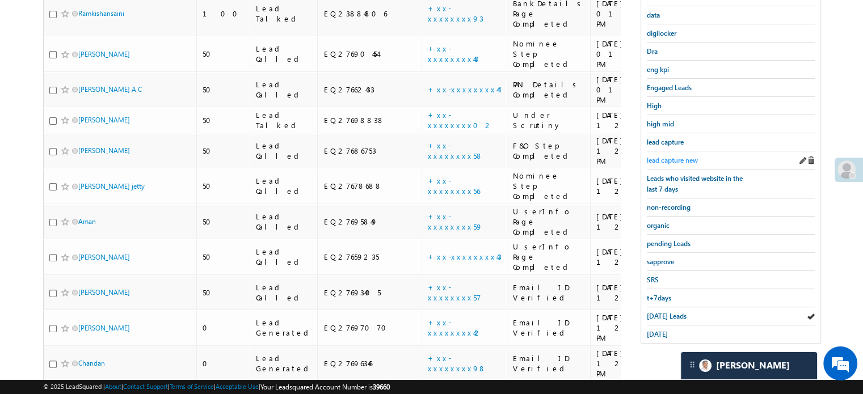
click at [671, 156] on span "lead capture new" at bounding box center [672, 160] width 51 height 9
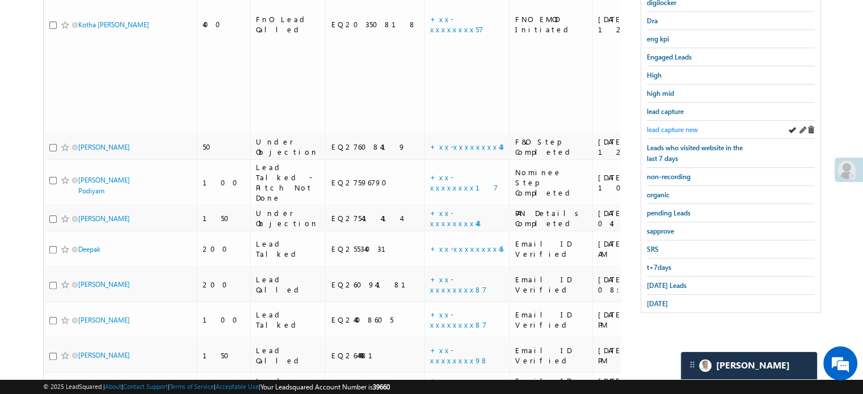
click at [673, 124] on link "lead capture new" at bounding box center [672, 129] width 51 height 11
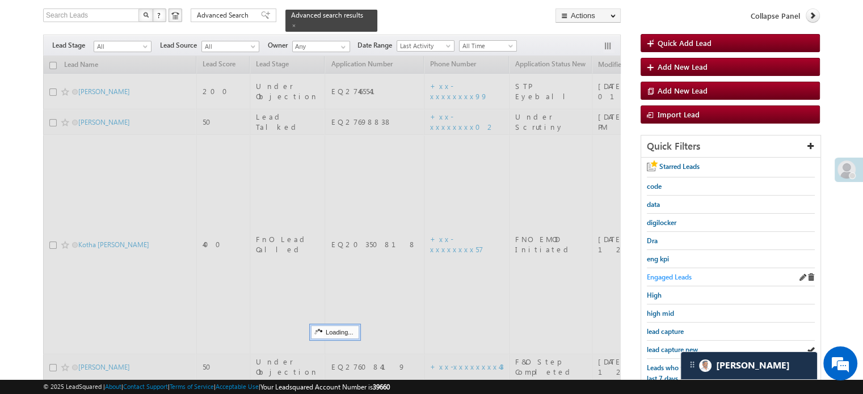
scroll to position [64, 0]
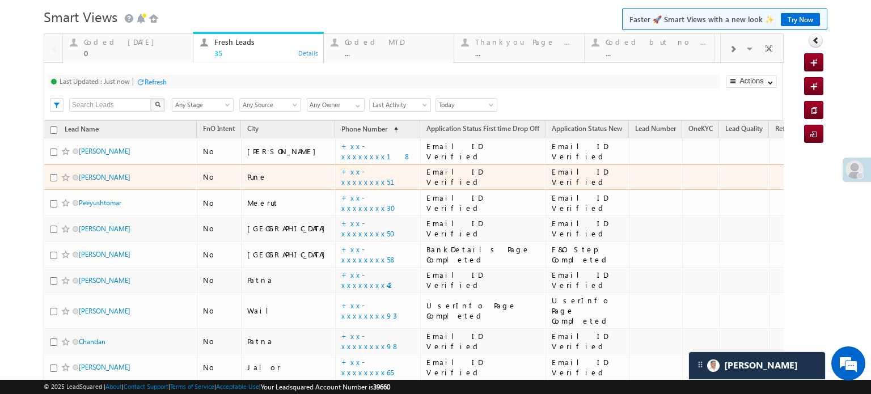
scroll to position [16, 0]
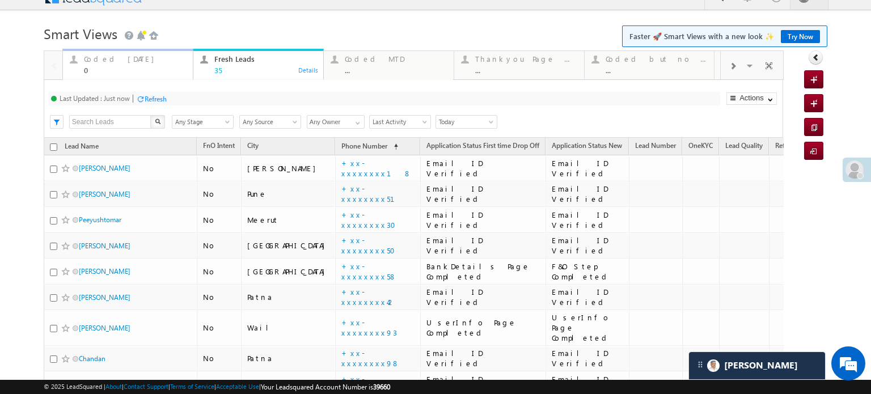
click at [102, 64] on div "Coded Today 0" at bounding box center [135, 63] width 102 height 22
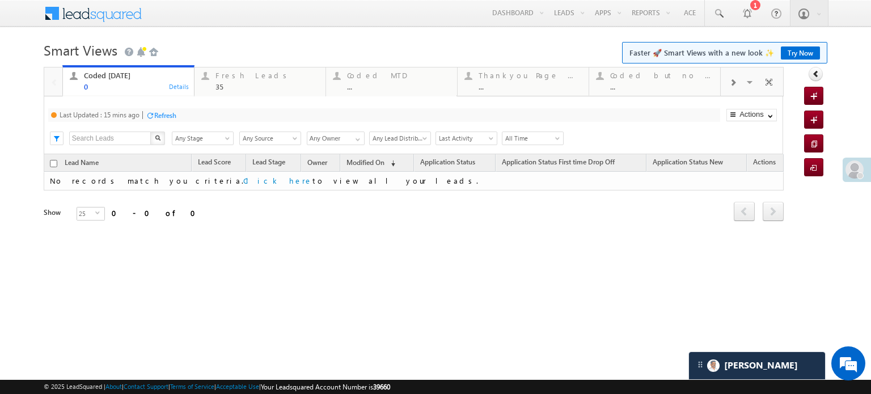
click at [148, 117] on div at bounding box center [150, 115] width 9 height 9
click at [209, 80] on div at bounding box center [205, 76] width 14 height 14
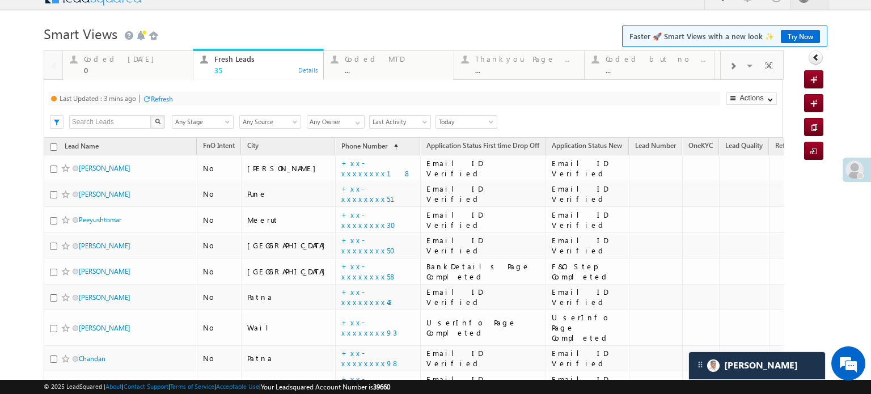
click at [163, 99] on div "Refresh" at bounding box center [162, 99] width 22 height 9
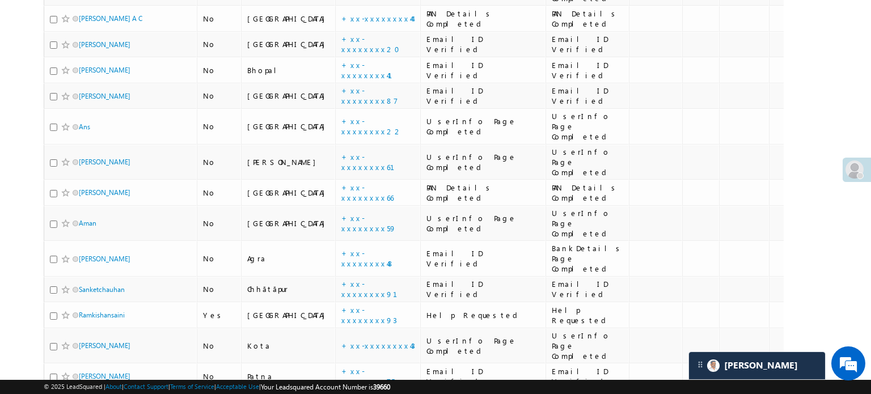
scroll to position [0, 0]
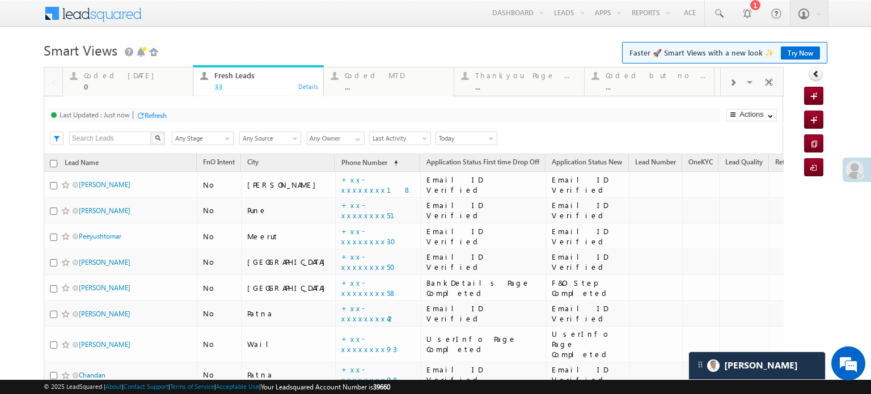
click at [162, 115] on div "Refresh" at bounding box center [156, 115] width 22 height 9
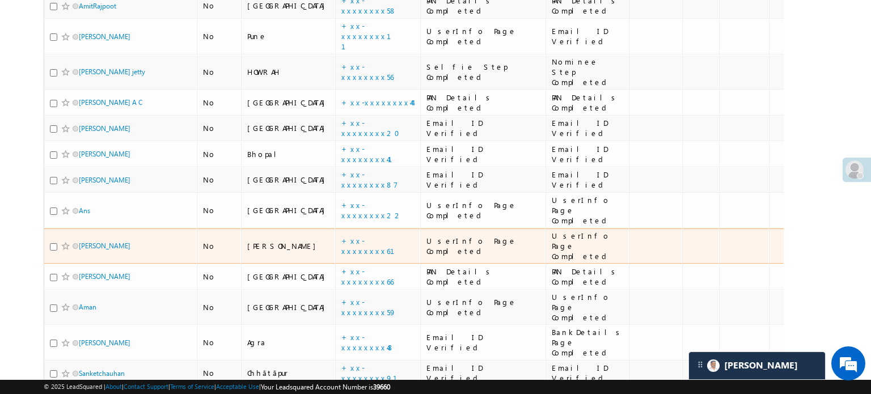
scroll to position [721, 0]
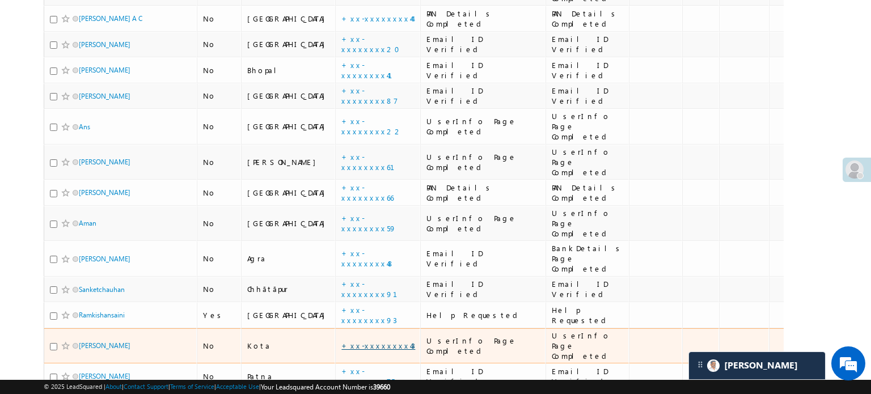
click at [342, 341] on link "+xx-xxxxxxxx43" at bounding box center [379, 346] width 74 height 10
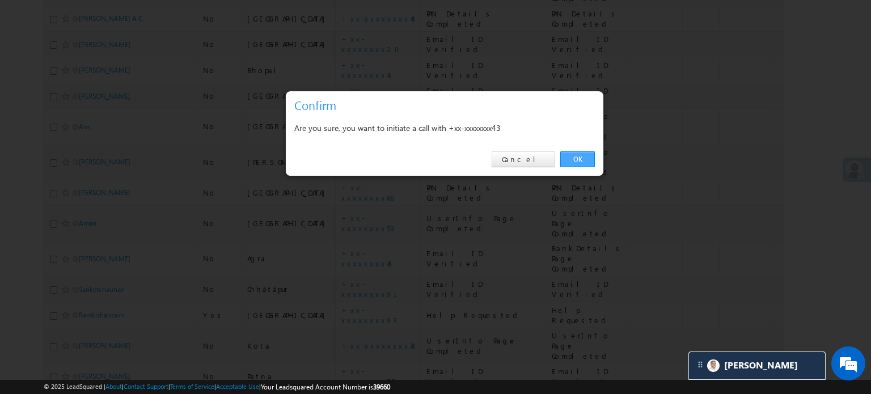
scroll to position [0, 0]
click at [583, 164] on link "OK" at bounding box center [578, 159] width 35 height 16
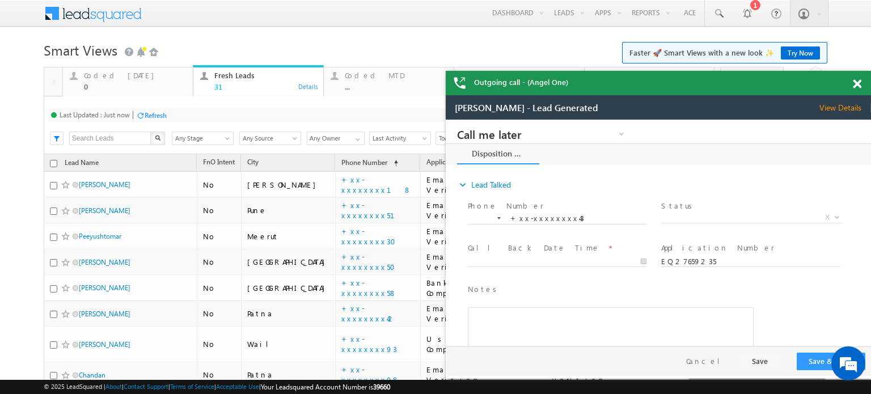
click at [858, 85] on span at bounding box center [857, 84] width 9 height 10
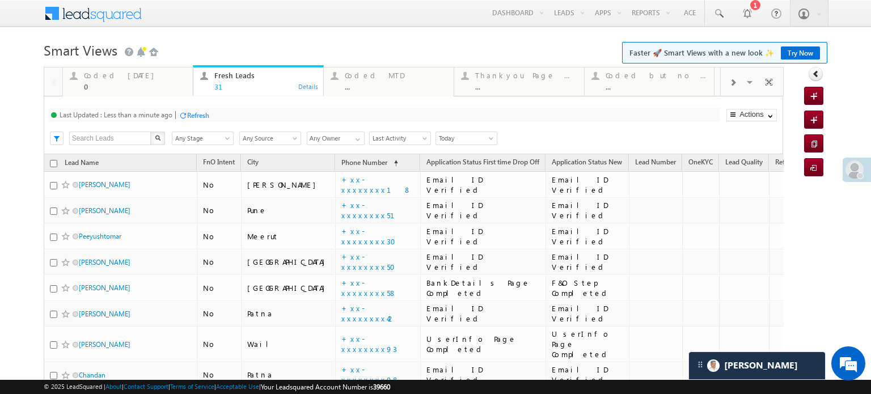
click at [182, 119] on div at bounding box center [183, 115] width 9 height 9
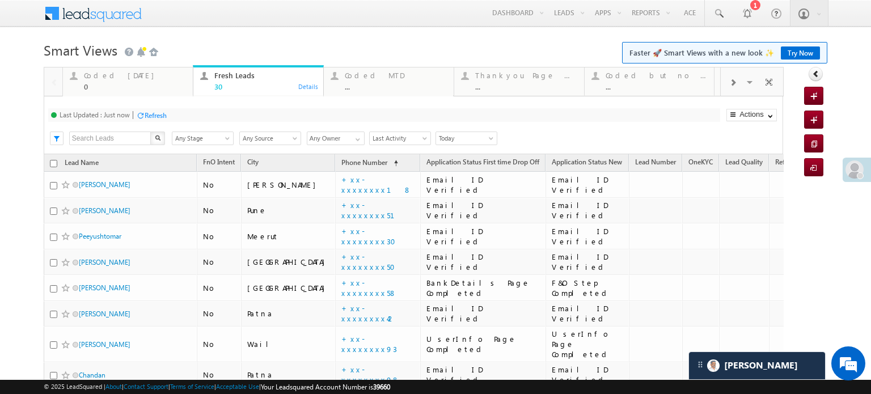
click at [154, 115] on div "Refresh" at bounding box center [156, 115] width 22 height 9
click at [204, 117] on div "Refresh" at bounding box center [198, 115] width 22 height 9
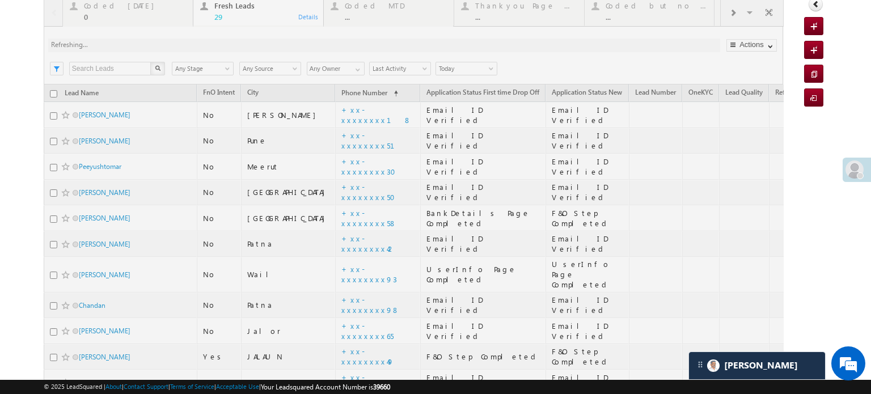
scroll to position [170, 0]
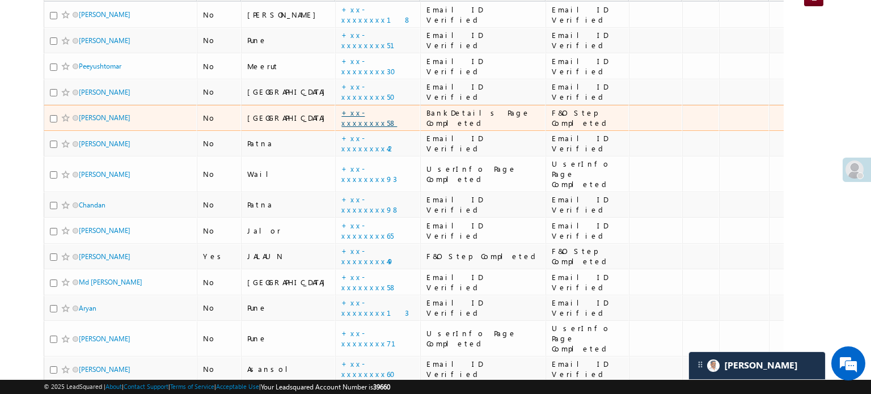
click at [342, 119] on link "+xx-xxxxxxxx58" at bounding box center [370, 118] width 56 height 20
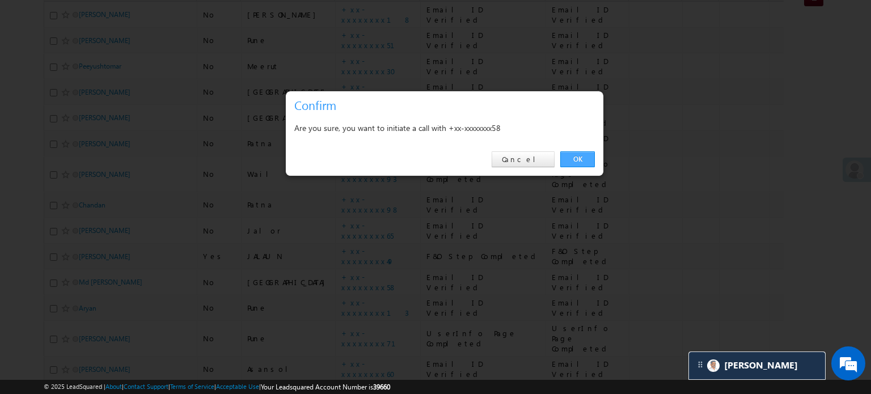
click at [583, 159] on link "OK" at bounding box center [578, 159] width 35 height 16
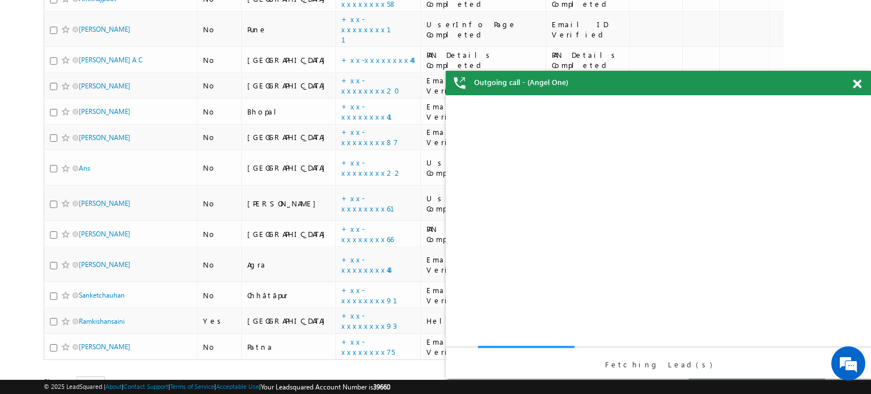
scroll to position [0, 0]
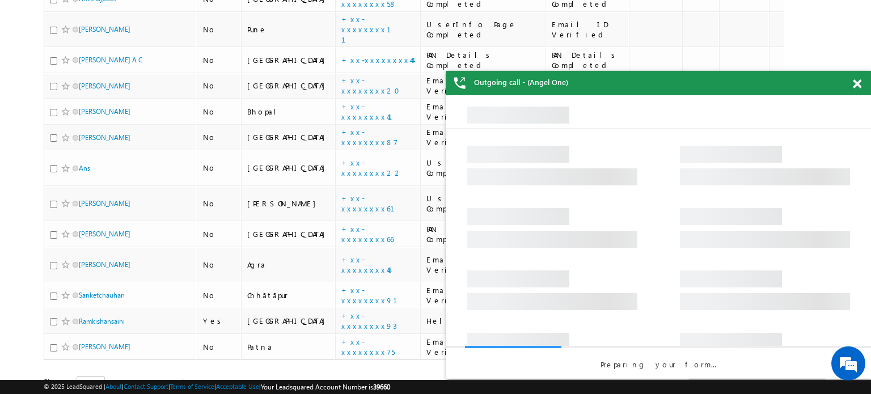
click at [856, 85] on span at bounding box center [857, 84] width 9 height 10
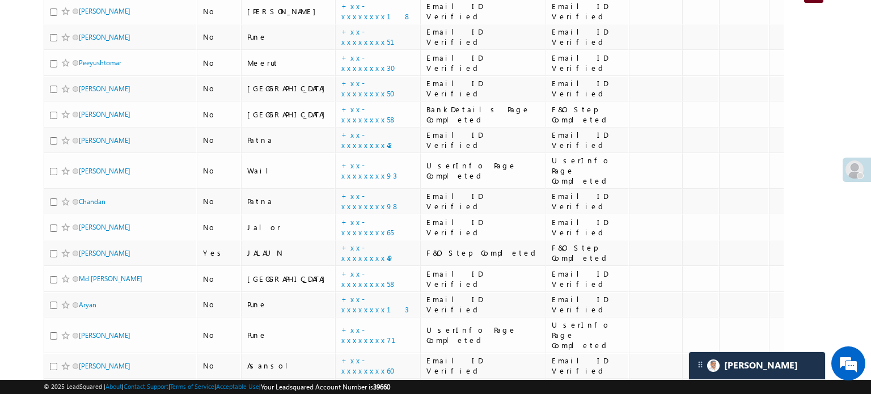
scroll to position [84, 0]
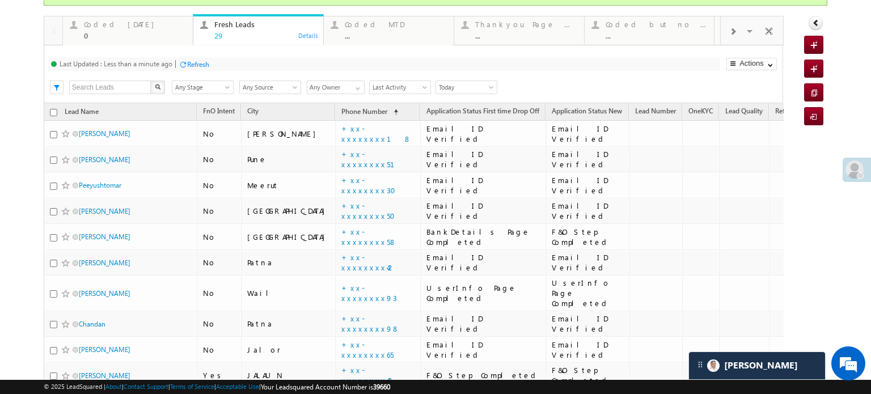
click at [188, 62] on div "Refresh" at bounding box center [198, 64] width 22 height 9
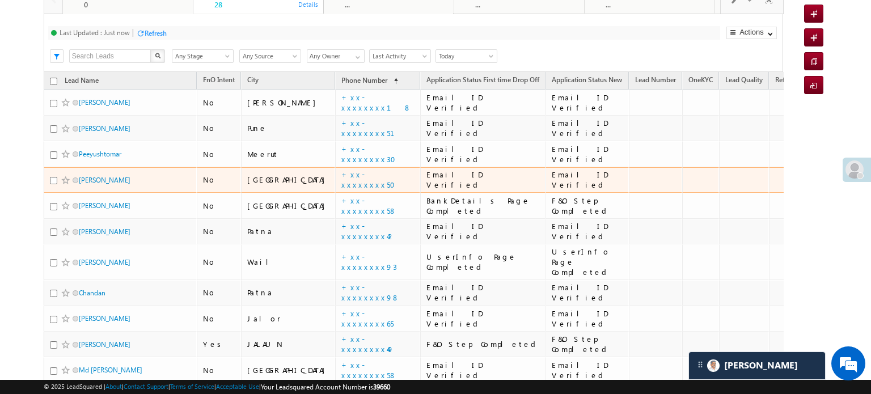
scroll to position [57, 0]
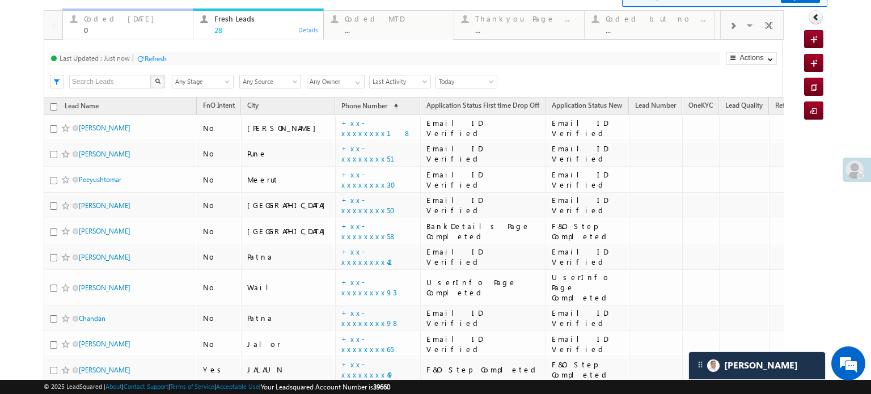
click at [97, 22] on div "Coded Today" at bounding box center [135, 18] width 102 height 9
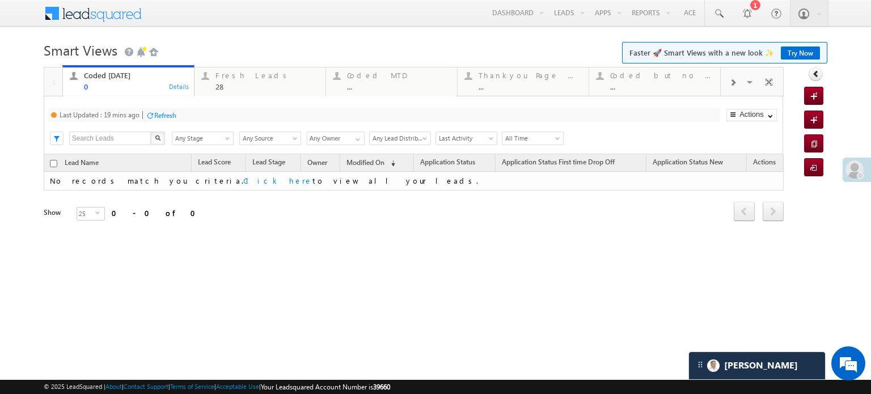
click at [163, 115] on div "Refresh" at bounding box center [165, 115] width 22 height 9
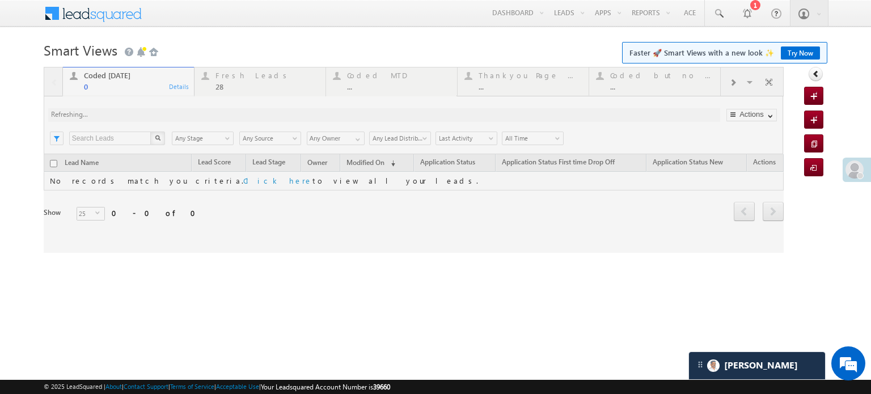
click at [163, 115] on div at bounding box center [414, 160] width 740 height 186
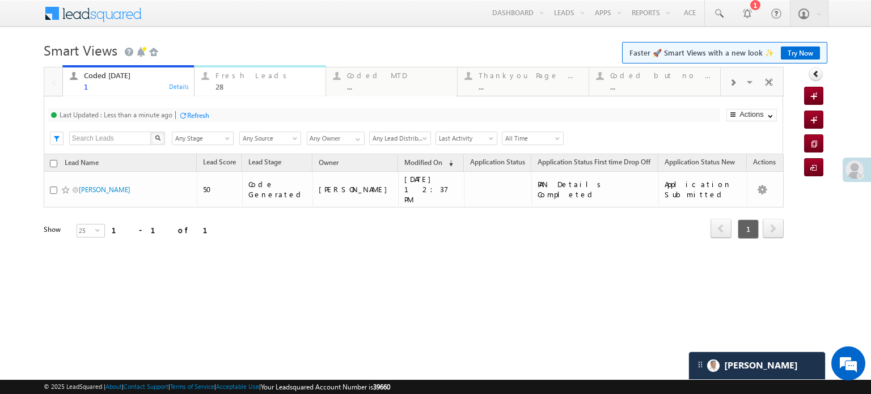
click at [225, 79] on div "Fresh Leads" at bounding box center [267, 75] width 103 height 9
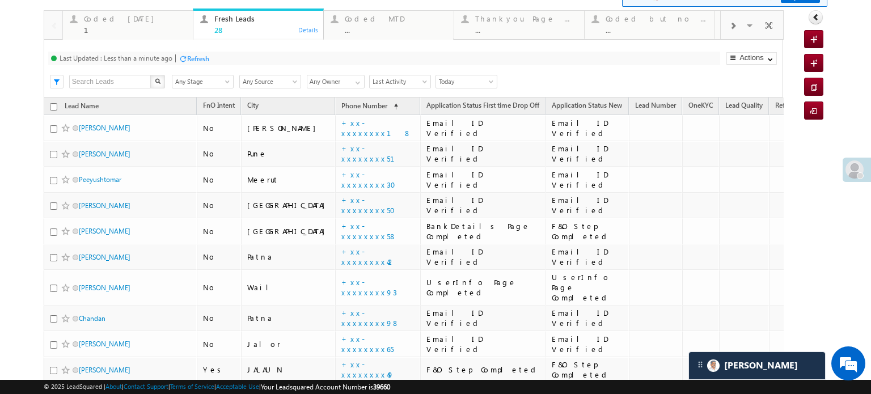
click at [202, 64] on div "Refresh" at bounding box center [194, 58] width 31 height 11
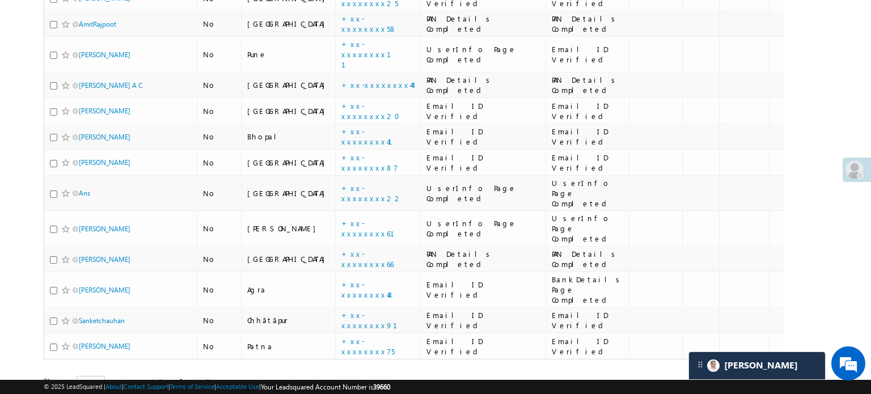
scroll to position [0, 0]
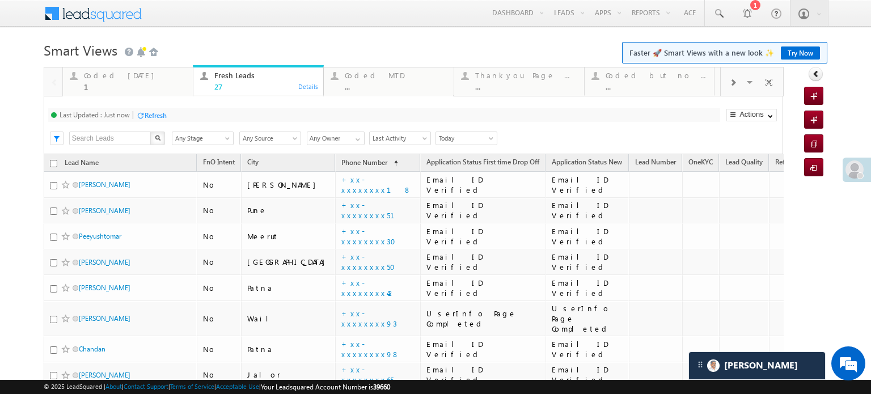
click at [160, 113] on div "Refresh" at bounding box center [156, 115] width 22 height 9
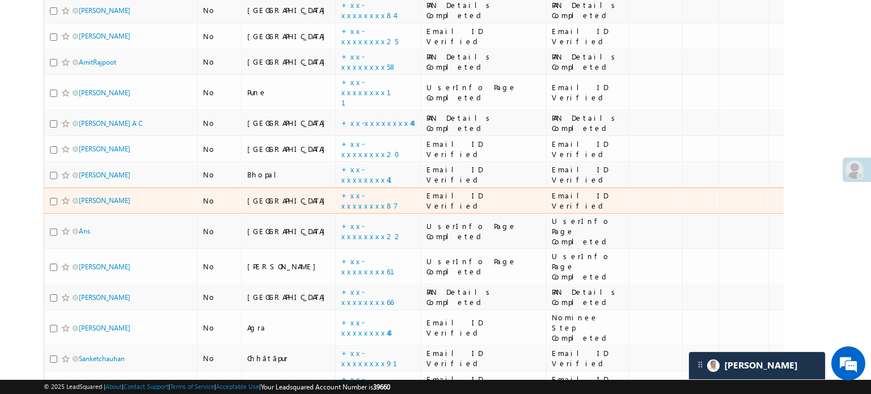
scroll to position [511, 0]
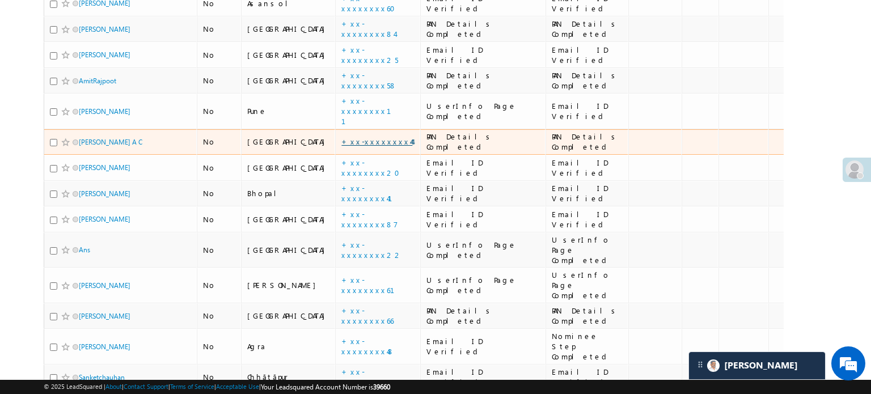
click at [342, 137] on link "+xx-xxxxxxxx44" at bounding box center [377, 142] width 71 height 10
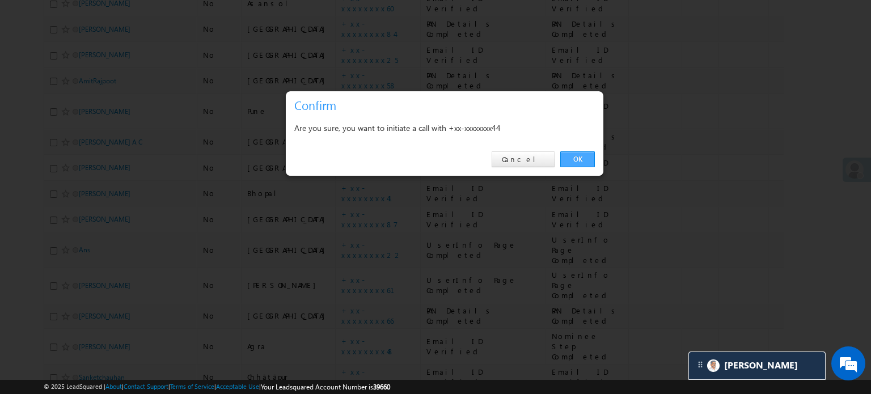
click at [589, 156] on link "OK" at bounding box center [578, 159] width 35 height 16
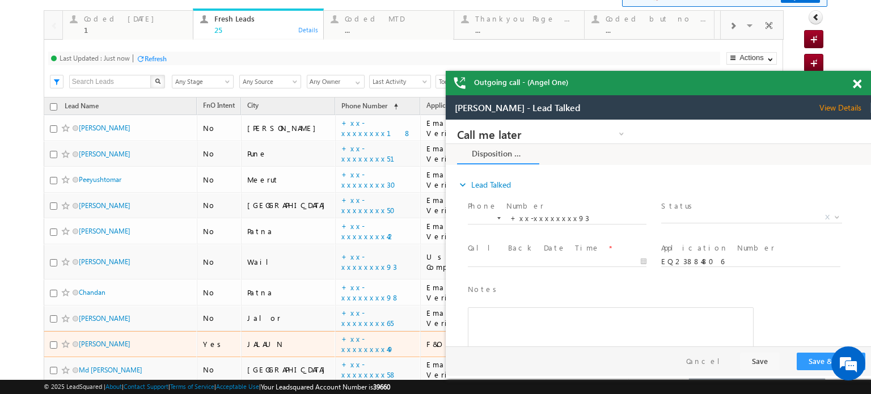
scroll to position [0, 0]
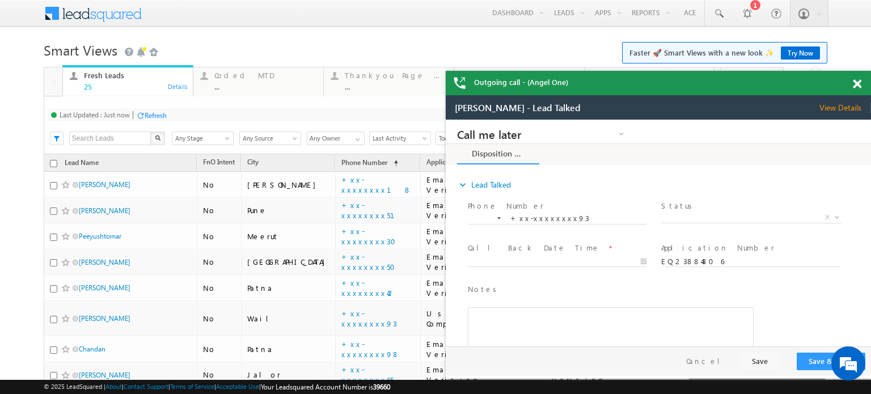
click at [854, 86] on span at bounding box center [857, 84] width 9 height 10
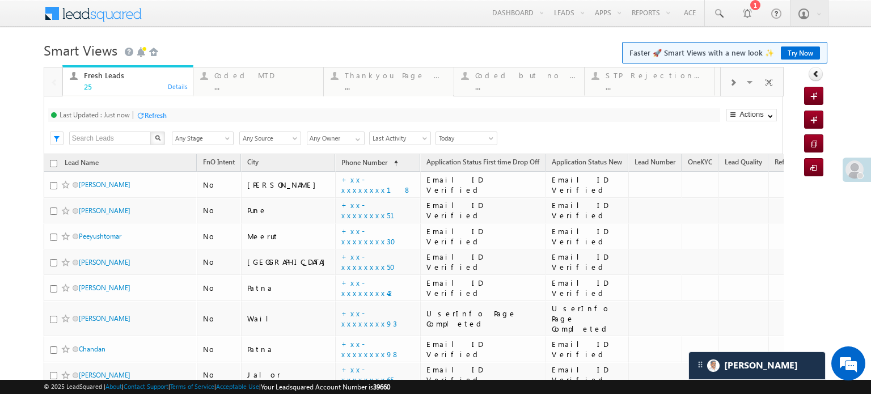
click at [730, 83] on div at bounding box center [733, 82] width 24 height 26
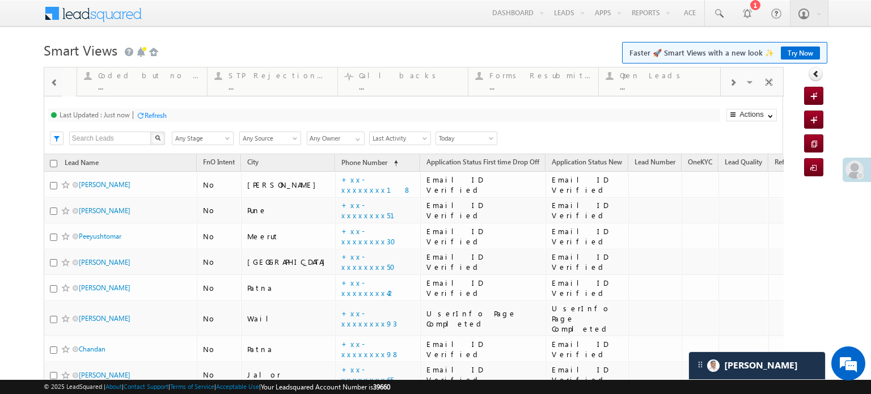
click at [730, 83] on div at bounding box center [733, 82] width 24 height 26
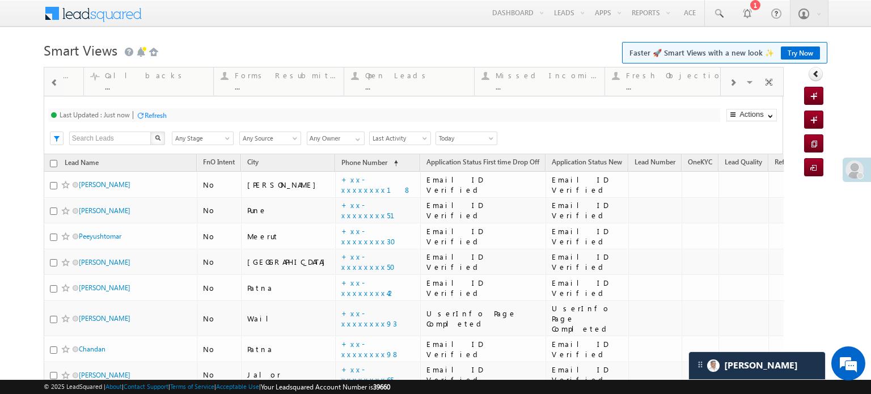
click at [730, 83] on div at bounding box center [733, 82] width 24 height 26
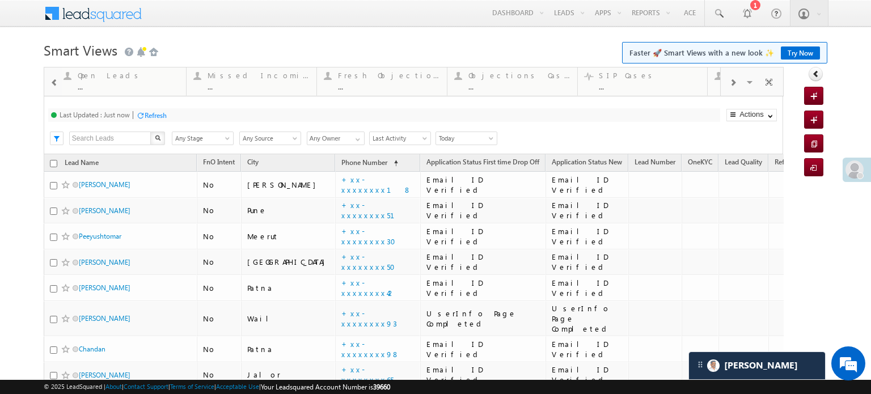
click at [730, 83] on div at bounding box center [733, 82] width 24 height 26
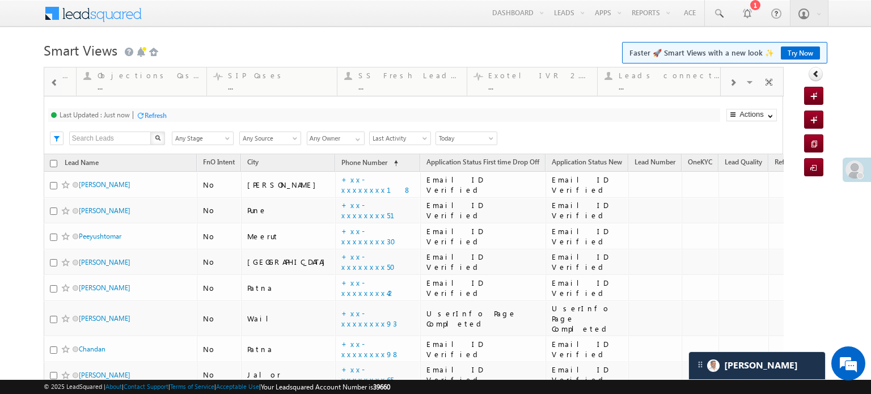
click at [730, 83] on div at bounding box center [733, 82] width 24 height 26
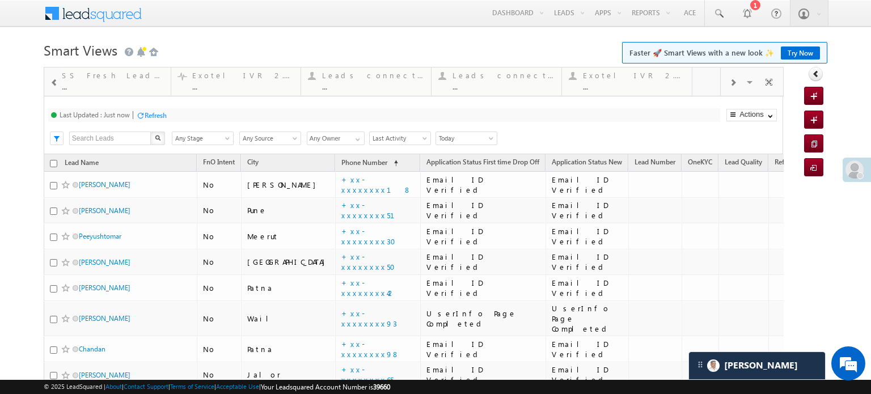
click at [730, 83] on div at bounding box center [733, 82] width 24 height 26
drag, startPoint x: 520, startPoint y: 79, endPoint x: 0, endPoint y: 111, distance: 520.7
click at [54, 86] on span at bounding box center [54, 82] width 8 height 9
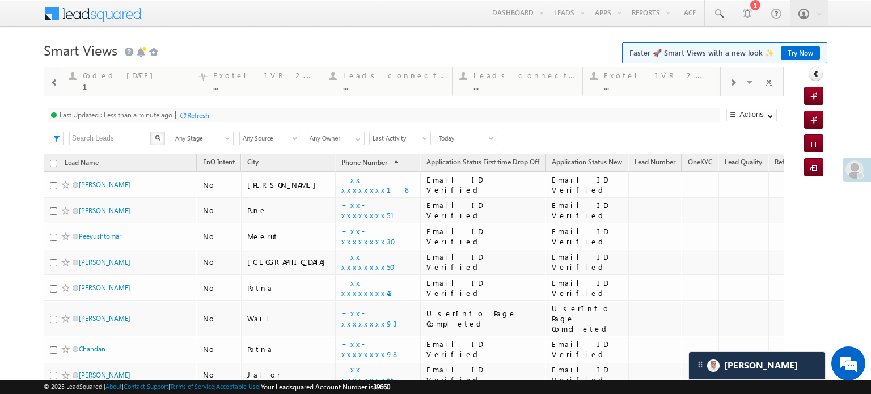
click at [54, 86] on span at bounding box center [54, 82] width 8 height 9
click at [54, 85] on span at bounding box center [54, 82] width 8 height 9
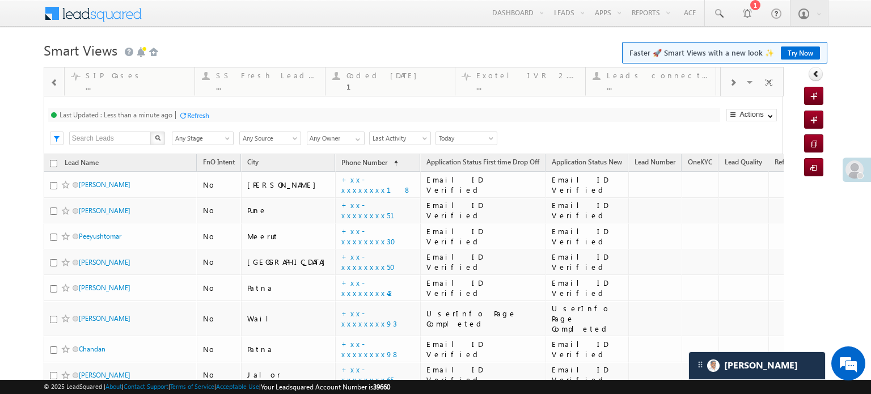
click at [54, 85] on span at bounding box center [54, 82] width 8 height 9
drag, startPoint x: 629, startPoint y: 77, endPoint x: 0, endPoint y: 73, distance: 628.6
click at [54, 81] on span at bounding box center [54, 82] width 8 height 9
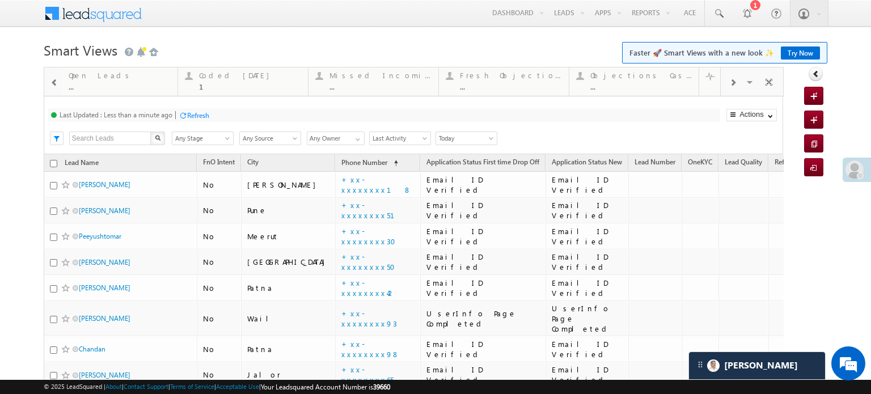
click at [54, 81] on span at bounding box center [54, 82] width 8 height 9
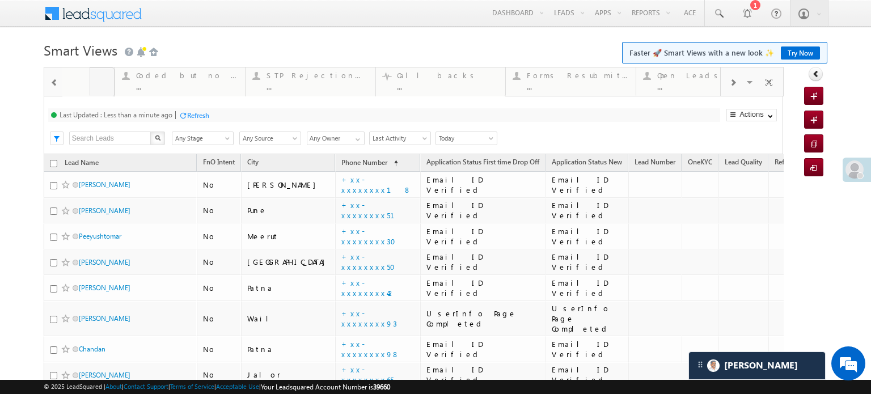
drag, startPoint x: 671, startPoint y: 77, endPoint x: 0, endPoint y: 91, distance: 671.3
click at [52, 77] on div at bounding box center [54, 82] width 16 height 26
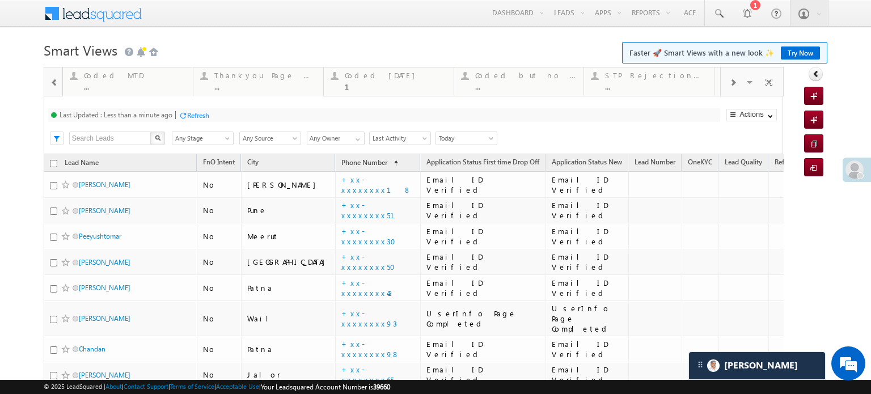
click at [52, 77] on div at bounding box center [54, 82] width 16 height 26
drag, startPoint x: 502, startPoint y: 83, endPoint x: 98, endPoint y: 82, distance: 404.5
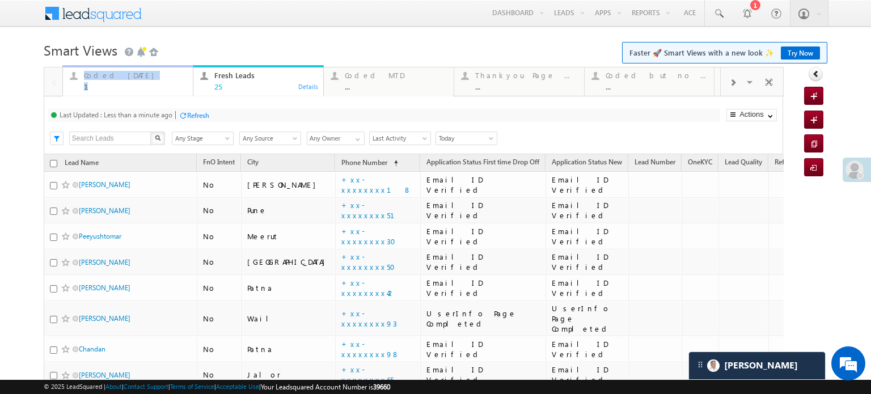
click at [106, 76] on div "Coded Today" at bounding box center [135, 75] width 102 height 9
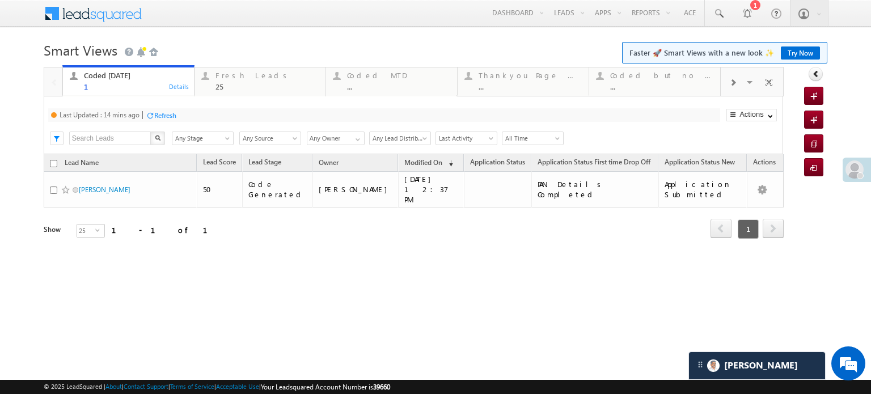
click at [166, 113] on div "Refresh" at bounding box center [165, 115] width 22 height 9
click at [252, 81] on div "Fresh Leads 25" at bounding box center [267, 80] width 103 height 22
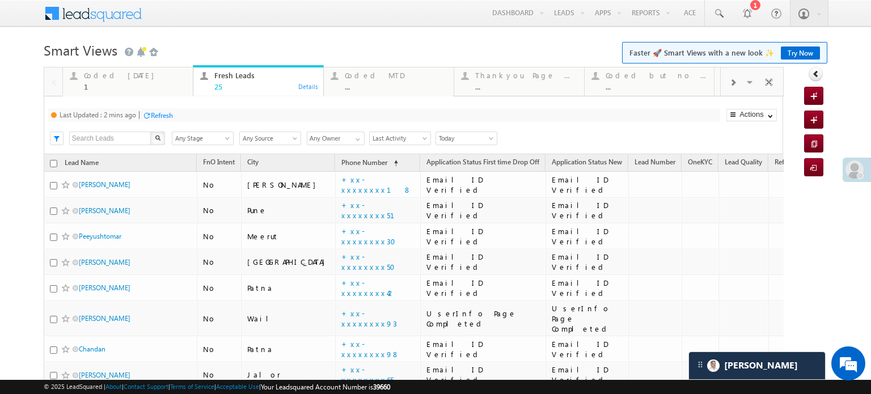
click at [170, 118] on div "Refresh" at bounding box center [162, 115] width 22 height 9
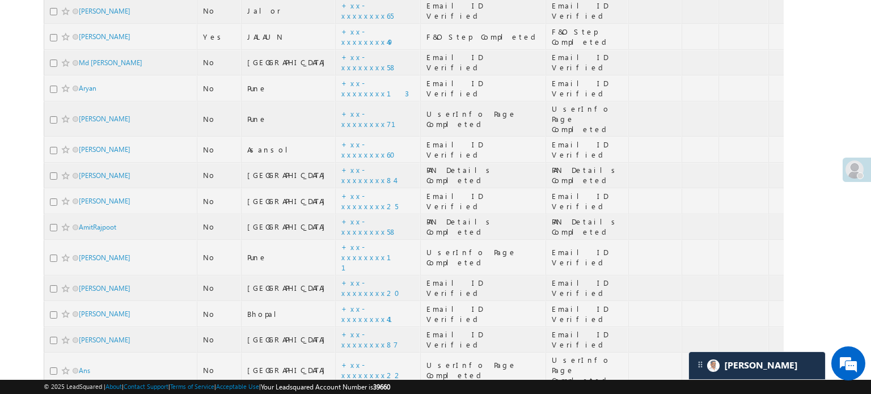
scroll to position [511, 0]
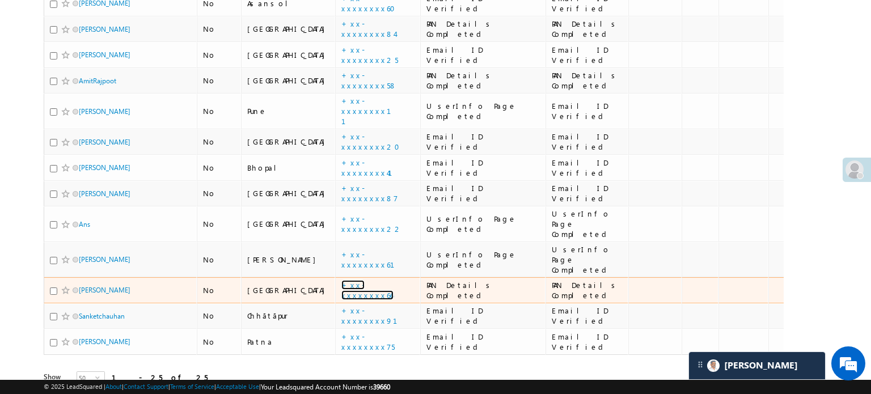
click at [342, 280] on link "+xx-xxxxxxxx66" at bounding box center [368, 290] width 52 height 20
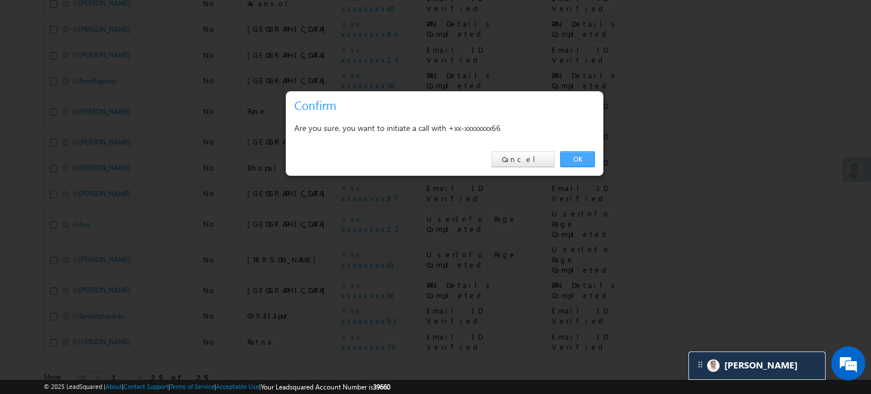
click at [576, 157] on link "OK" at bounding box center [578, 159] width 35 height 16
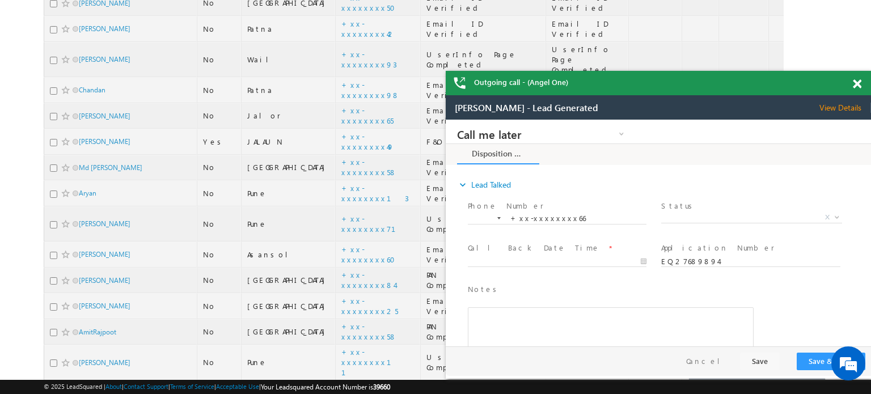
scroll to position [0, 0]
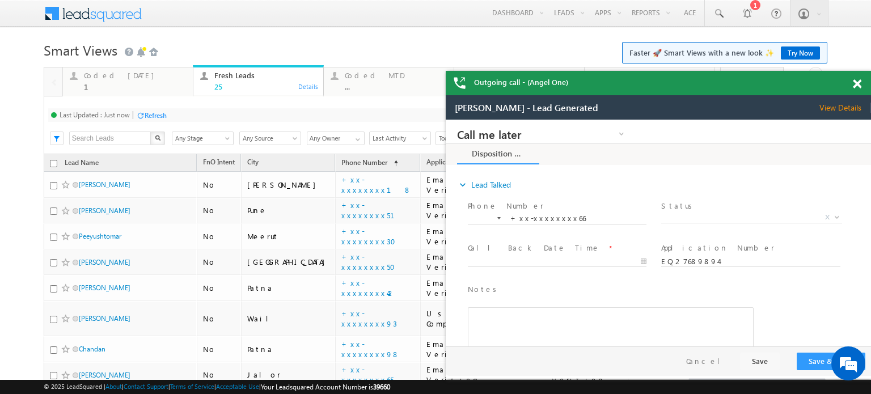
click at [854, 85] on span at bounding box center [857, 84] width 9 height 10
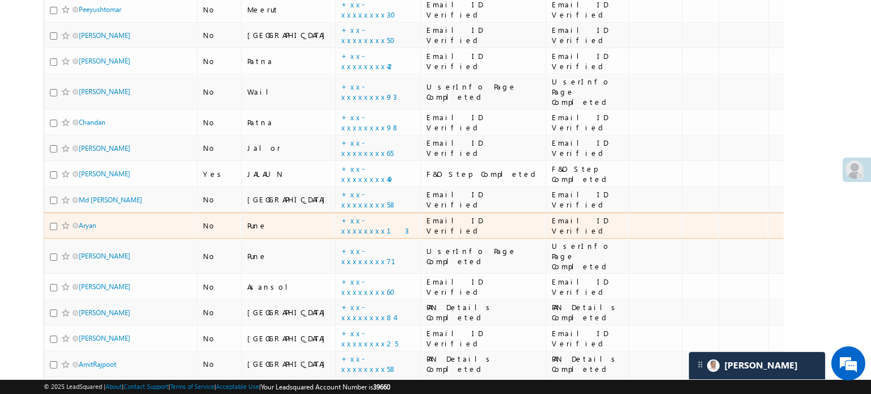
scroll to position [490, 0]
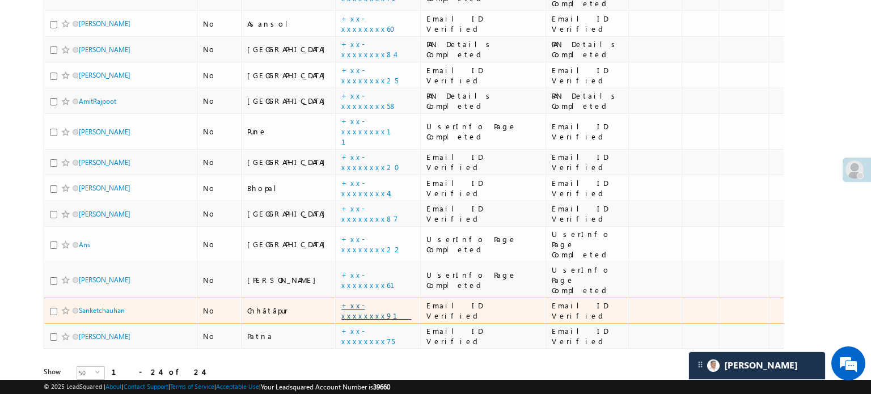
click at [342, 301] on link "+xx-xxxxxxxx91" at bounding box center [377, 311] width 70 height 20
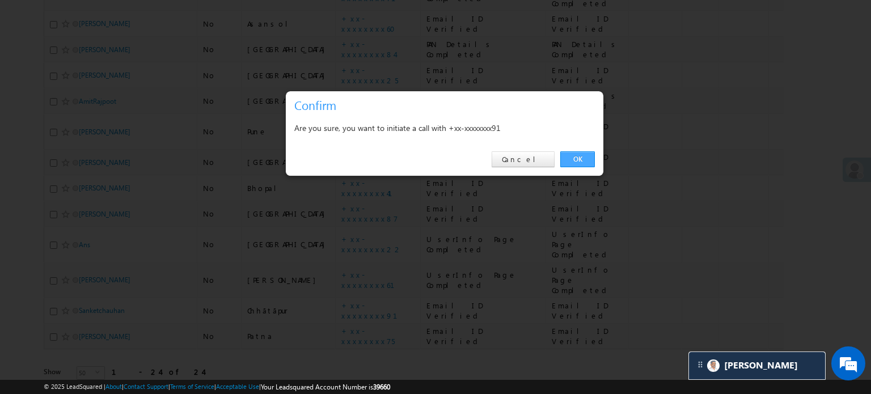
click at [578, 155] on link "OK" at bounding box center [578, 159] width 35 height 16
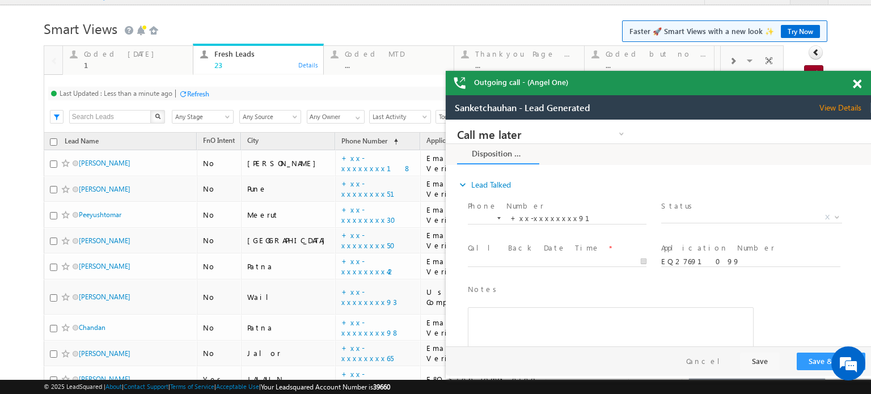
scroll to position [11, 0]
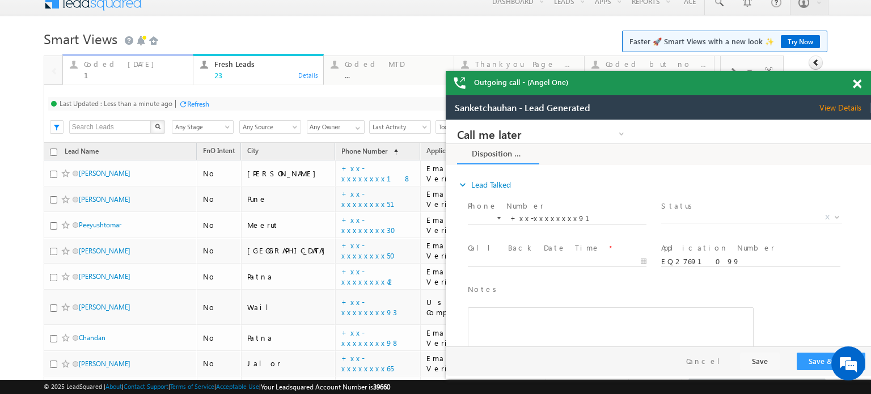
click at [100, 70] on div "Coded Today 1" at bounding box center [135, 68] width 102 height 22
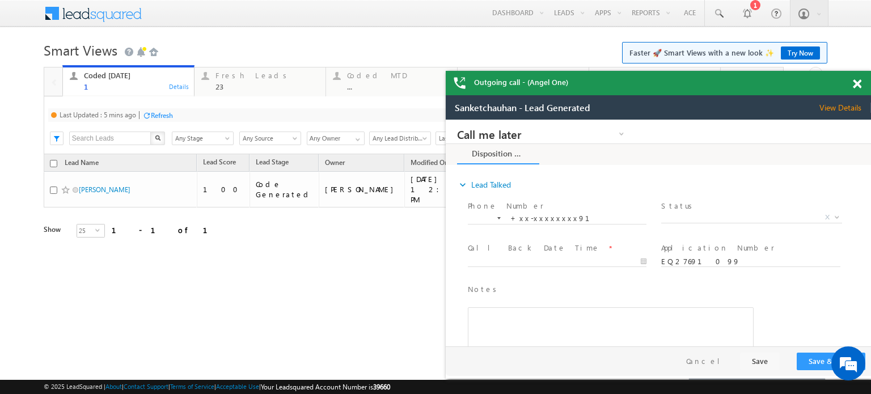
click at [154, 118] on div "Refresh" at bounding box center [162, 115] width 22 height 9
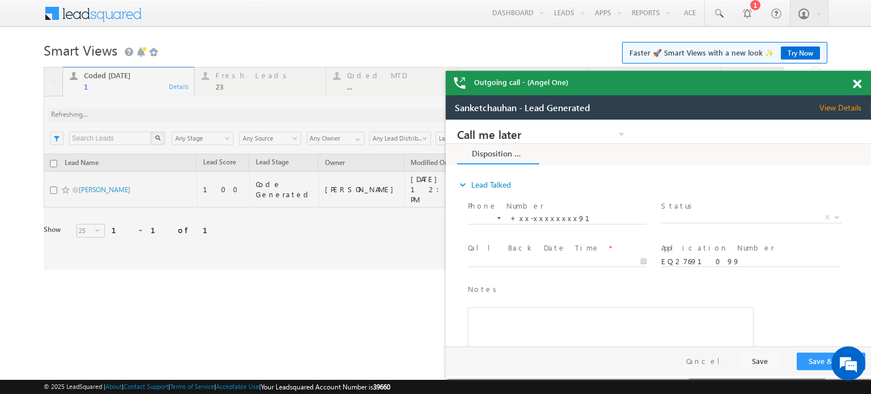
click at [858, 86] on span at bounding box center [857, 84] width 9 height 10
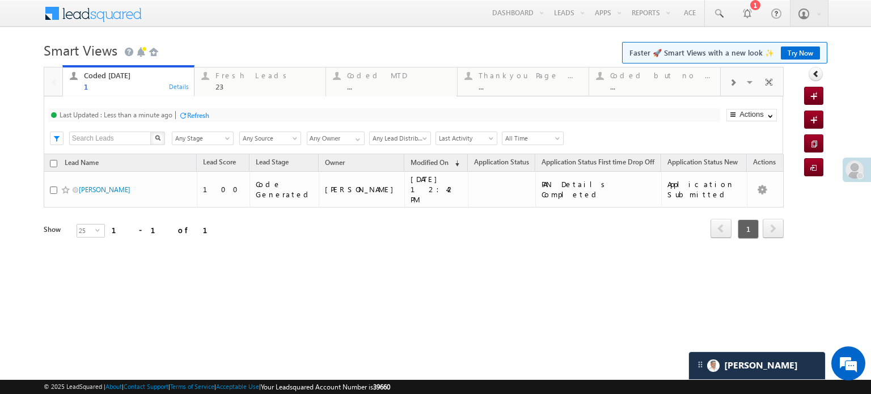
click at [191, 111] on div "Refresh" at bounding box center [198, 115] width 22 height 9
click at [225, 81] on div "Fresh Leads 23" at bounding box center [267, 80] width 103 height 22
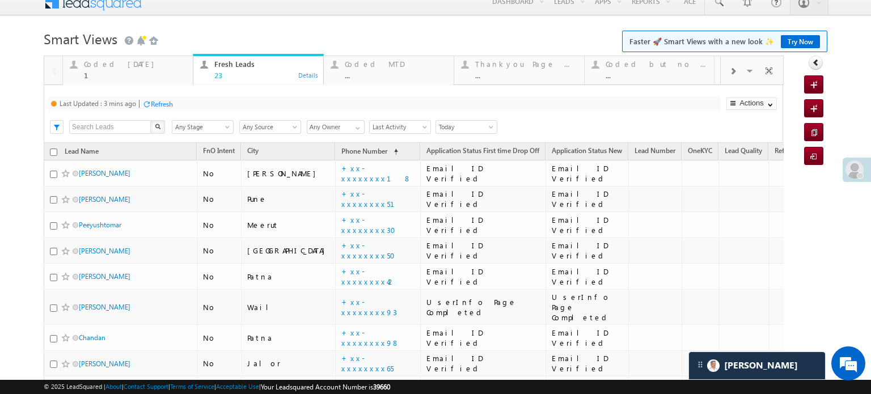
click at [170, 104] on div "Refresh" at bounding box center [162, 104] width 22 height 9
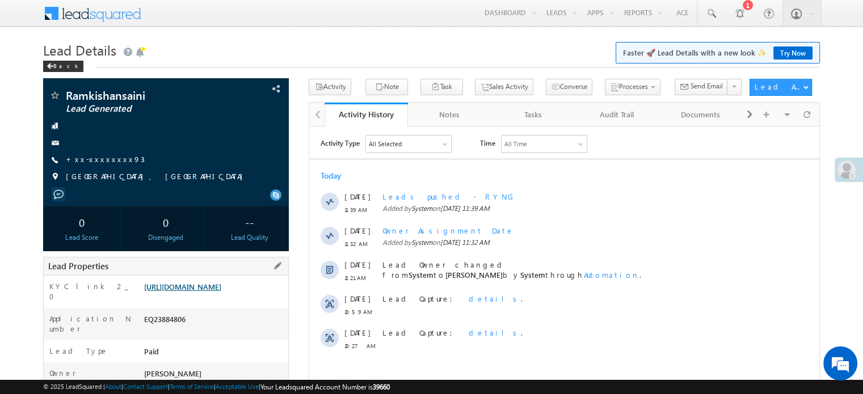
click at [186, 292] on link "[URL][DOMAIN_NAME]" at bounding box center [182, 287] width 77 height 10
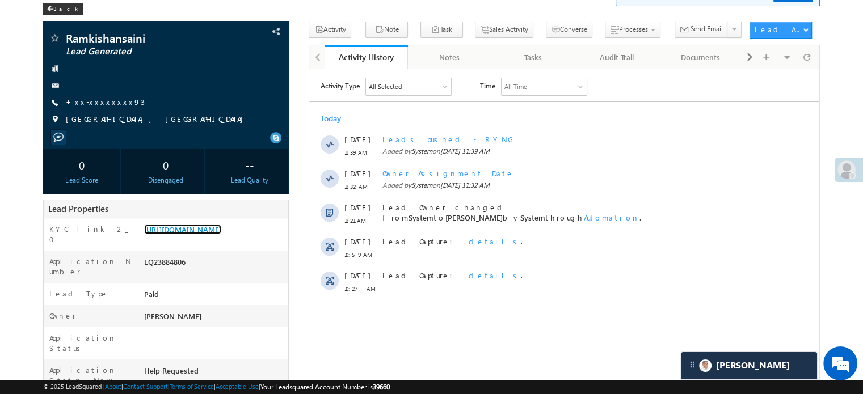
scroll to position [57, 0]
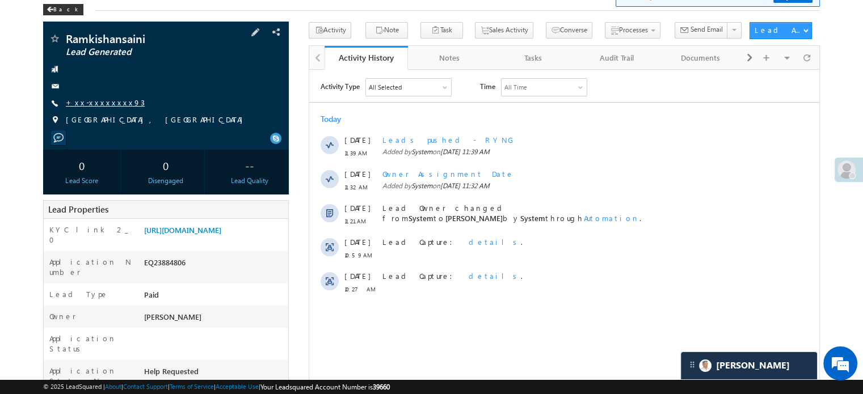
click at [101, 104] on link "+xx-xxxxxxxx93" at bounding box center [105, 103] width 79 height 10
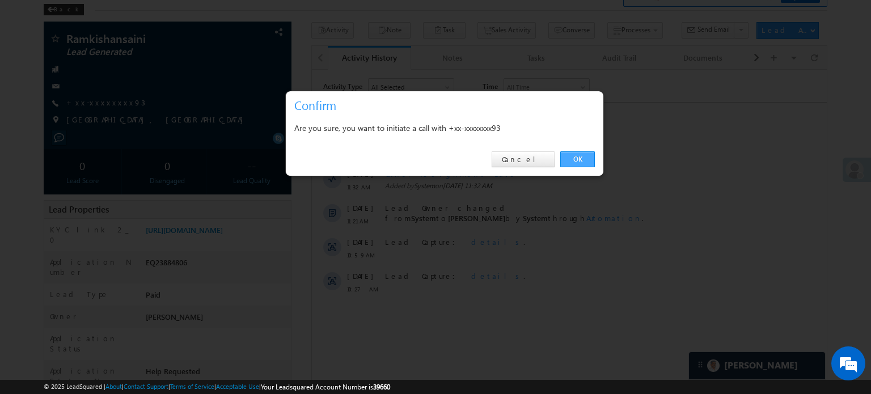
click at [579, 161] on link "OK" at bounding box center [578, 159] width 35 height 16
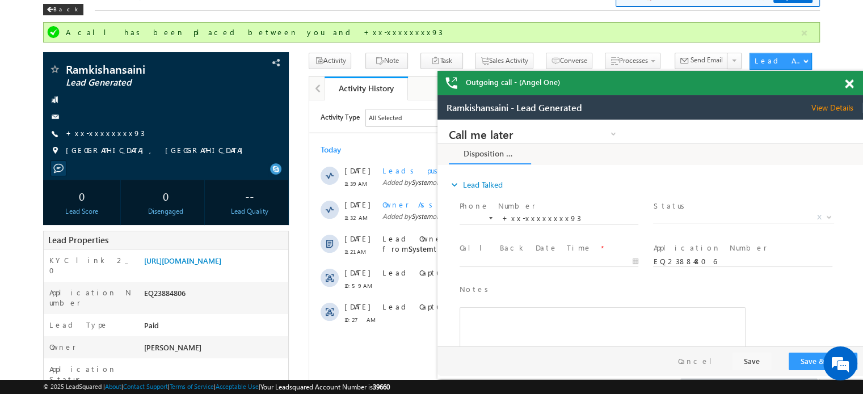
scroll to position [0, 0]
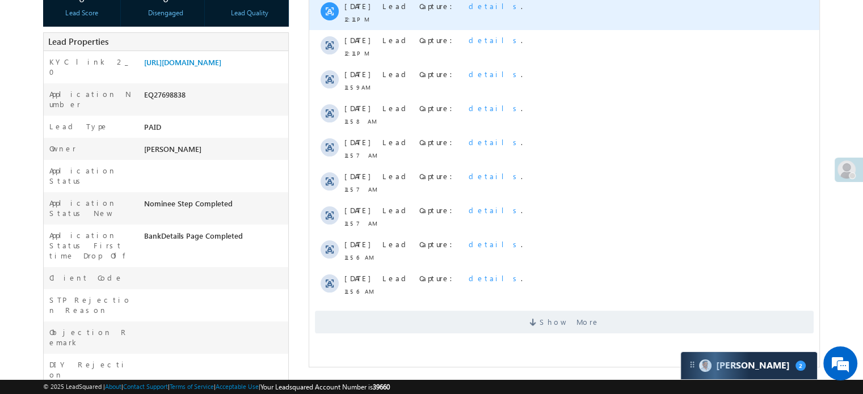
scroll to position [227, 0]
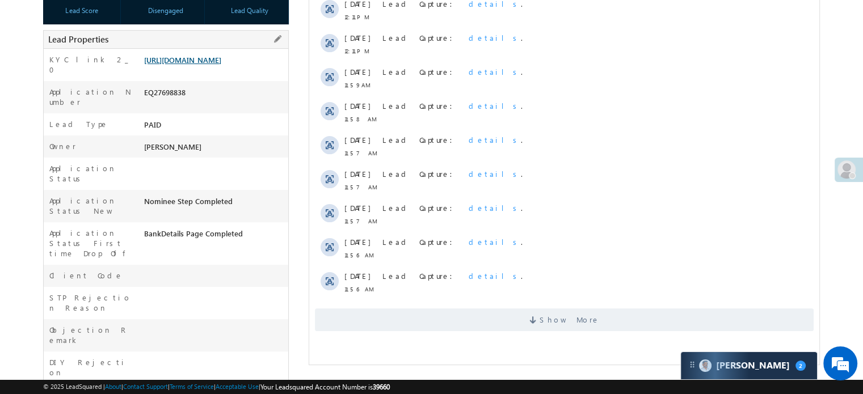
click at [210, 65] on link "https://angelbroking1-pk3em7sa.customui-test.leadsquared.com?leadId=5952e88e-82…" at bounding box center [182, 60] width 77 height 10
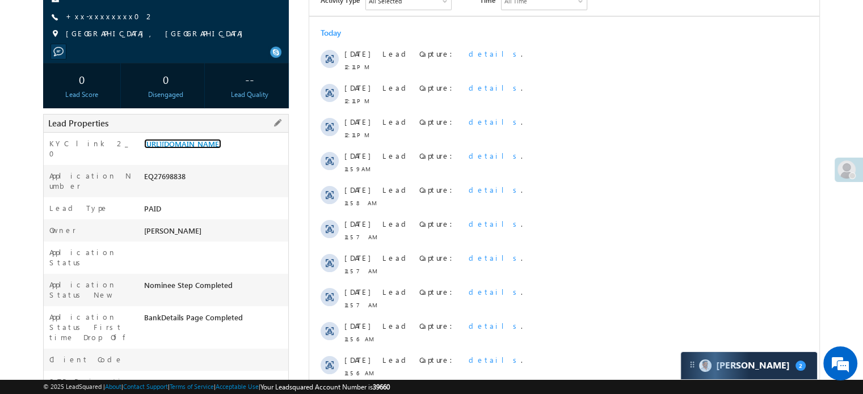
scroll to position [0, 0]
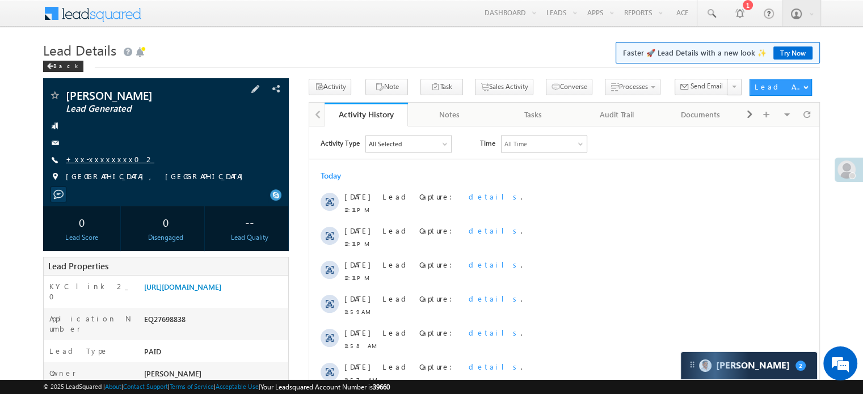
click at [98, 160] on link "+xx-xxxxxxxx02" at bounding box center [110, 159] width 89 height 10
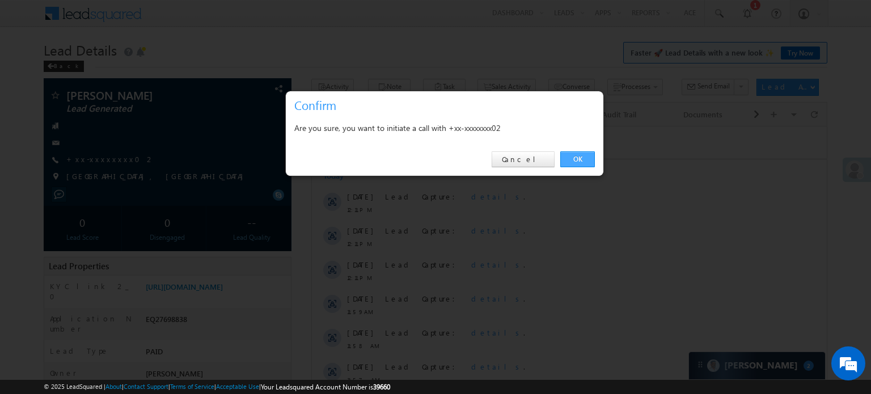
click at [570, 151] on link "OK" at bounding box center [578, 159] width 35 height 16
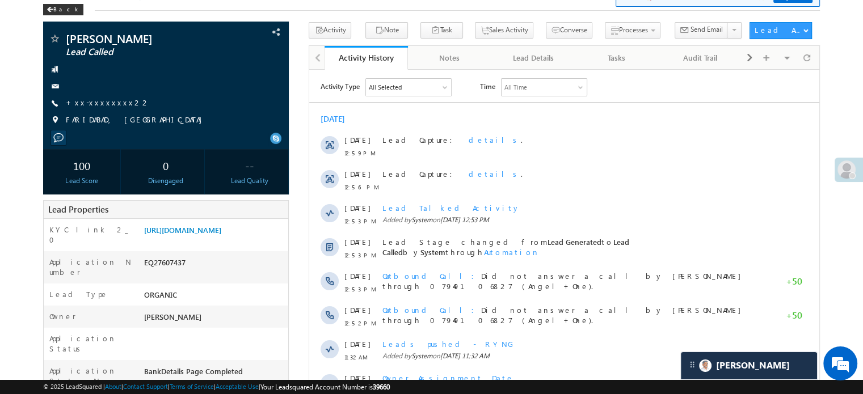
scroll to position [57, 0]
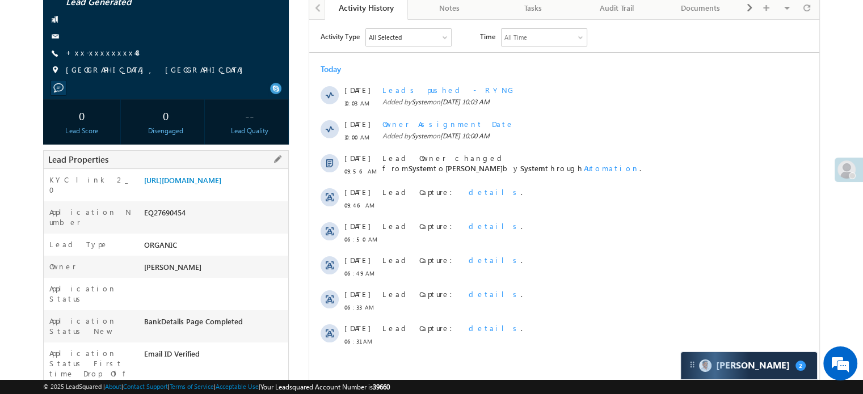
scroll to position [113, 0]
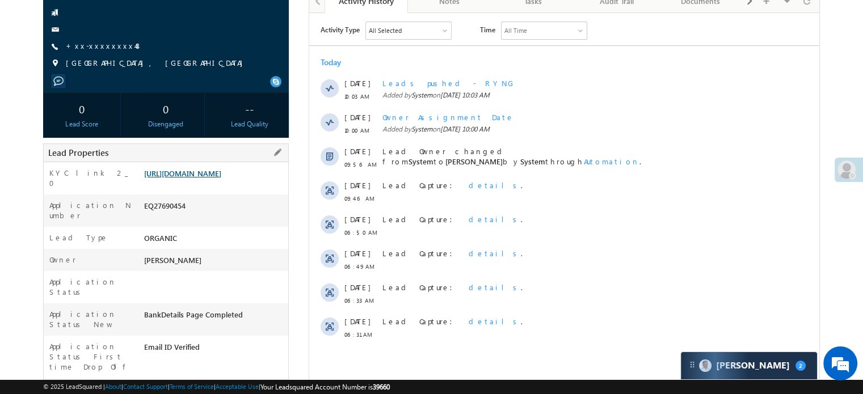
click at [221, 178] on link "[URL][DOMAIN_NAME]" at bounding box center [182, 174] width 77 height 10
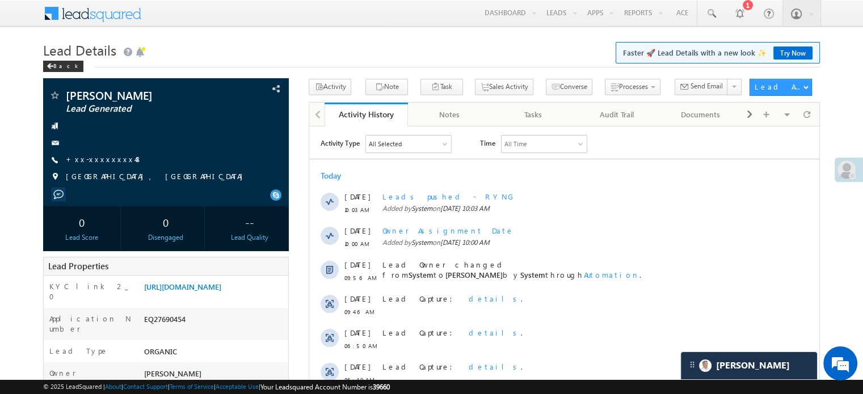
scroll to position [5643, 0]
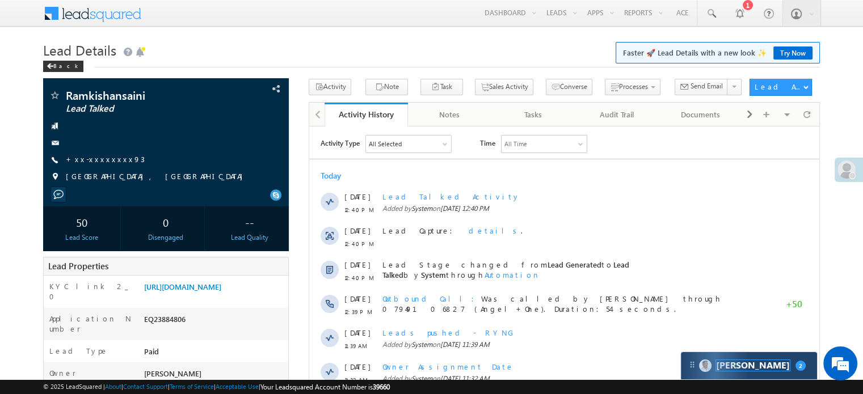
click at [719, 363] on span "[PERSON_NAME]" at bounding box center [753, 365] width 74 height 11
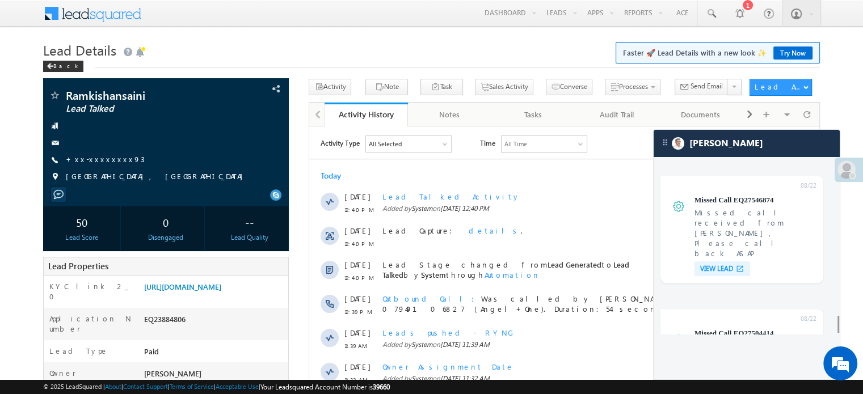
scroll to position [4711, 0]
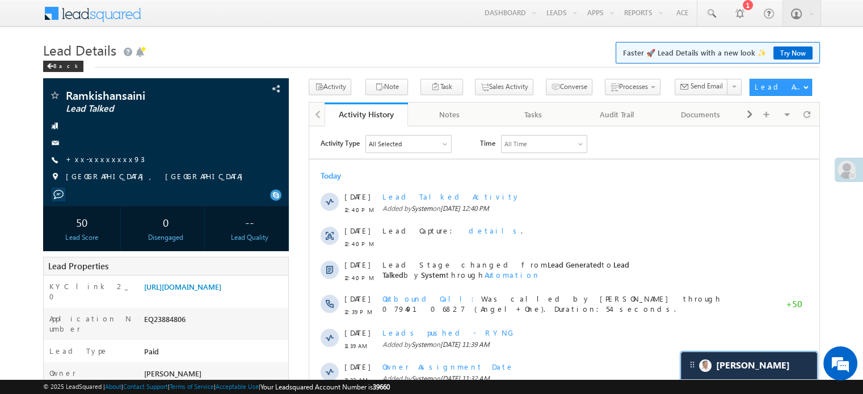
scroll to position [0, 0]
click at [107, 162] on link "+xx-xxxxxxxx93" at bounding box center [105, 159] width 79 height 10
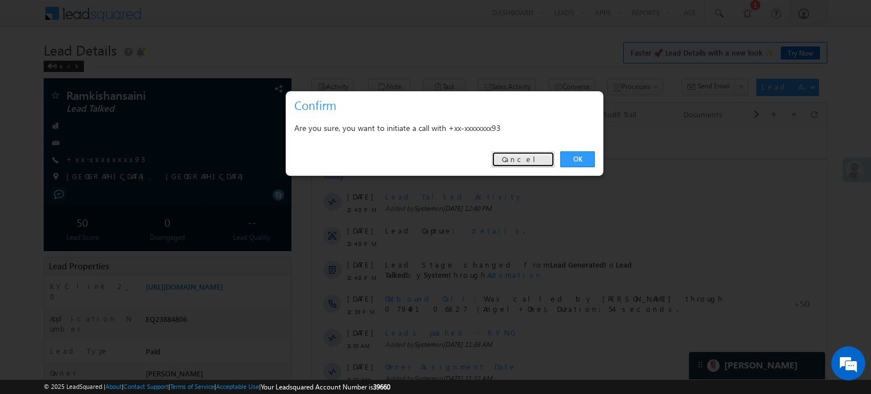
click at [538, 166] on link "Cancel" at bounding box center [523, 159] width 63 height 16
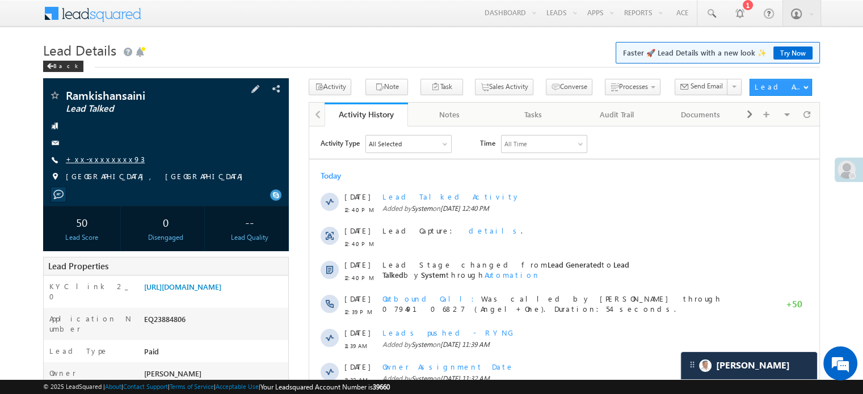
click at [96, 155] on link "+xx-xxxxxxxx93" at bounding box center [105, 159] width 79 height 10
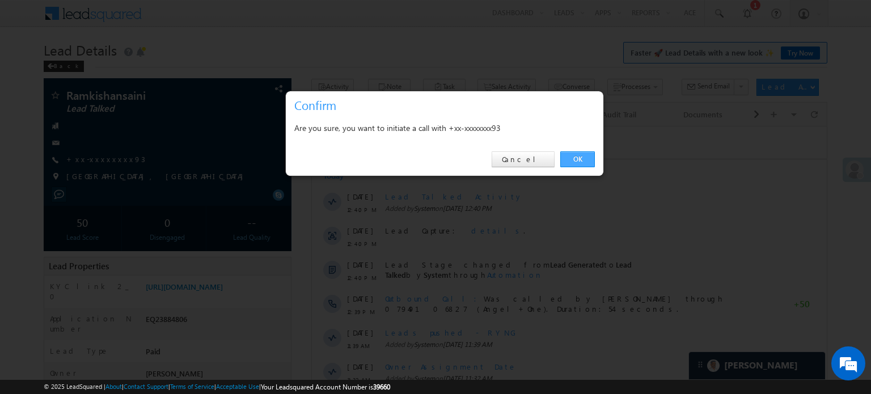
click at [571, 162] on link "OK" at bounding box center [578, 159] width 35 height 16
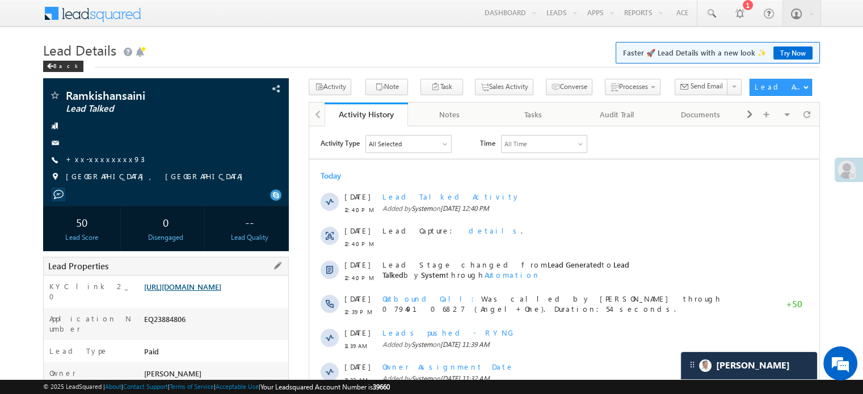
click at [221, 292] on link "https://angelbroking1-pk3em7sa.customui-test.leadsquared.com?leadId=42a3e494-09…" at bounding box center [182, 287] width 77 height 10
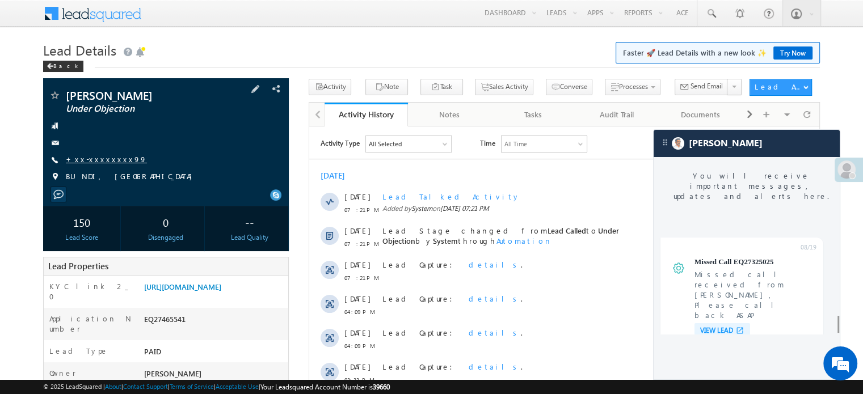
click at [80, 158] on link "+xx-xxxxxxxx99" at bounding box center [106, 159] width 81 height 10
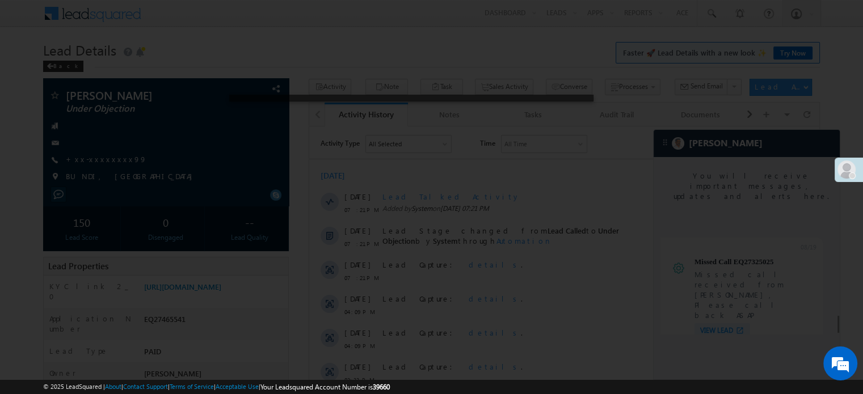
scroll to position [4611, 0]
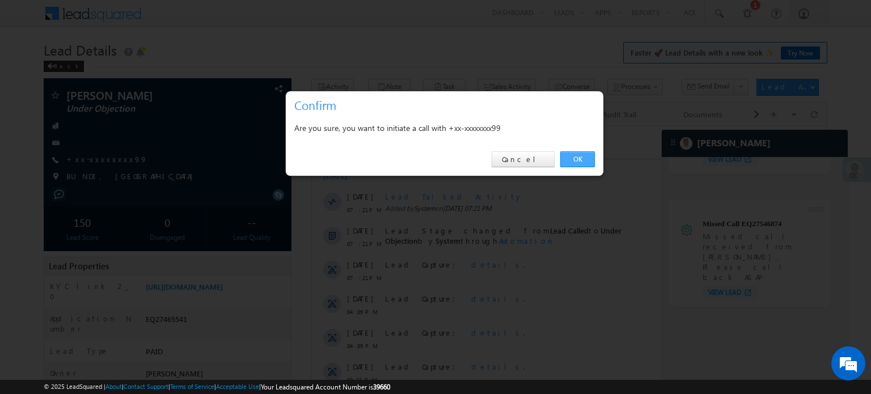
click at [572, 154] on link "OK" at bounding box center [578, 159] width 35 height 16
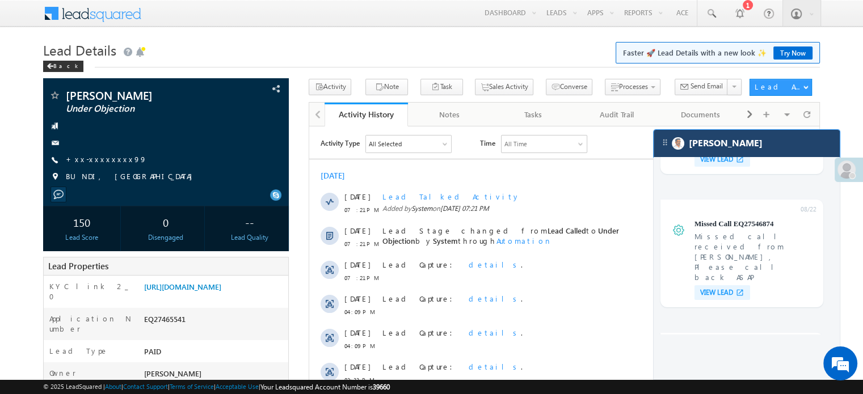
click at [696, 135] on div "[PERSON_NAME]" at bounding box center [747, 143] width 186 height 27
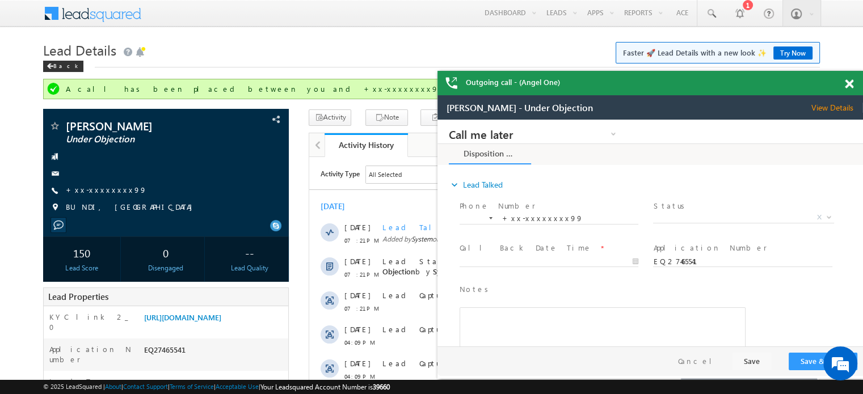
scroll to position [0, 0]
click at [0, 0] on link "[URL][DOMAIN_NAME]" at bounding box center [0, 0] width 0 height 0
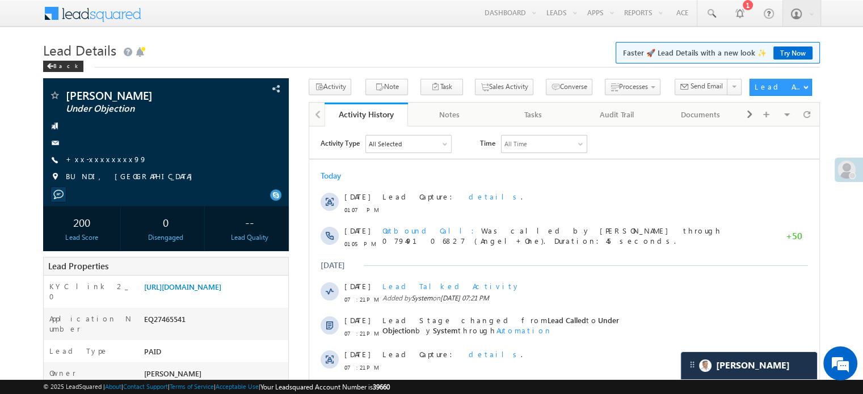
scroll to position [227, 0]
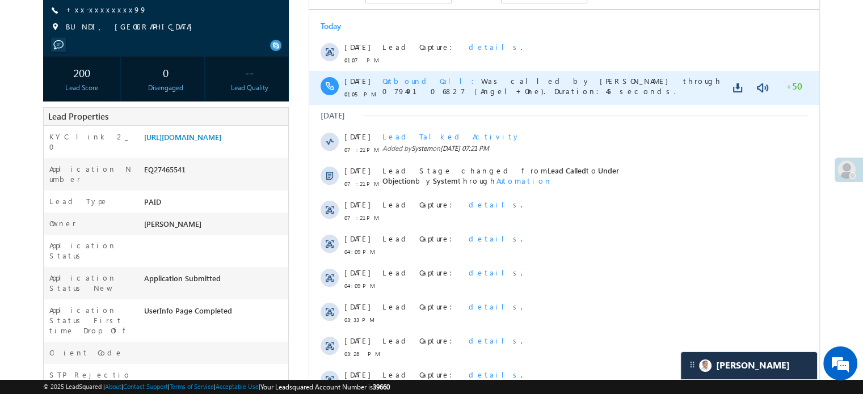
scroll to position [227, 0]
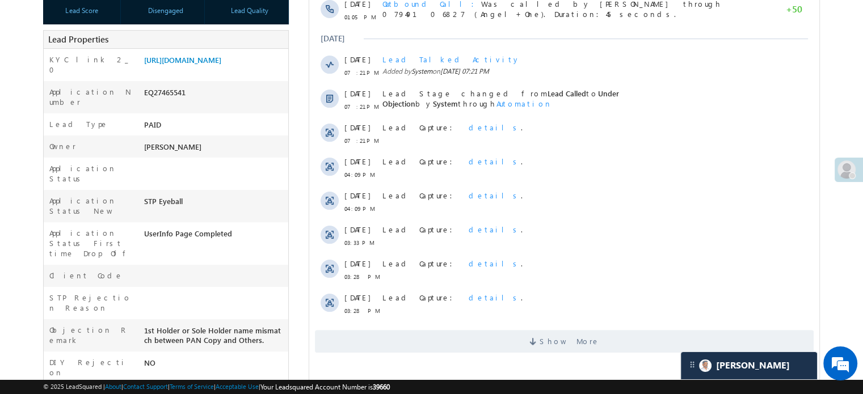
scroll to position [5543, 0]
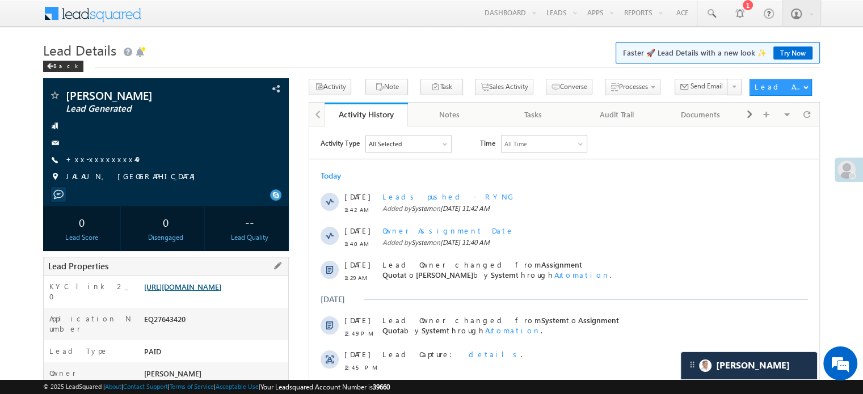
click at [216, 292] on link "[URL][DOMAIN_NAME]" at bounding box center [182, 287] width 77 height 10
